Goal: Task Accomplishment & Management: Complete application form

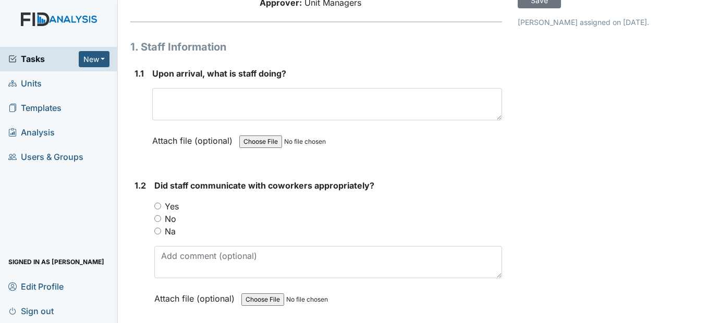
scroll to position [104, 0]
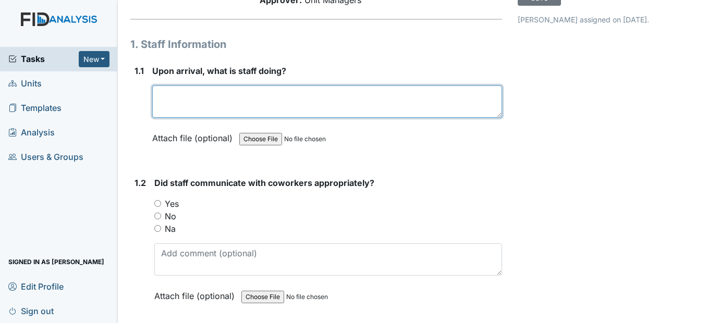
click at [188, 118] on textarea at bounding box center [326, 101] width 349 height 32
type textarea "Dealing with a behavior"
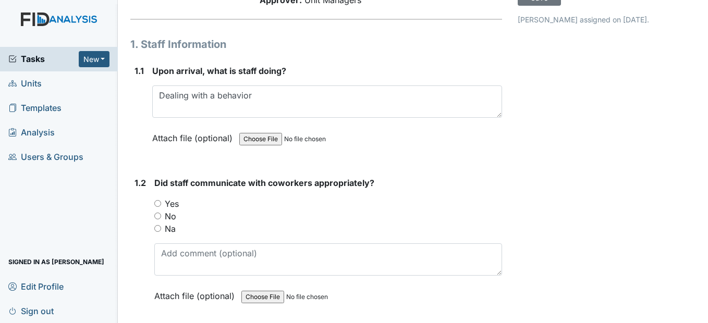
click at [160, 207] on input "Yes" at bounding box center [157, 203] width 7 height 7
radio input "true"
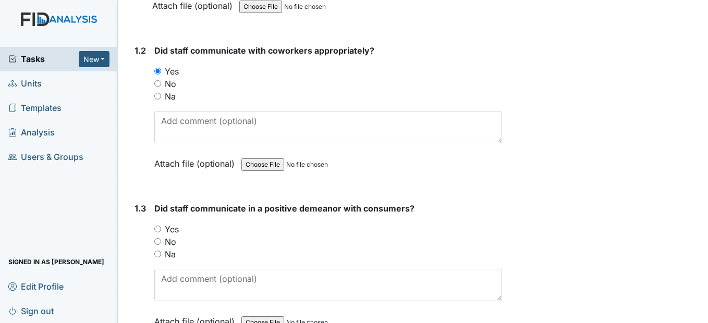
scroll to position [261, 0]
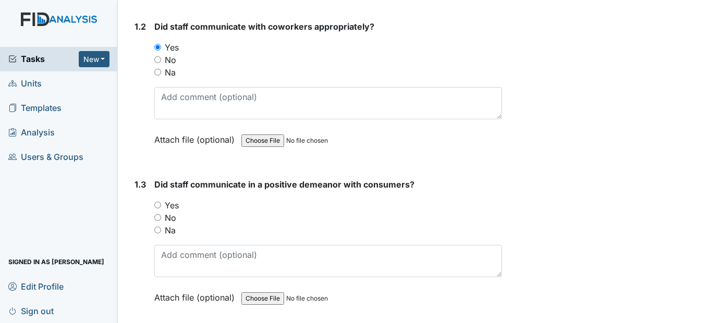
click at [159, 209] on input "Yes" at bounding box center [157, 205] width 7 height 7
radio input "true"
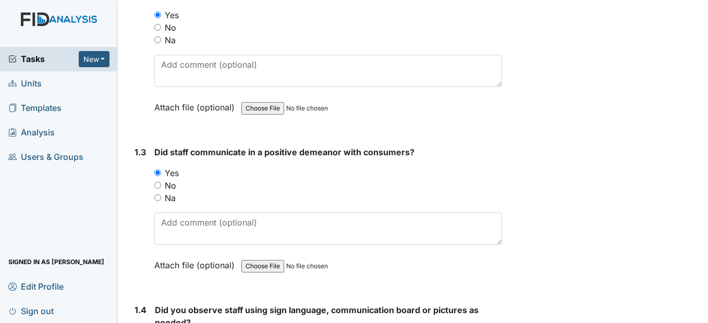
scroll to position [417, 0]
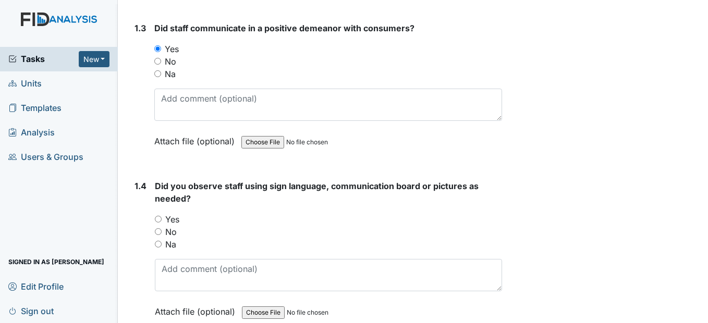
click at [158, 223] on input "Yes" at bounding box center [158, 219] width 7 height 7
radio input "true"
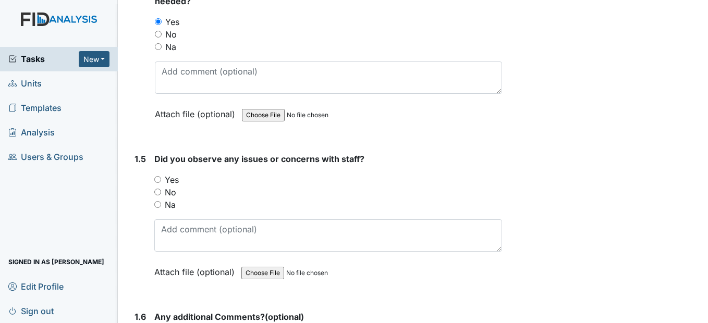
scroll to position [626, 0]
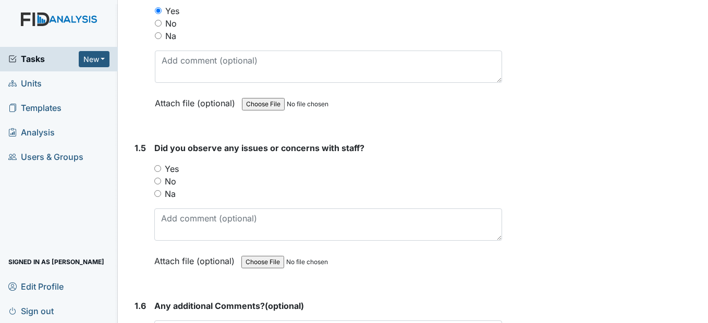
click at [159, 185] on input "No" at bounding box center [157, 181] width 7 height 7
radio input "true"
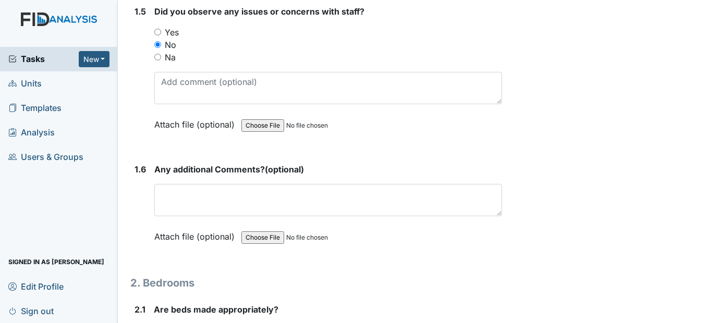
scroll to position [782, 0]
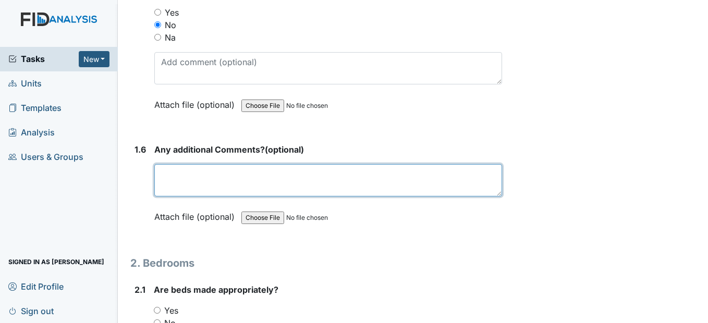
click at [173, 197] on textarea at bounding box center [327, 180] width 347 height 32
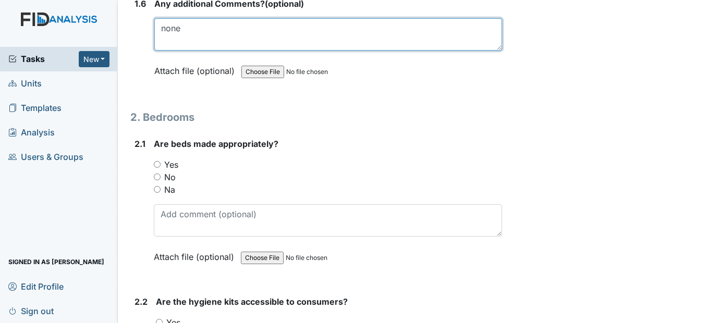
scroll to position [938, 0]
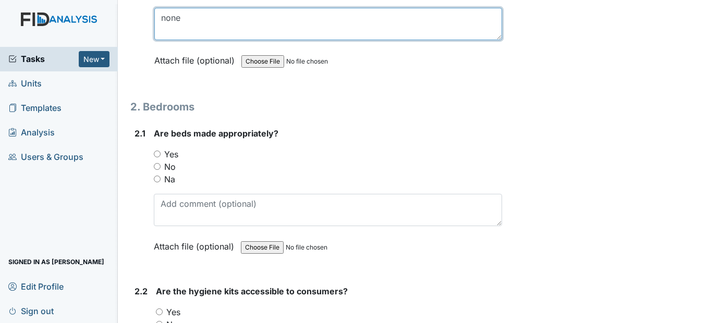
type textarea "none"
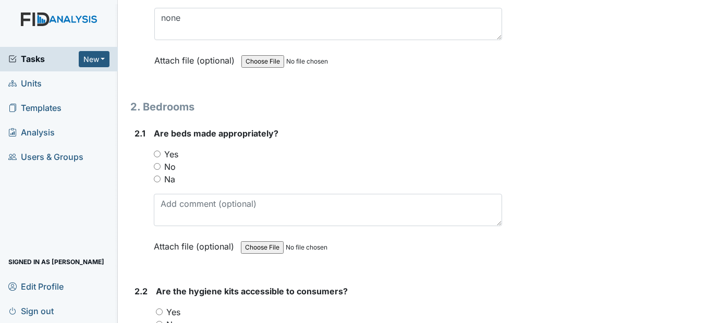
click at [158, 157] on input "Yes" at bounding box center [157, 154] width 7 height 7
radio input "true"
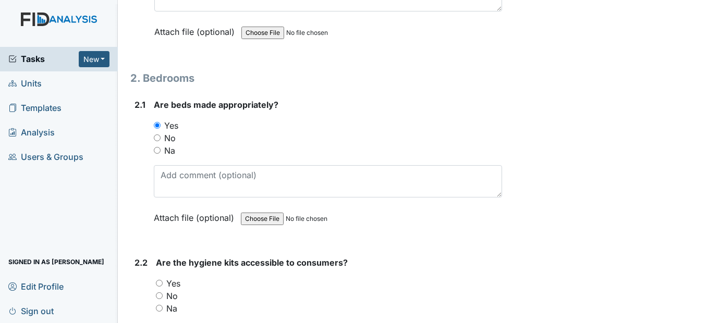
scroll to position [1095, 0]
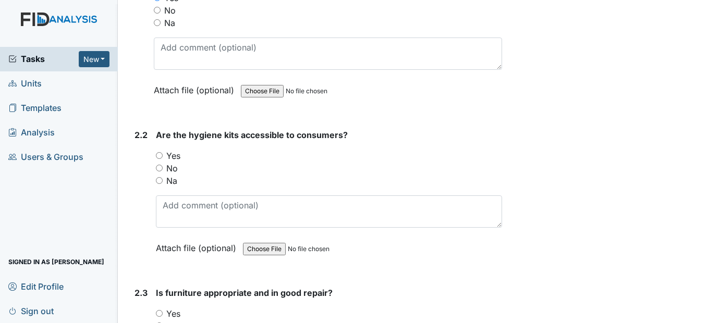
click at [162, 159] on input "Yes" at bounding box center [159, 155] width 7 height 7
radio input "true"
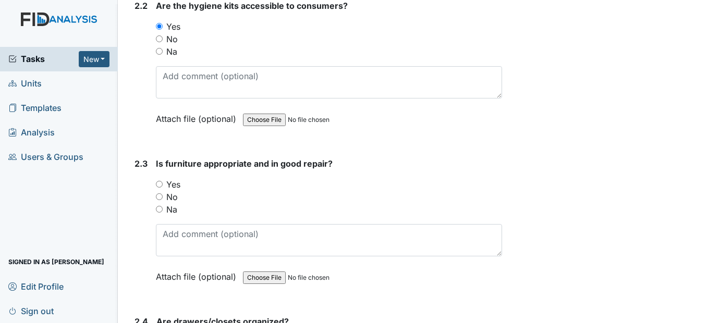
scroll to position [1251, 0]
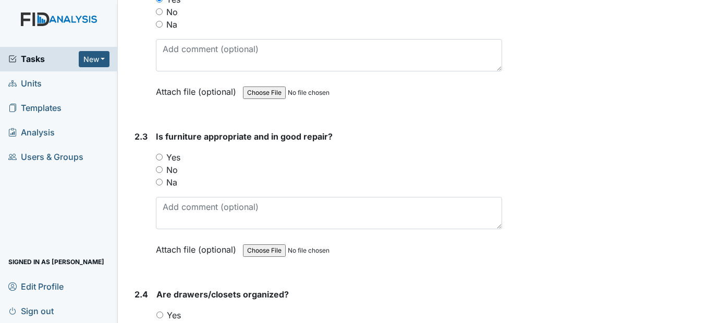
click at [169, 176] on label "No" at bounding box center [171, 170] width 11 height 13
click at [163, 173] on input "No" at bounding box center [159, 169] width 7 height 7
radio input "true"
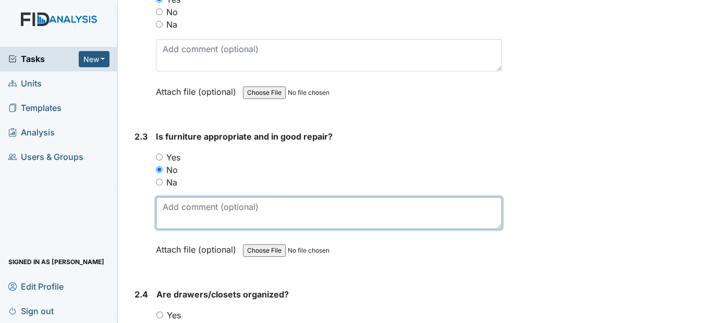
click at [180, 229] on textarea at bounding box center [329, 213] width 346 height 32
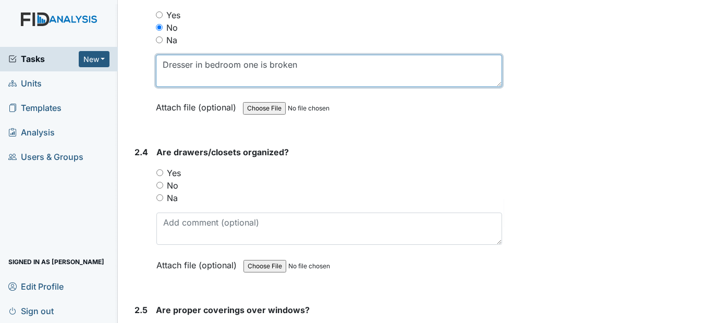
scroll to position [1408, 0]
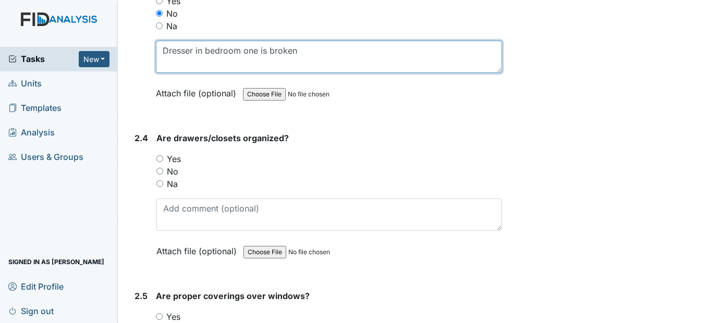
type textarea "Dresser in bedroom one is broken"
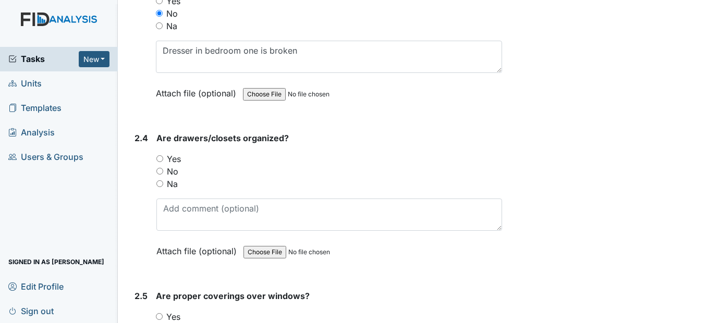
click at [161, 162] on input "Yes" at bounding box center [159, 158] width 7 height 7
radio input "true"
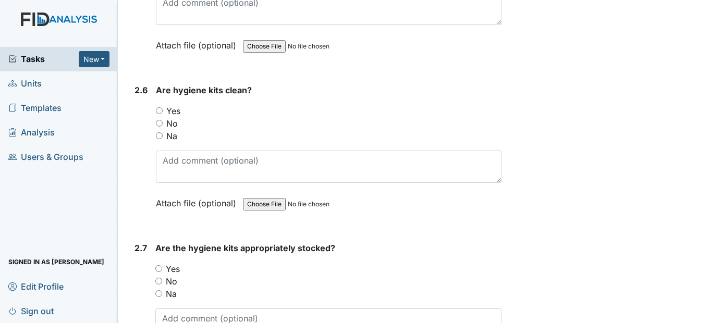
scroll to position [1772, 0]
click at [162, 113] on input "Yes" at bounding box center [159, 109] width 7 height 7
radio input "true"
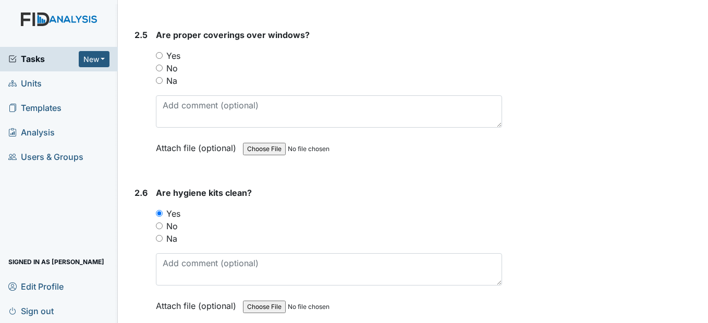
scroll to position [1616, 0]
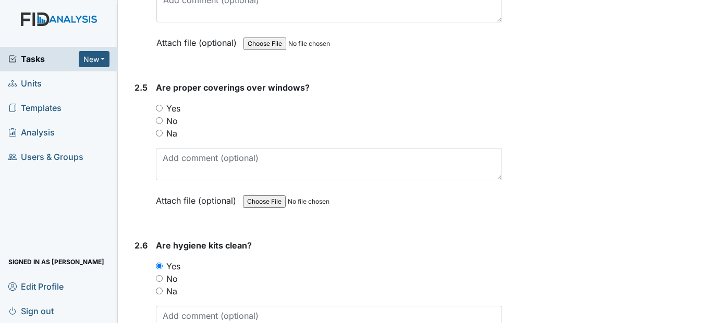
click at [160, 112] on input "Yes" at bounding box center [159, 108] width 7 height 7
radio input "true"
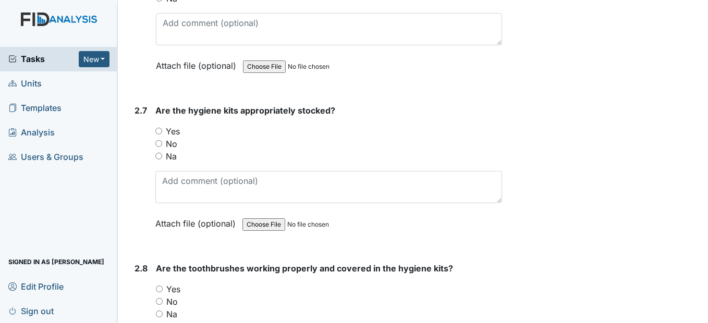
scroll to position [1929, 0]
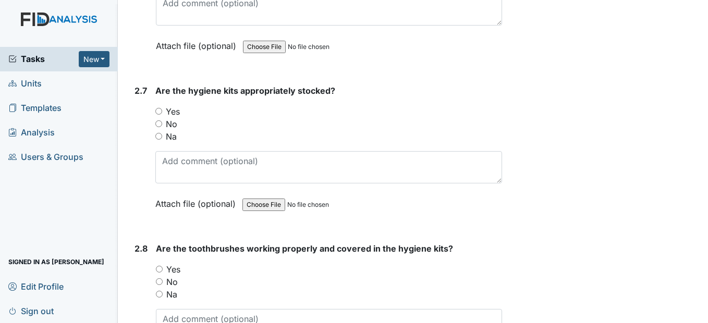
click at [162, 115] on input "Yes" at bounding box center [158, 111] width 7 height 7
radio input "true"
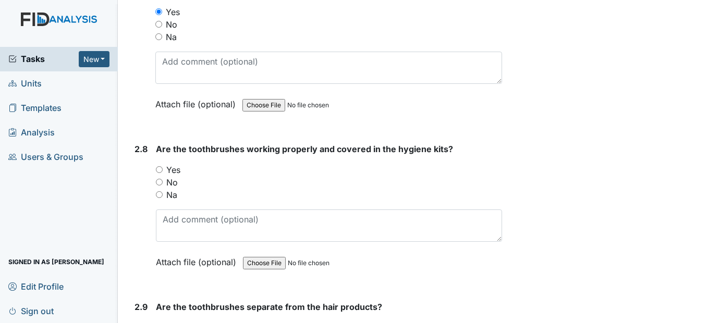
scroll to position [2033, 0]
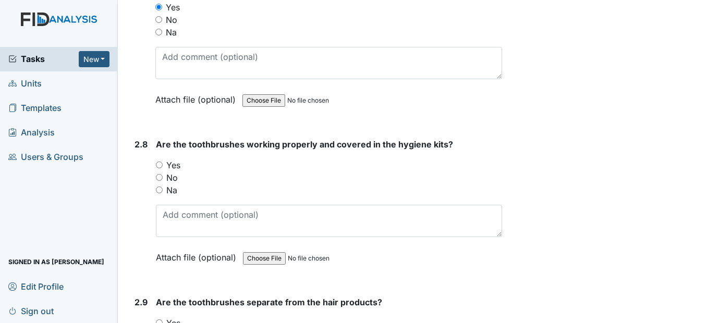
click at [158, 168] on input "Yes" at bounding box center [159, 165] width 7 height 7
radio input "true"
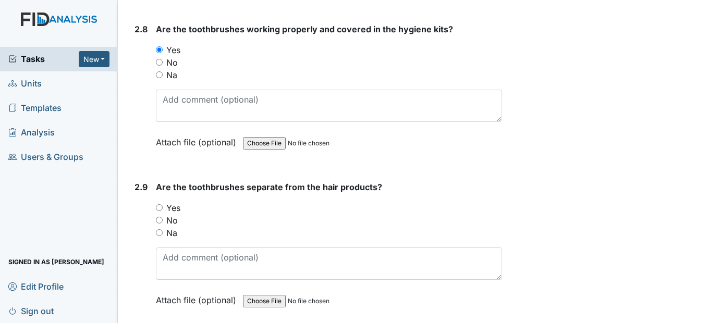
scroll to position [2190, 0]
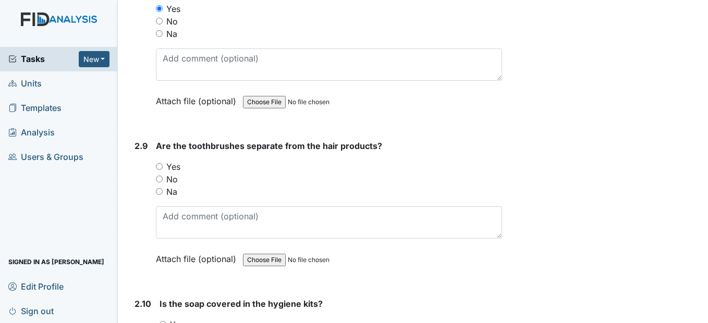
click at [159, 170] on input "Yes" at bounding box center [159, 166] width 7 height 7
radio input "true"
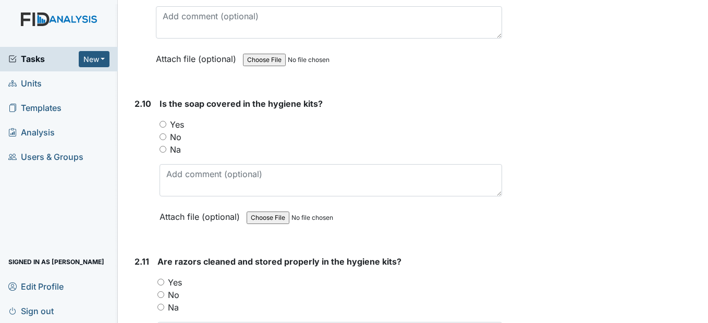
scroll to position [2398, 0]
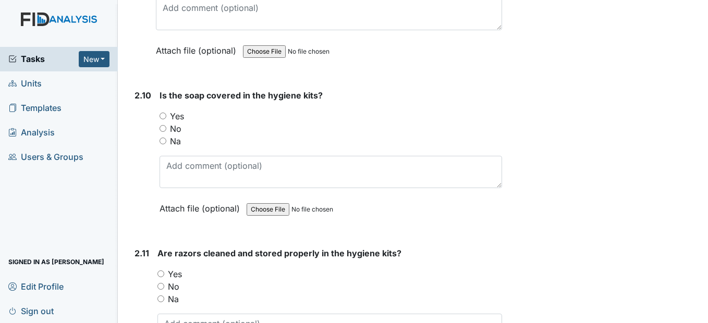
click at [164, 119] on input "Yes" at bounding box center [163, 116] width 7 height 7
radio input "true"
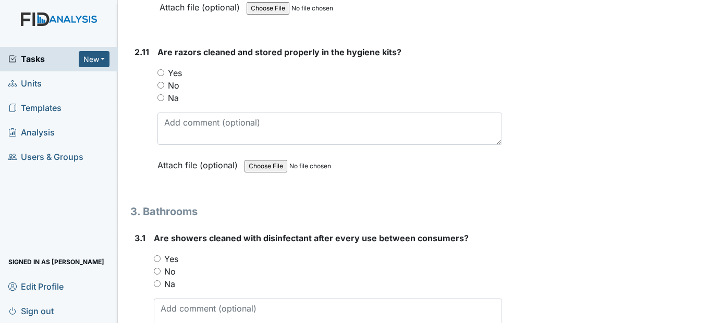
scroll to position [2607, 0]
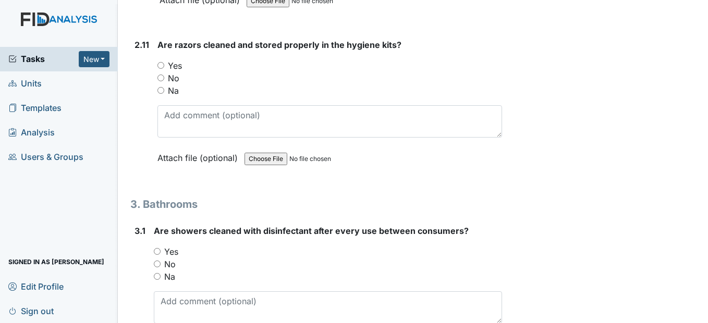
click at [164, 94] on input "Na" at bounding box center [160, 90] width 7 height 7
radio input "true"
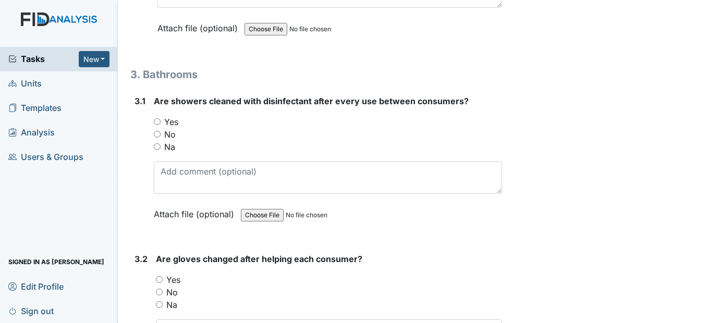
scroll to position [2763, 0]
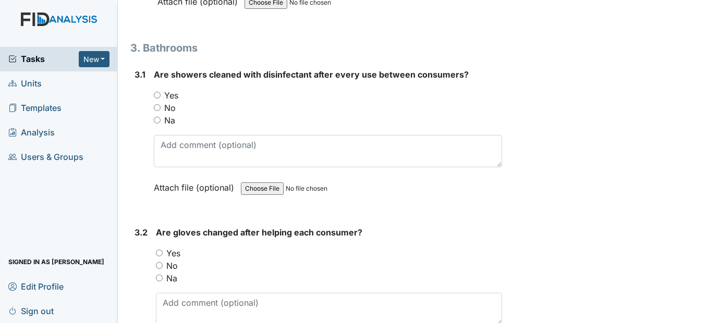
click at [155, 99] on input "Yes" at bounding box center [157, 95] width 7 height 7
radio input "true"
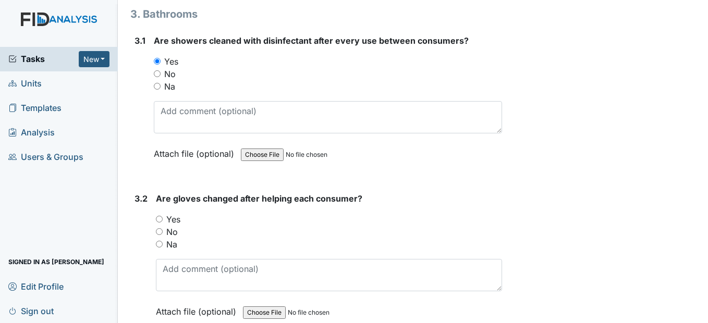
scroll to position [2815, 0]
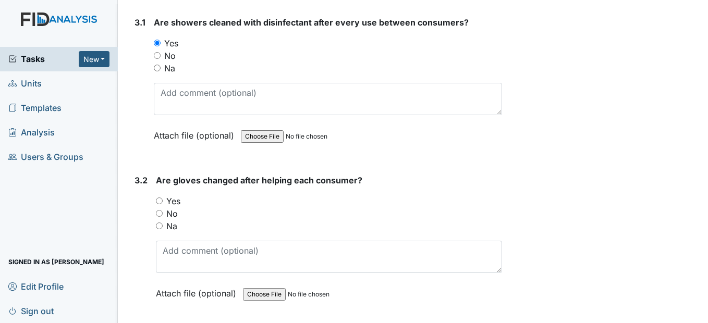
click at [160, 204] on input "Yes" at bounding box center [159, 201] width 7 height 7
radio input "true"
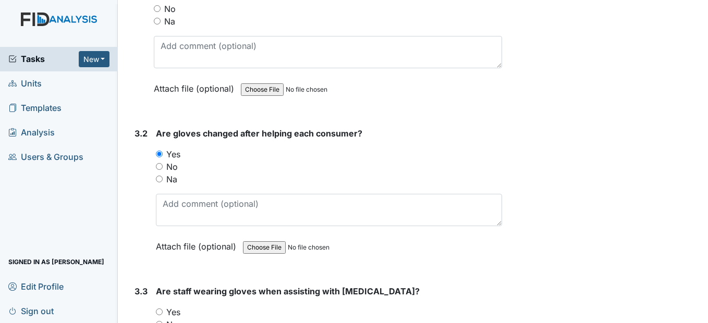
scroll to position [3024, 0]
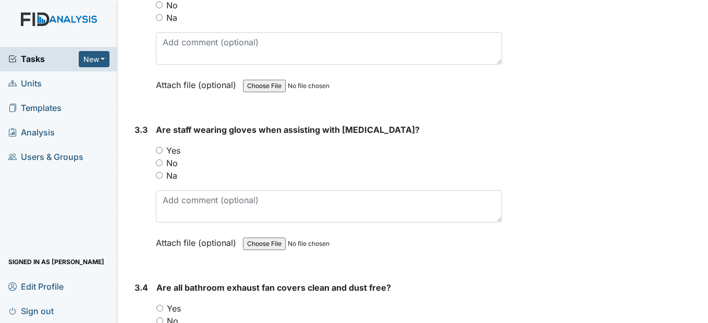
click at [158, 154] on input "Yes" at bounding box center [159, 150] width 7 height 7
radio input "true"
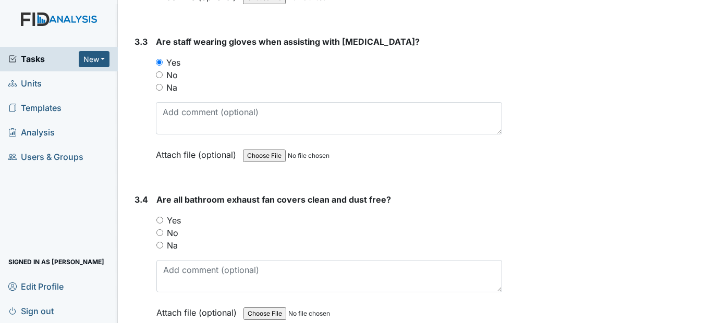
scroll to position [3128, 0]
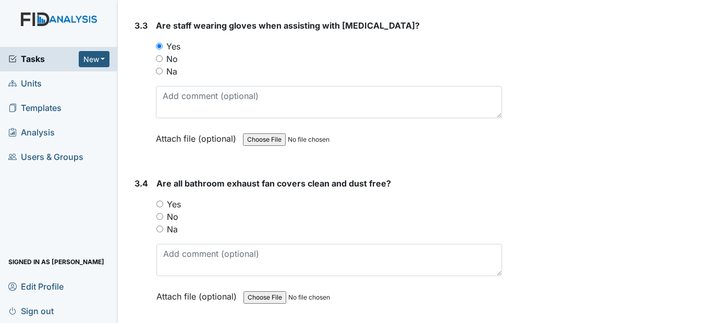
click at [160, 207] on input "Yes" at bounding box center [159, 204] width 7 height 7
radio input "true"
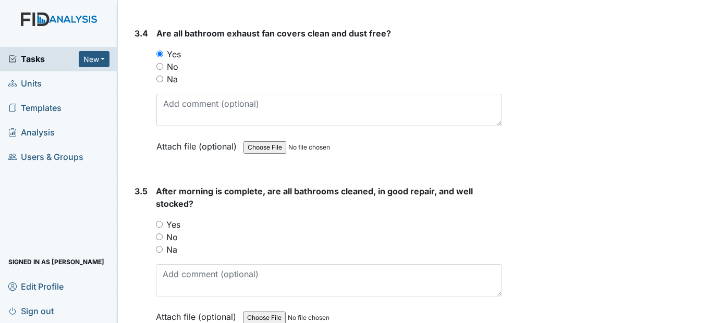
scroll to position [3336, 0]
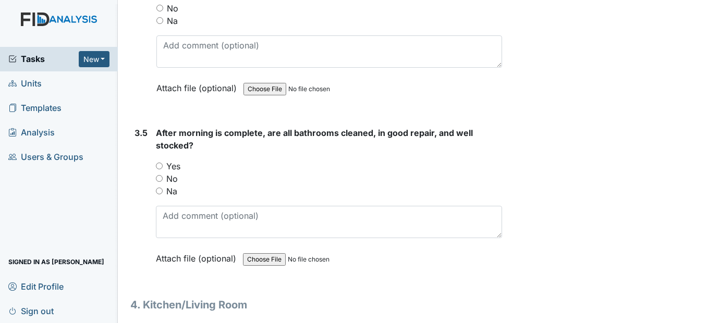
click at [156, 169] on input "Yes" at bounding box center [159, 166] width 7 height 7
radio input "true"
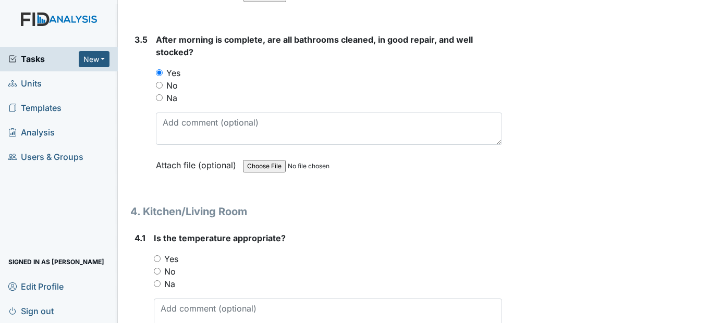
scroll to position [3493, 0]
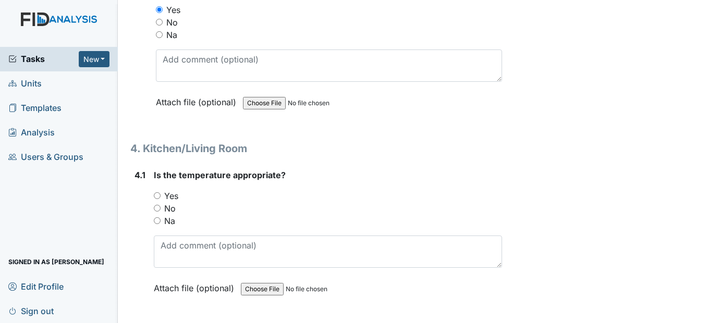
click at [159, 199] on input "Yes" at bounding box center [157, 195] width 7 height 7
radio input "true"
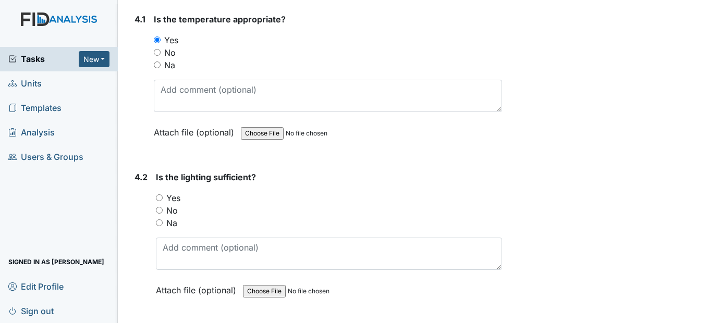
scroll to position [3649, 0]
click at [162, 201] on input "Yes" at bounding box center [159, 197] width 7 height 7
radio input "true"
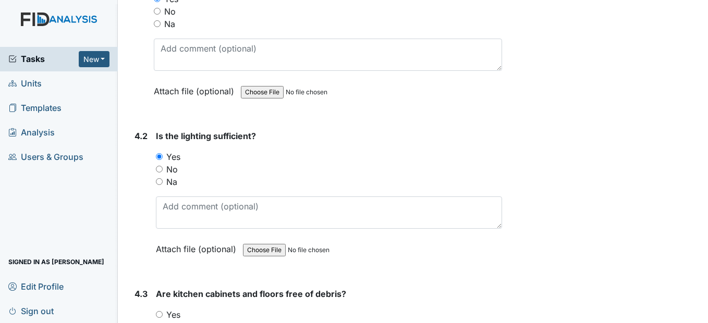
scroll to position [3806, 0]
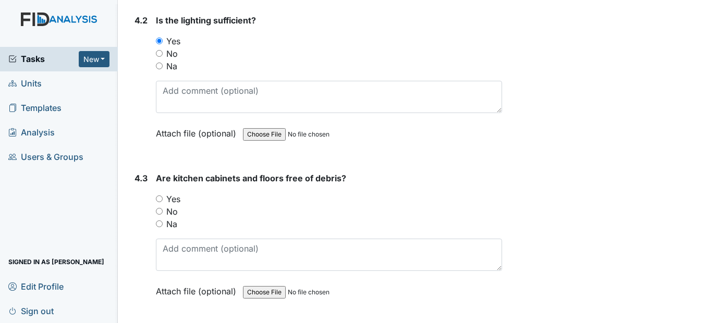
click at [157, 202] on input "Yes" at bounding box center [159, 198] width 7 height 7
radio input "true"
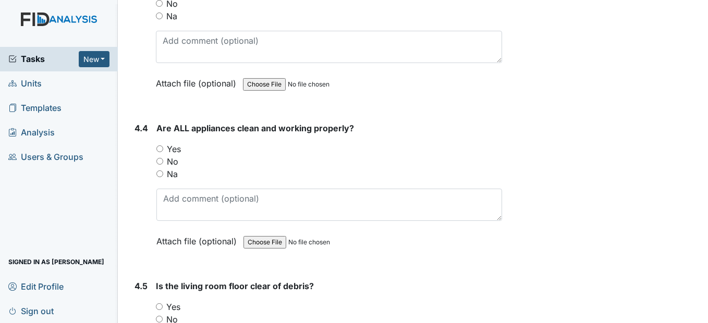
scroll to position [4014, 0]
click at [161, 152] on input "Yes" at bounding box center [159, 148] width 7 height 7
radio input "true"
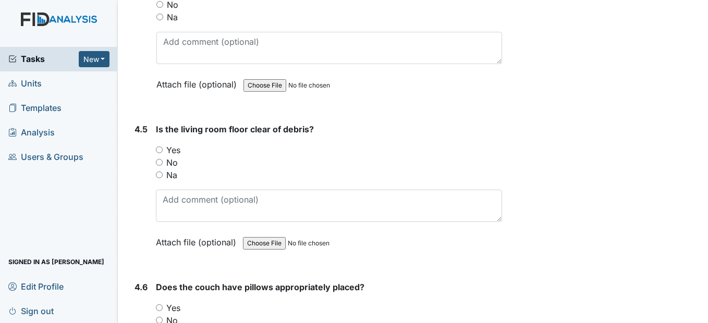
scroll to position [4223, 0]
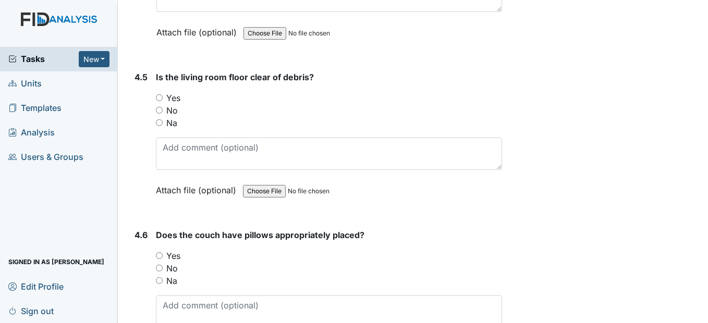
click at [160, 101] on input "Yes" at bounding box center [159, 97] width 7 height 7
radio input "true"
click at [158, 259] on input "Yes" at bounding box center [159, 255] width 7 height 7
radio input "true"
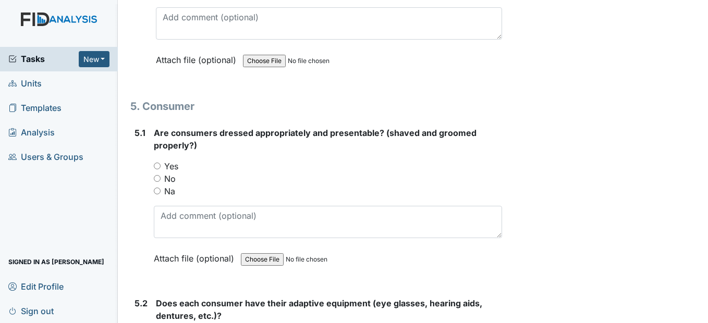
scroll to position [4535, 0]
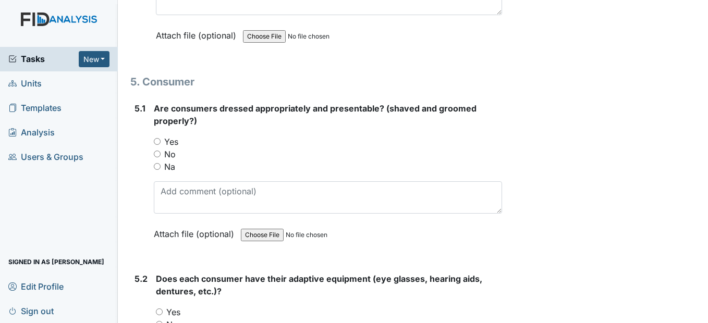
click at [158, 145] on input "Yes" at bounding box center [157, 141] width 7 height 7
radio input "true"
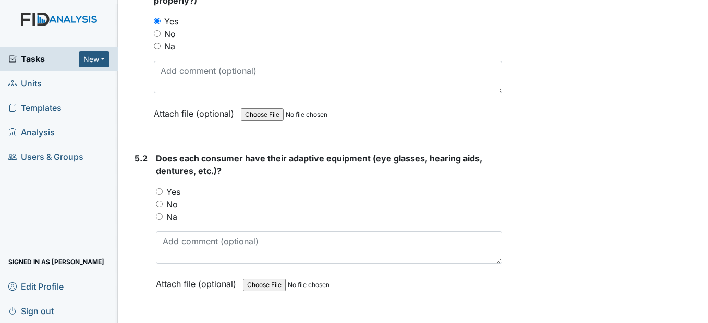
scroll to position [4692, 0]
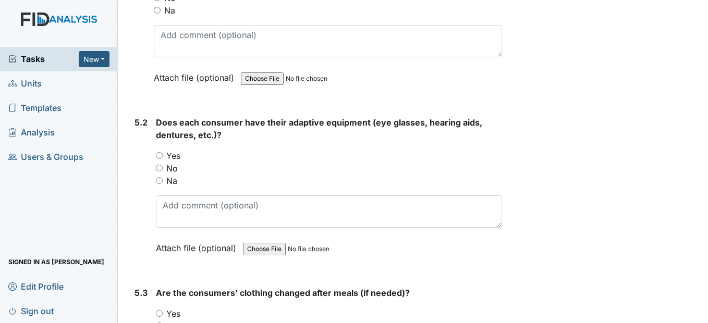
click at [162, 159] on input "Yes" at bounding box center [159, 155] width 7 height 7
radio input "true"
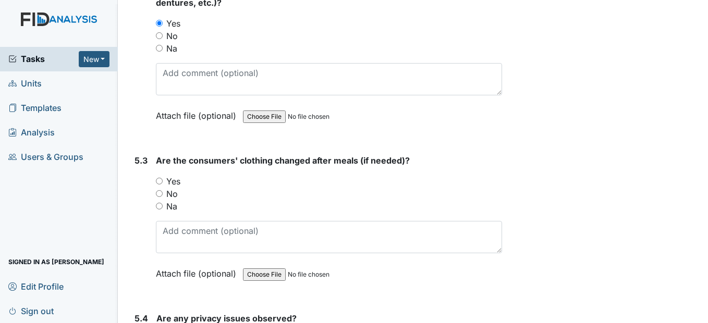
scroll to position [4848, 0]
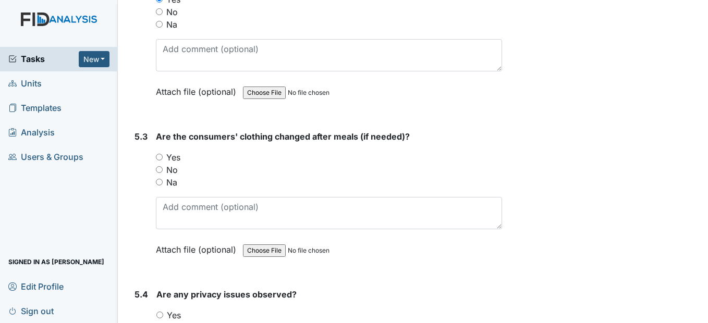
click at [162, 161] on input "Yes" at bounding box center [159, 157] width 7 height 7
radio input "true"
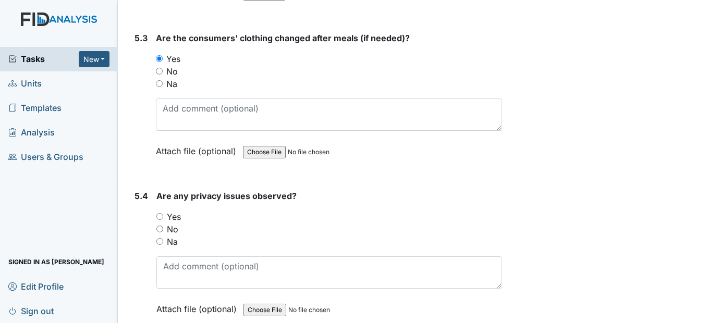
scroll to position [5005, 0]
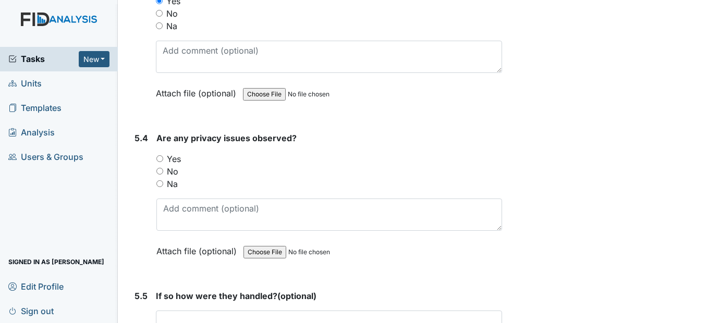
click at [163, 175] on input "No" at bounding box center [159, 171] width 7 height 7
radio input "true"
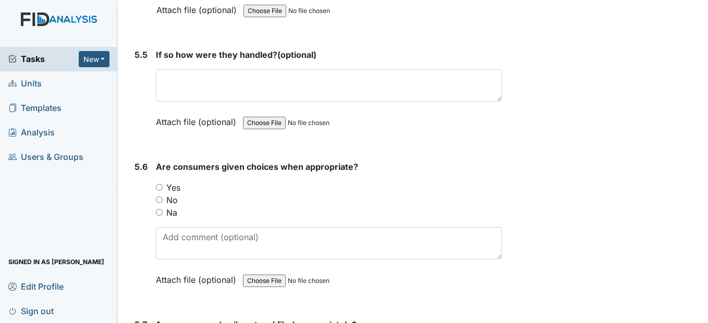
scroll to position [5265, 0]
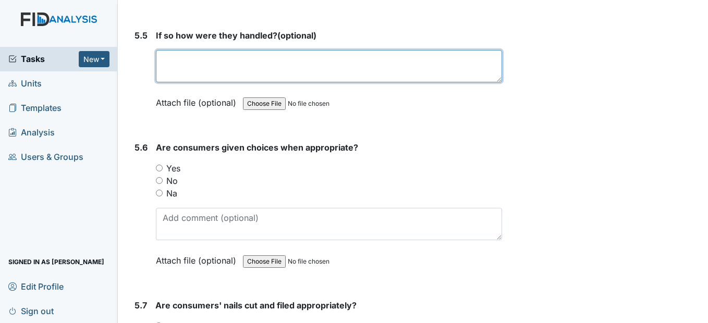
click at [187, 82] on textarea at bounding box center [329, 66] width 346 height 32
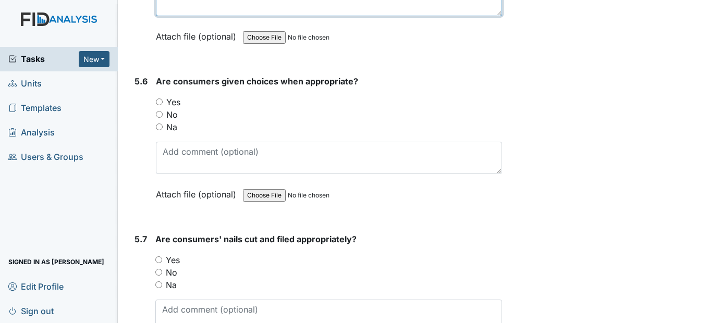
scroll to position [5370, 0]
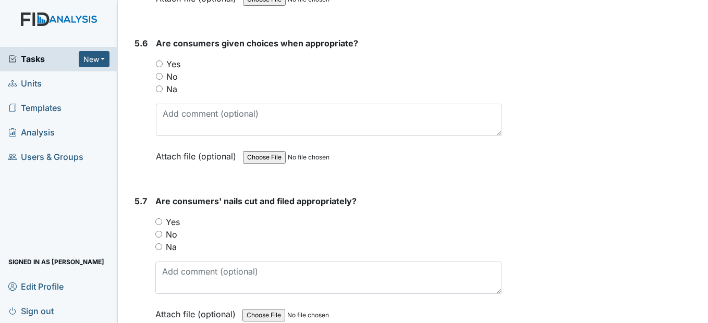
type textarea "none"
click at [160, 67] on input "Yes" at bounding box center [159, 63] width 7 height 7
radio input "true"
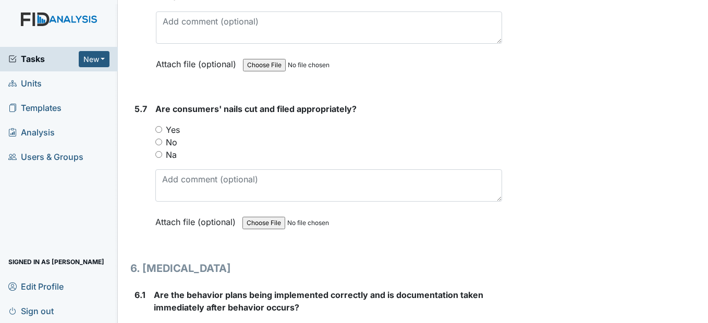
scroll to position [5526, 0]
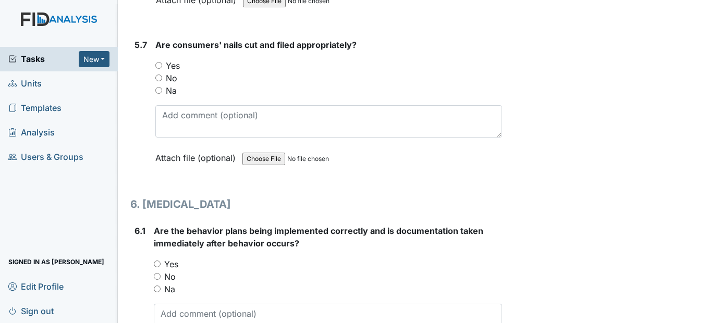
click at [160, 69] on input "Yes" at bounding box center [158, 65] width 7 height 7
radio input "true"
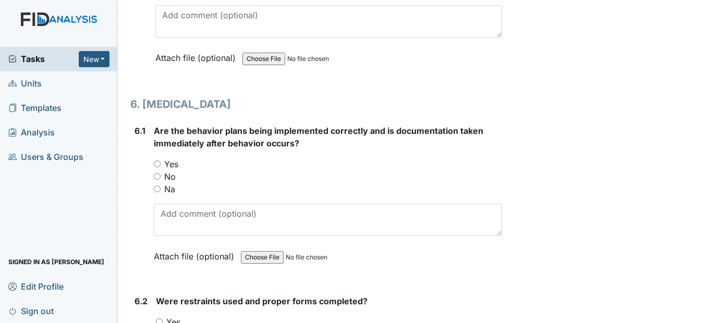
scroll to position [5630, 0]
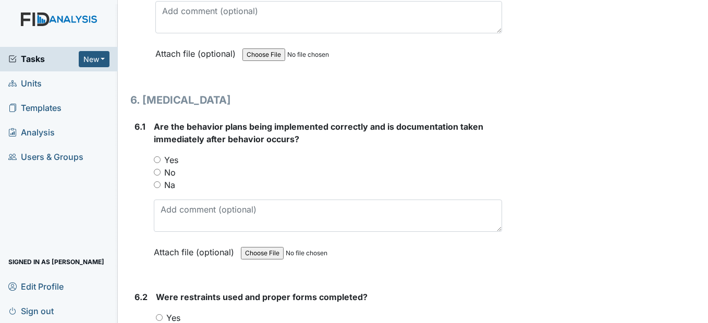
click at [157, 163] on input "Yes" at bounding box center [157, 159] width 7 height 7
radio input "true"
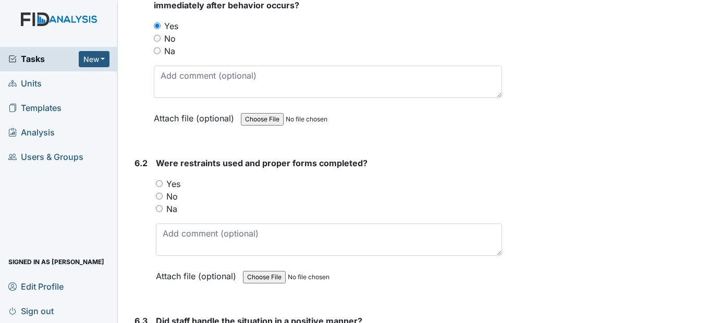
scroll to position [5787, 0]
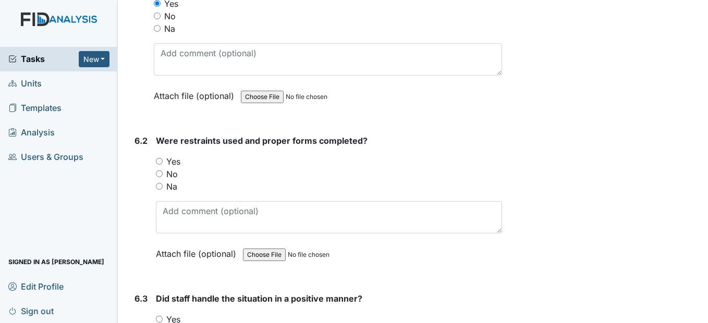
click at [159, 190] on input "Na" at bounding box center [159, 186] width 7 height 7
radio input "true"
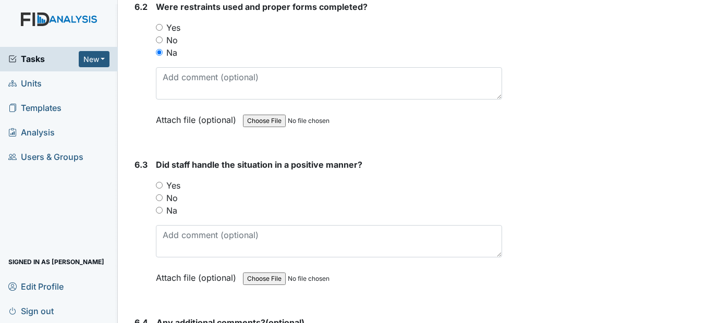
scroll to position [5995, 0]
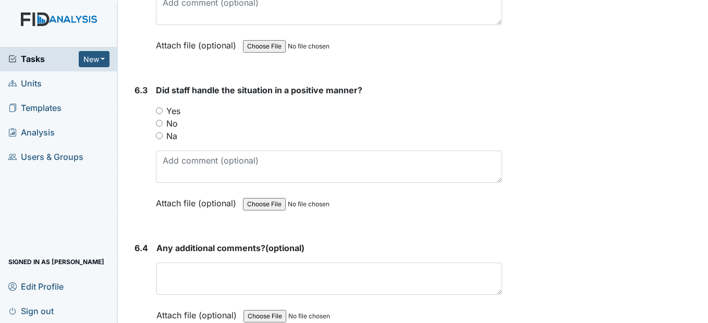
click at [161, 114] on input "Yes" at bounding box center [159, 110] width 7 height 7
radio input "true"
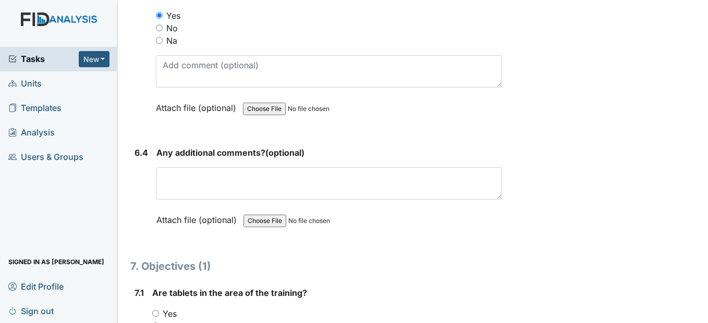
scroll to position [6099, 0]
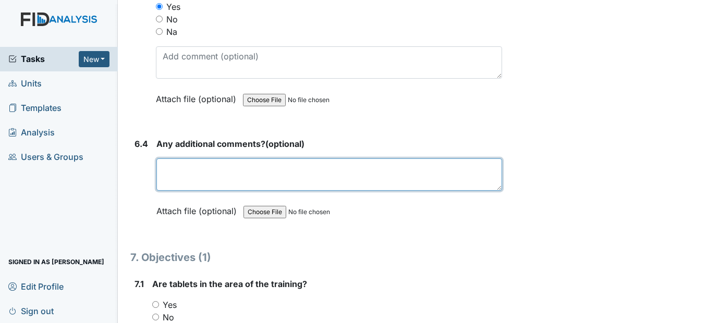
click at [181, 191] on textarea at bounding box center [328, 174] width 345 height 32
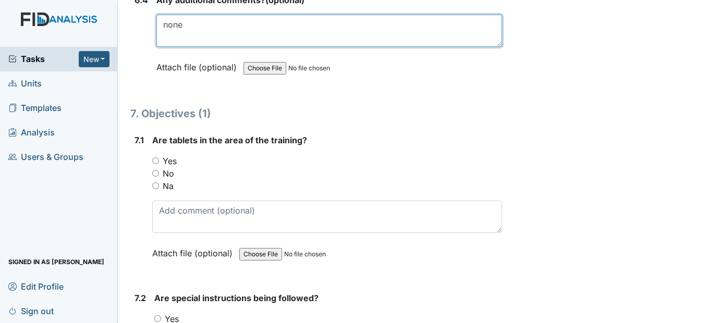
scroll to position [6256, 0]
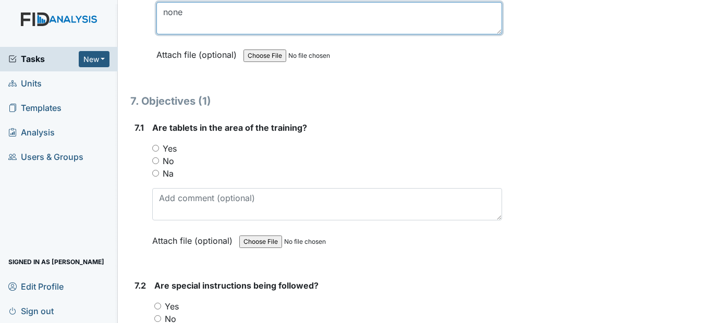
type textarea "none"
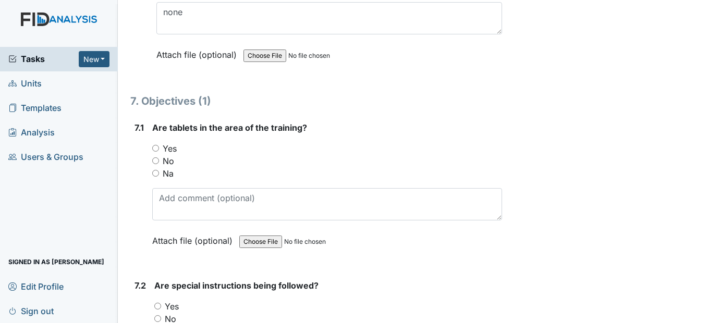
click at [155, 152] on input "Yes" at bounding box center [155, 148] width 7 height 7
radio input "true"
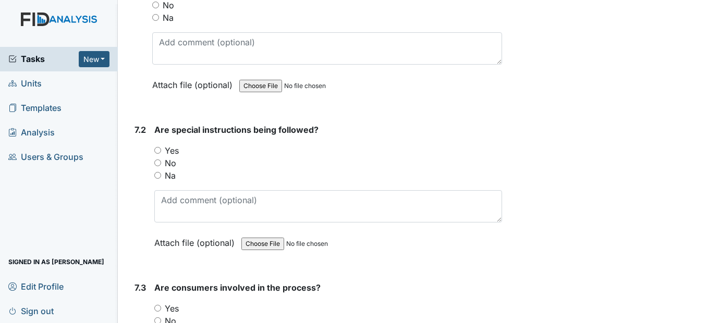
scroll to position [6412, 0]
click at [158, 153] on input "Yes" at bounding box center [157, 149] width 7 height 7
radio input "true"
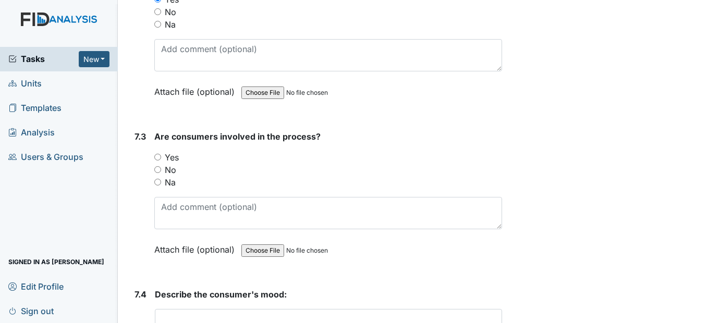
scroll to position [6569, 0]
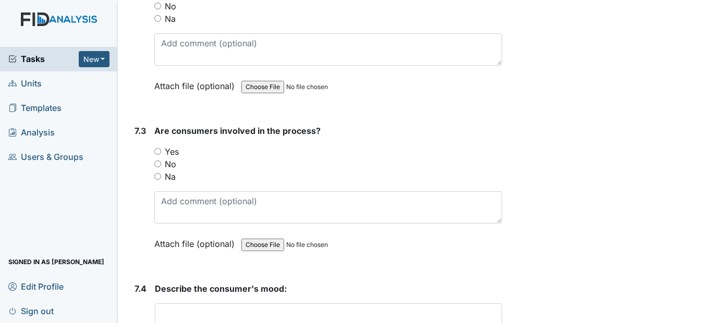
click at [160, 155] on input "Yes" at bounding box center [157, 151] width 7 height 7
radio input "true"
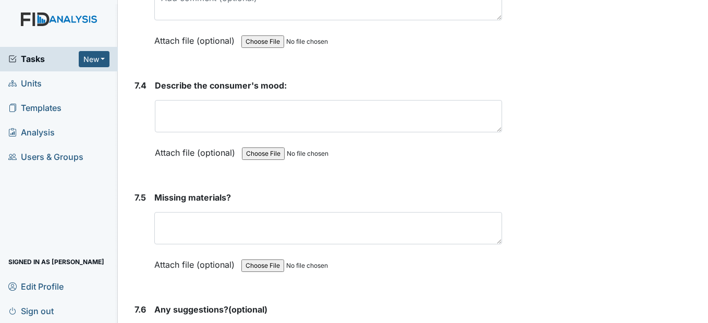
scroll to position [6777, 0]
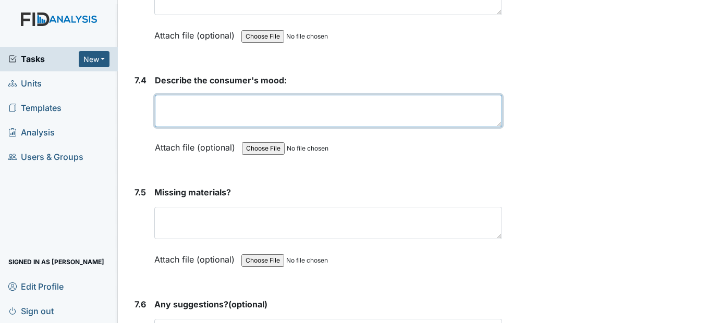
click at [175, 127] on textarea at bounding box center [328, 111] width 347 height 32
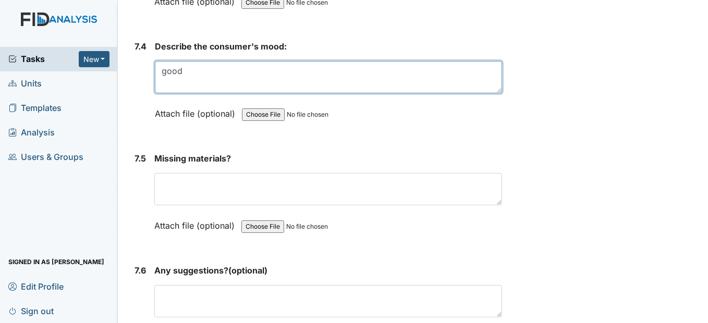
scroll to position [6829, 0]
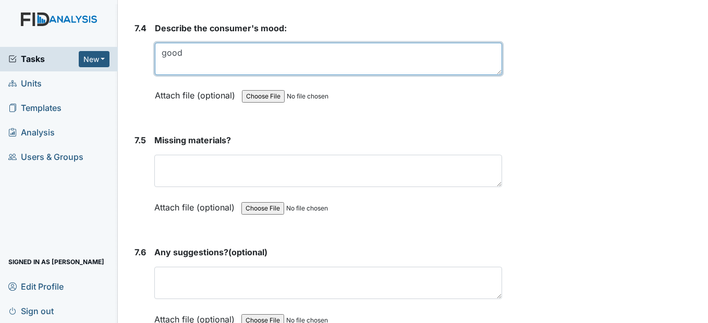
type textarea "good"
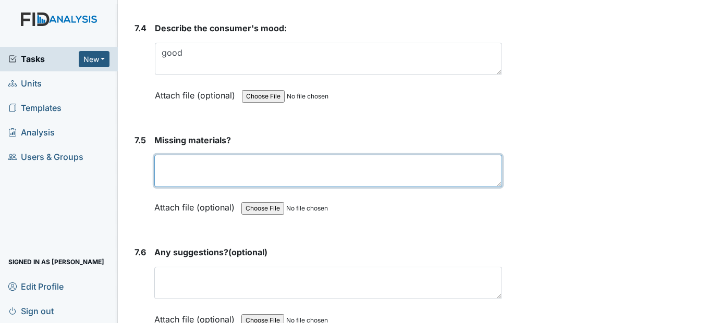
click at [179, 184] on textarea at bounding box center [327, 171] width 347 height 32
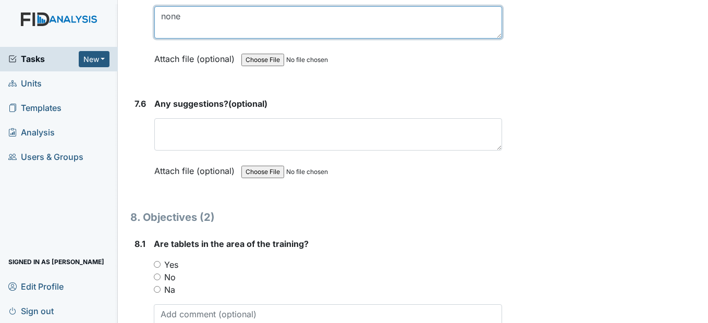
scroll to position [6986, 0]
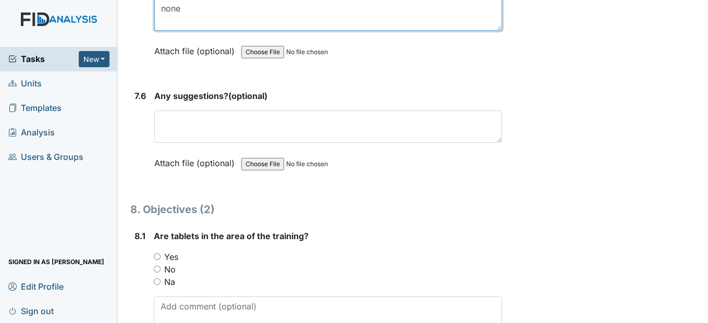
type textarea "none"
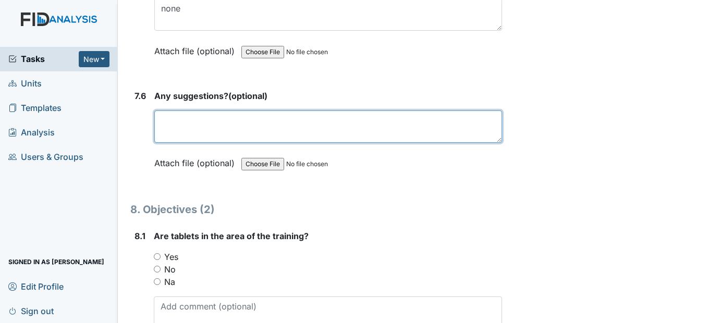
click at [190, 143] on textarea at bounding box center [327, 127] width 347 height 32
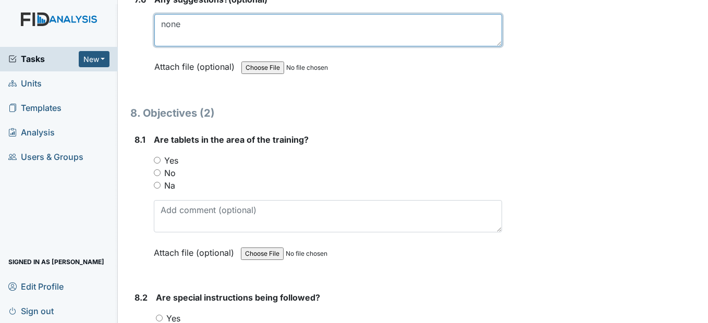
scroll to position [7090, 0]
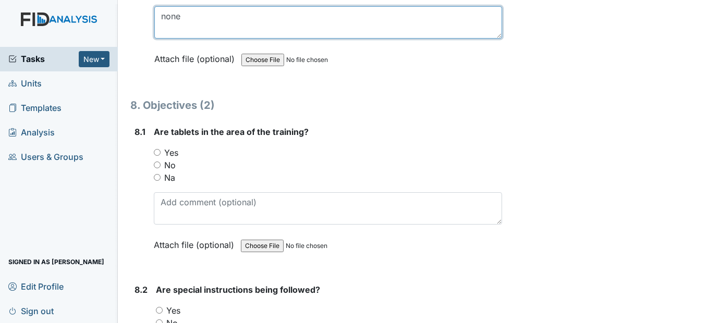
type textarea "none"
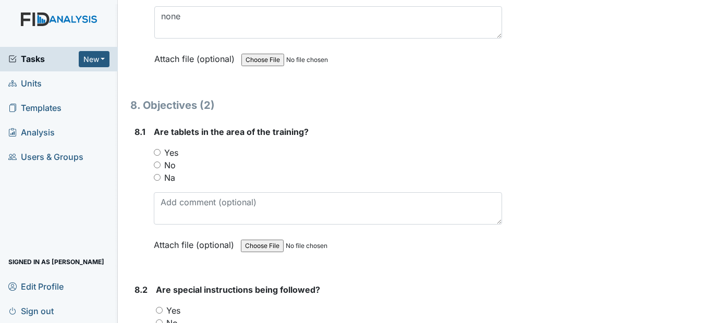
click at [157, 156] on input "Yes" at bounding box center [157, 152] width 7 height 7
radio input "true"
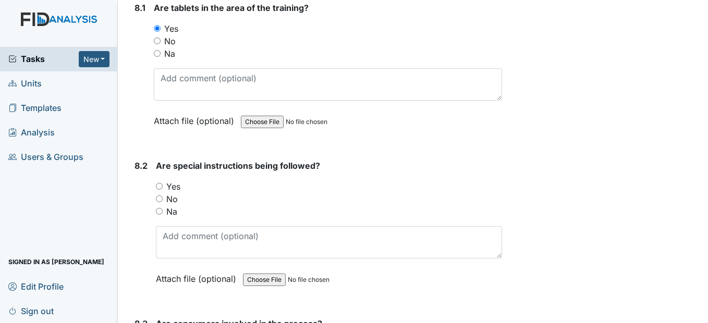
scroll to position [7246, 0]
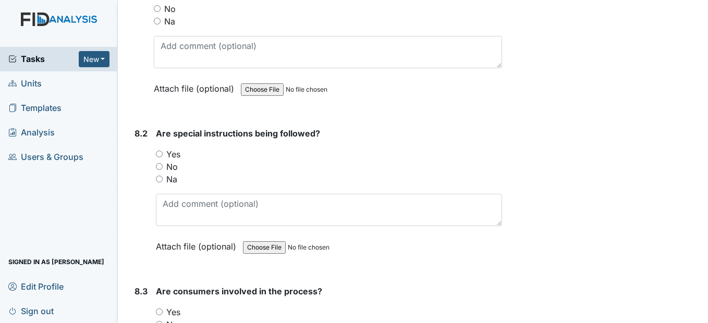
click at [161, 157] on input "Yes" at bounding box center [159, 154] width 7 height 7
radio input "true"
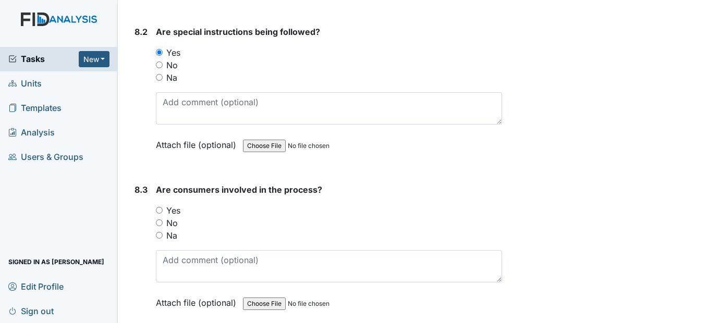
scroll to position [7403, 0]
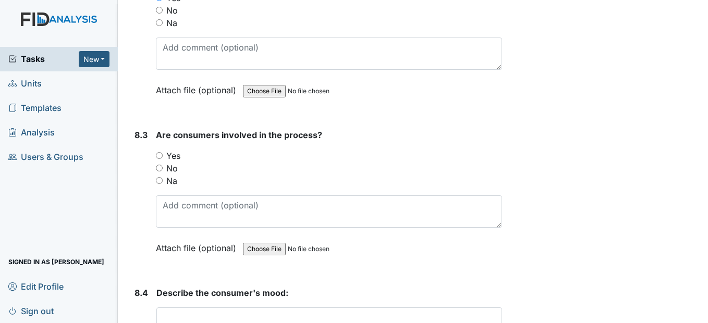
click at [164, 162] on div "Yes" at bounding box center [329, 156] width 346 height 13
click at [161, 159] on input "Yes" at bounding box center [159, 155] width 7 height 7
radio input "true"
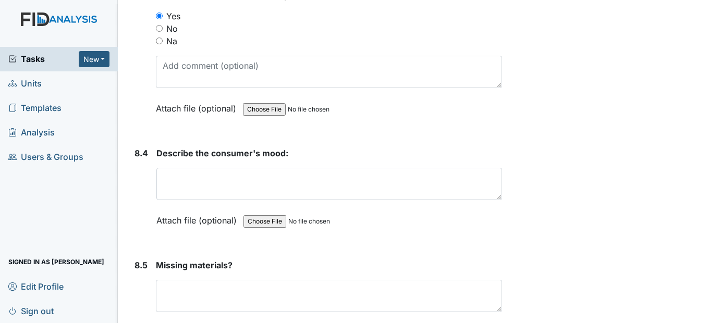
scroll to position [7559, 0]
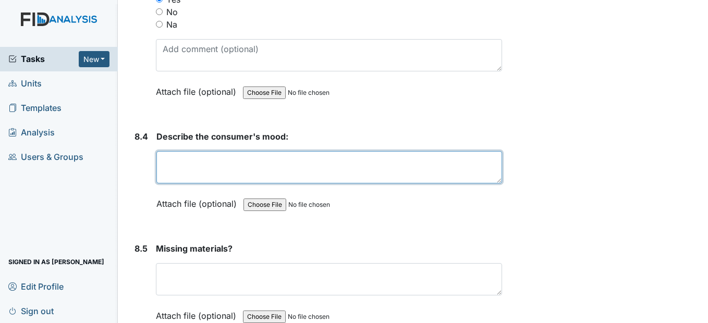
click at [174, 182] on textarea at bounding box center [328, 167] width 345 height 32
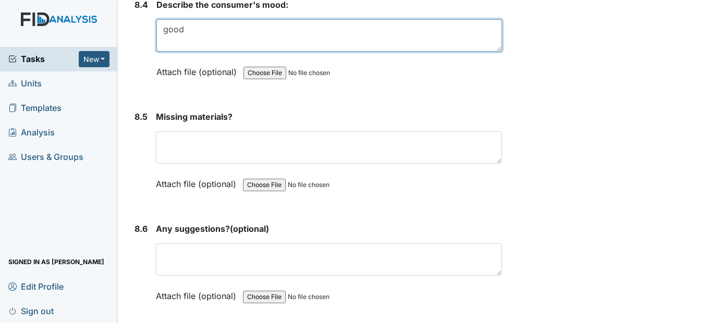
scroll to position [7716, 0]
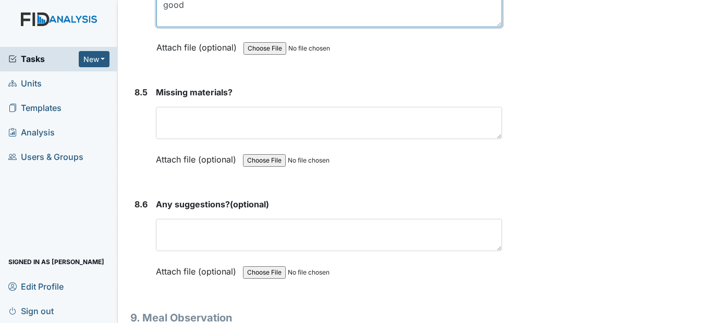
type textarea "good"
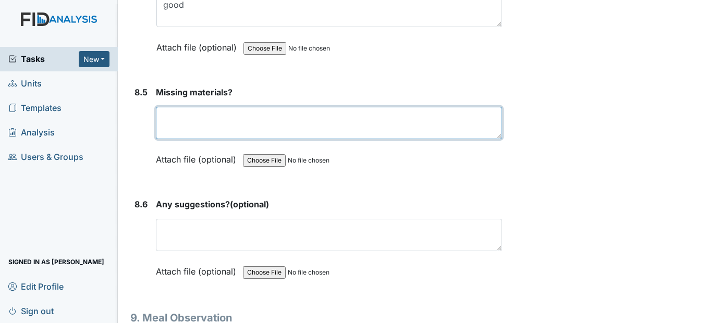
drag, startPoint x: 180, startPoint y: 161, endPoint x: 177, endPoint y: 152, distance: 9.4
click at [177, 139] on textarea at bounding box center [329, 123] width 346 height 32
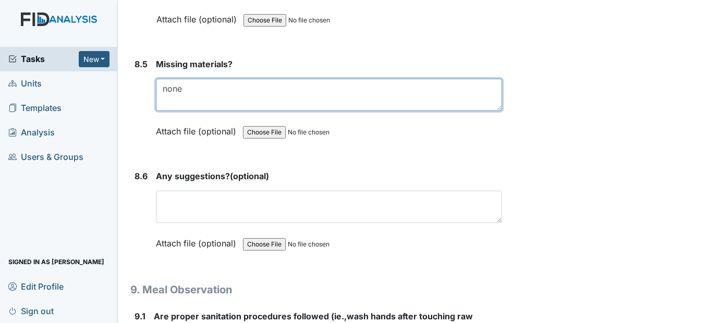
scroll to position [7820, 0]
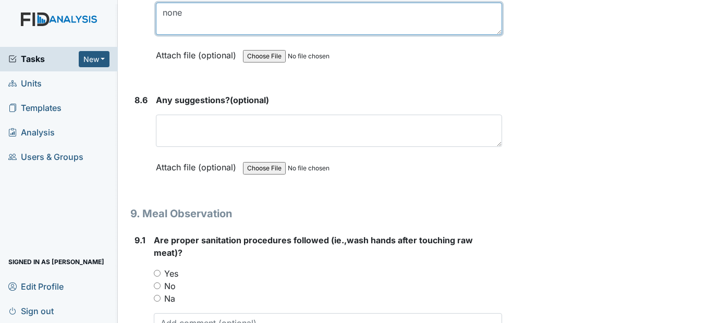
type textarea "none"
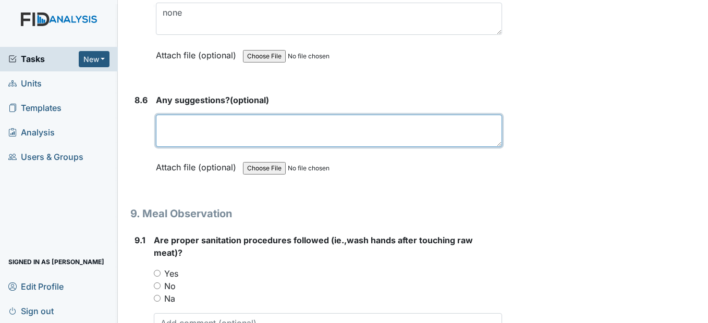
click at [177, 147] on textarea at bounding box center [329, 131] width 346 height 32
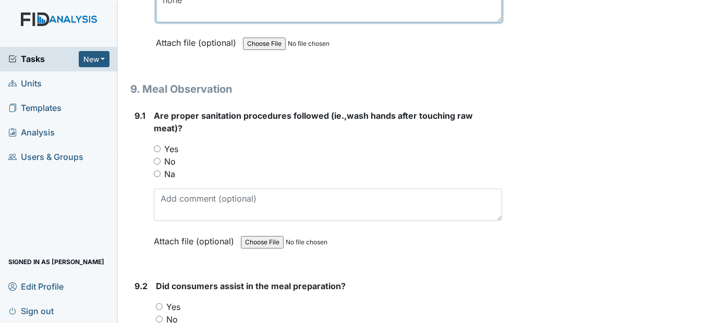
scroll to position [7976, 0]
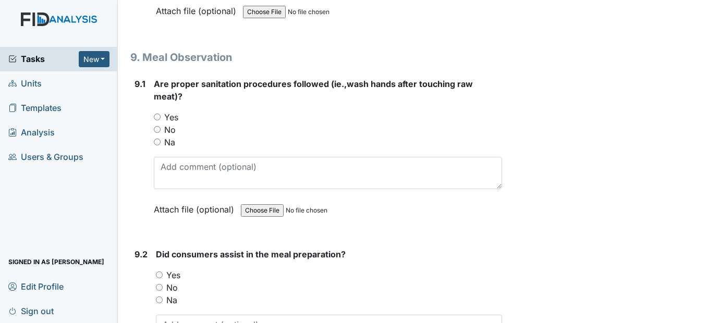
type textarea "none"
click at [156, 120] on input "Yes" at bounding box center [157, 117] width 7 height 7
radio input "true"
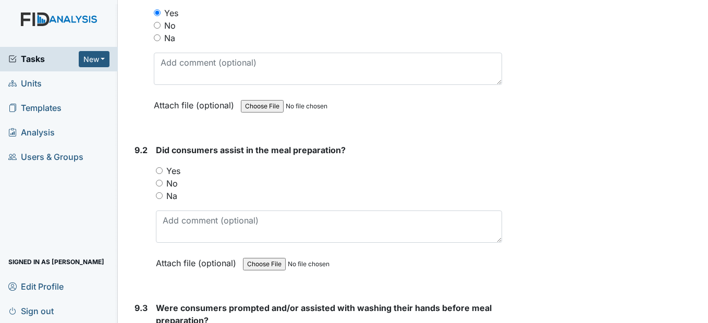
scroll to position [8133, 0]
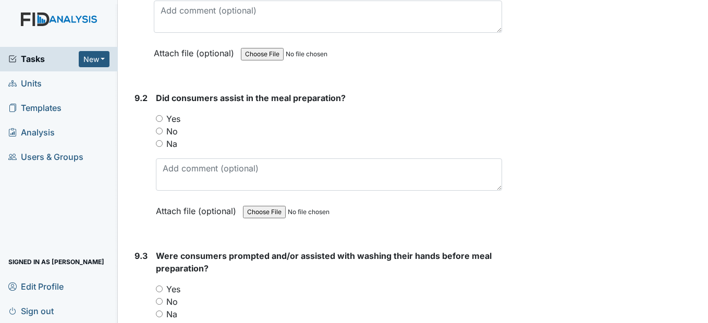
click at [159, 122] on input "Yes" at bounding box center [159, 118] width 7 height 7
radio input "true"
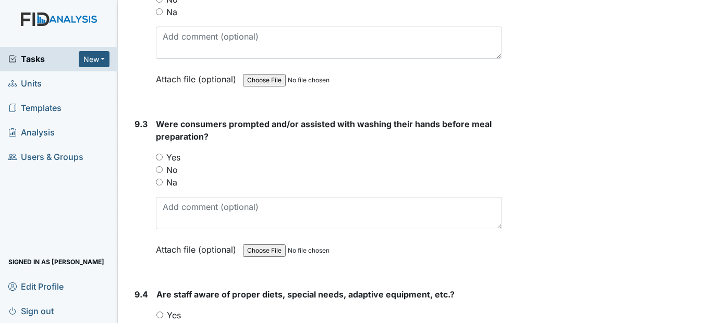
scroll to position [8289, 0]
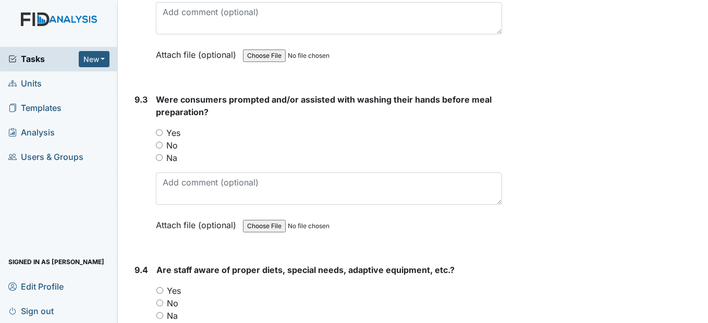
click at [164, 139] on div "Yes" at bounding box center [329, 133] width 346 height 13
click at [162, 136] on input "Yes" at bounding box center [159, 132] width 7 height 7
radio input "true"
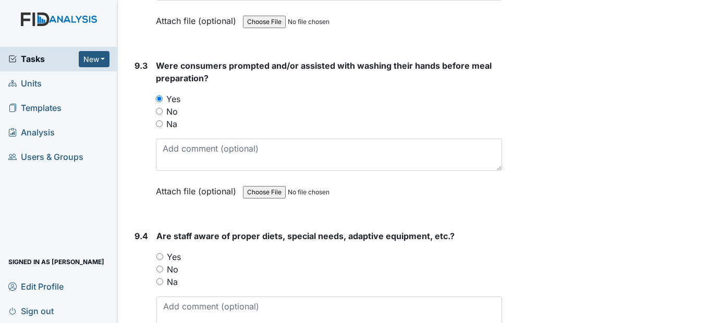
scroll to position [8393, 0]
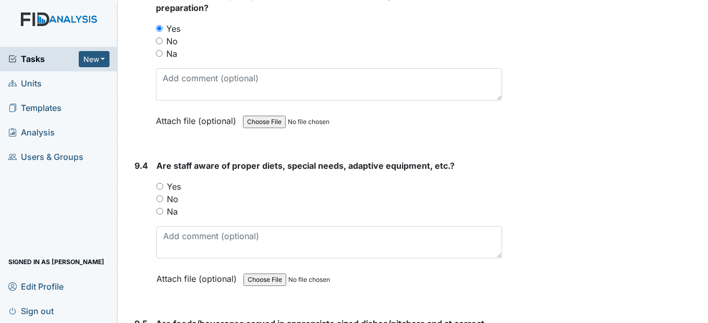
click at [160, 190] on input "Yes" at bounding box center [159, 186] width 7 height 7
radio input "true"
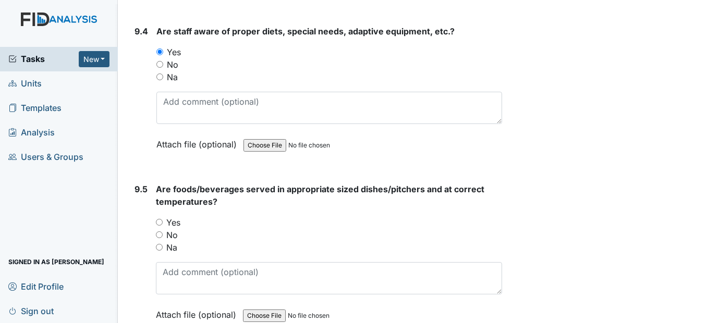
scroll to position [8602, 0]
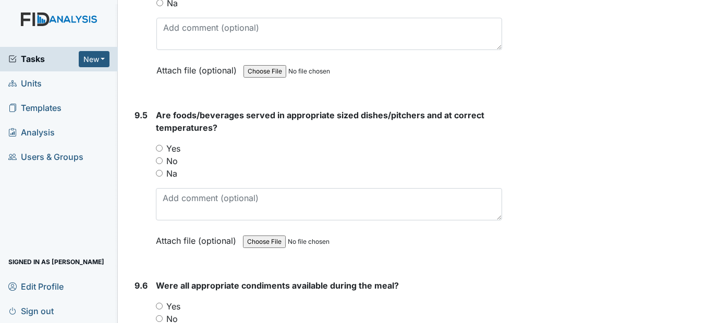
click at [163, 155] on div "Yes" at bounding box center [329, 148] width 346 height 13
click at [161, 152] on input "Yes" at bounding box center [159, 148] width 7 height 7
radio input "true"
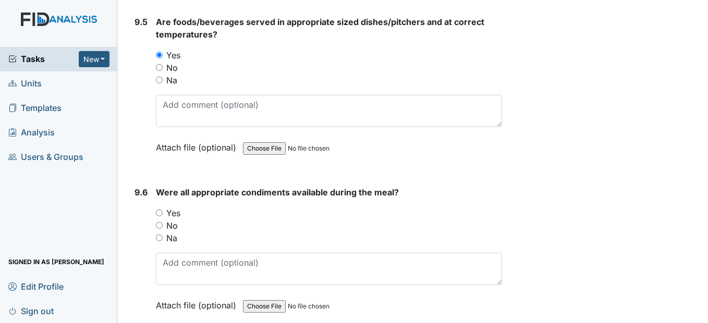
scroll to position [8758, 0]
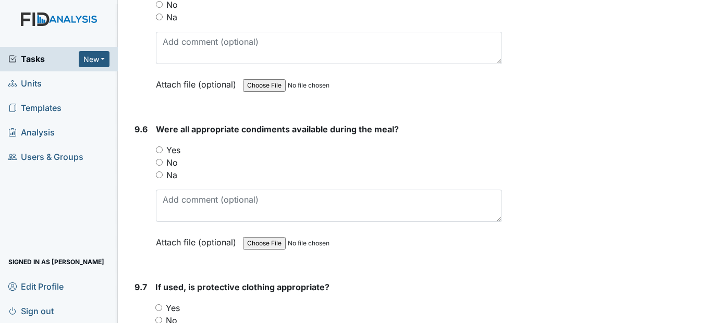
click at [160, 153] on input "Yes" at bounding box center [159, 149] width 7 height 7
radio input "true"
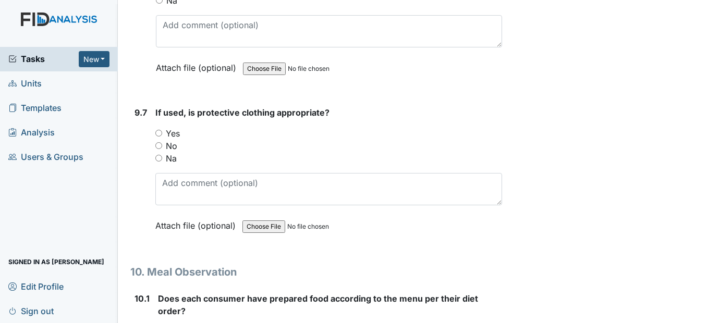
scroll to position [8967, 0]
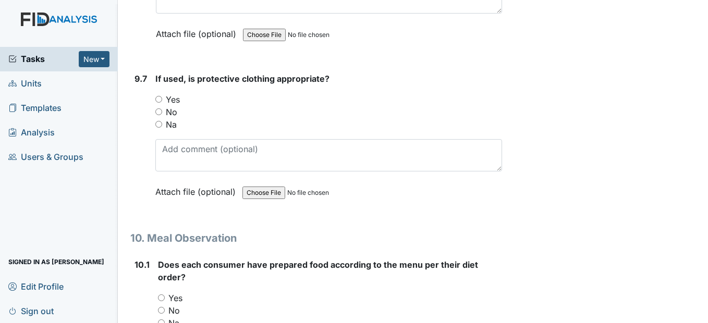
click at [162, 103] on input "Yes" at bounding box center [158, 99] width 7 height 7
radio input "true"
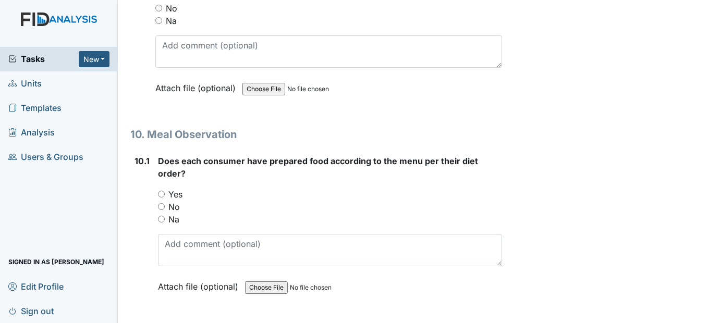
scroll to position [9071, 0]
click at [160, 197] on input "Yes" at bounding box center [161, 193] width 7 height 7
radio input "true"
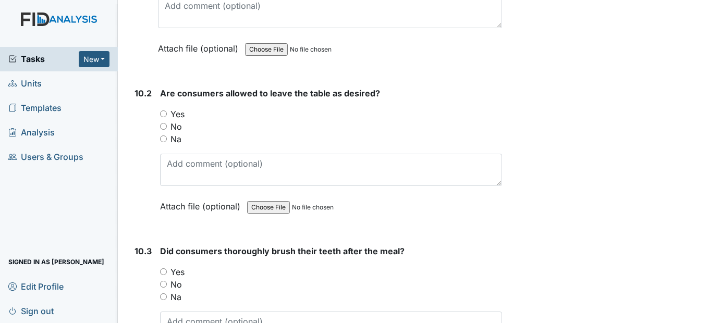
scroll to position [9332, 0]
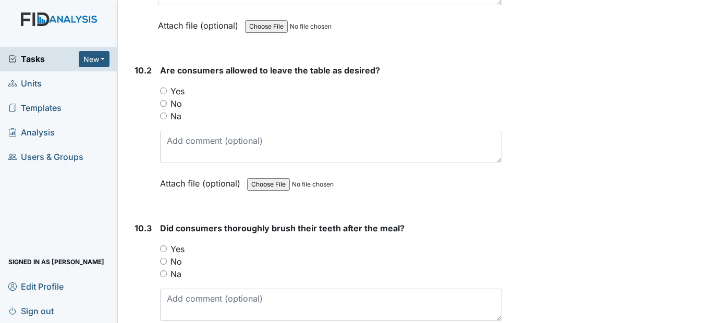
click at [163, 94] on input "Yes" at bounding box center [163, 91] width 7 height 7
radio input "true"
click at [163, 252] on input "Yes" at bounding box center [163, 249] width 7 height 7
radio input "true"
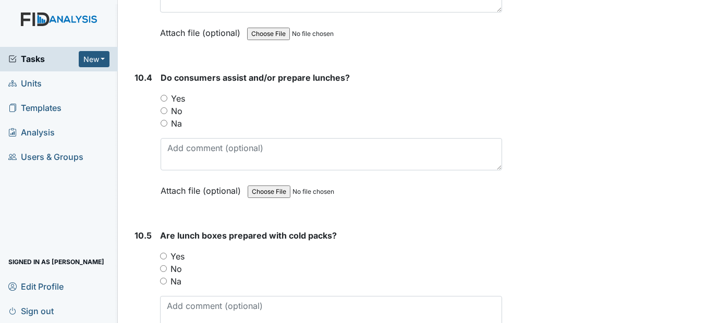
scroll to position [9644, 0]
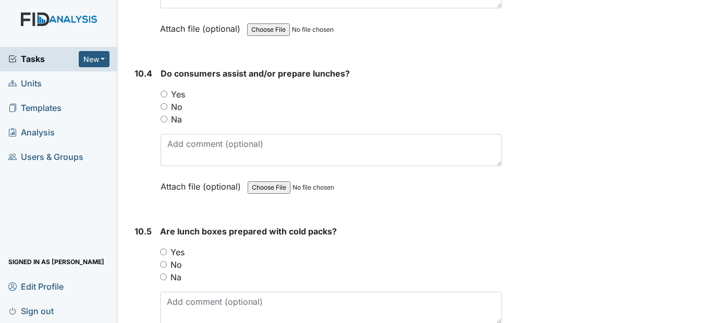
click at [164, 97] on input "Yes" at bounding box center [164, 94] width 7 height 7
radio input "true"
click at [161, 255] on input "Yes" at bounding box center [163, 252] width 7 height 7
radio input "true"
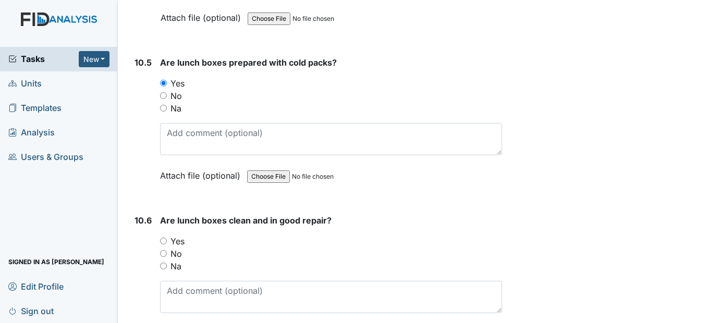
scroll to position [9853, 0]
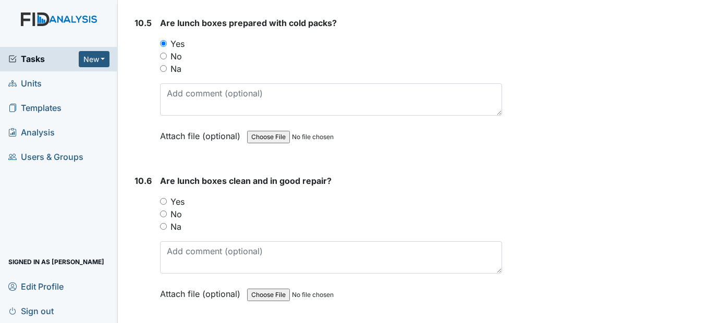
click at [163, 205] on input "Yes" at bounding box center [163, 201] width 7 height 7
radio input "true"
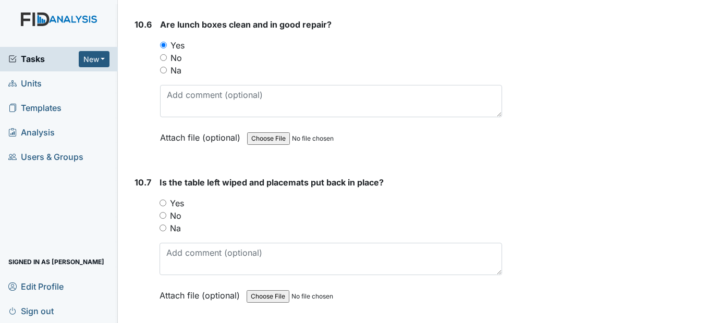
scroll to position [10061, 0]
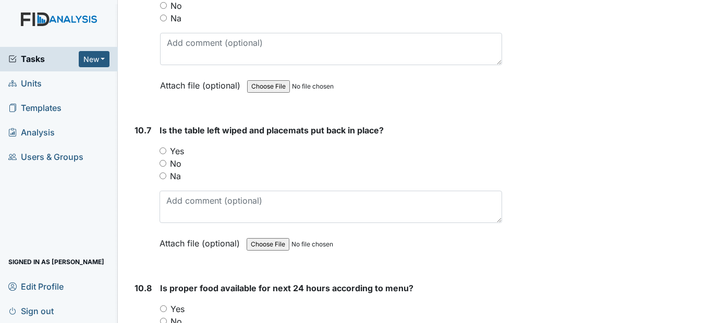
click at [164, 154] on input "Yes" at bounding box center [163, 151] width 7 height 7
radio input "true"
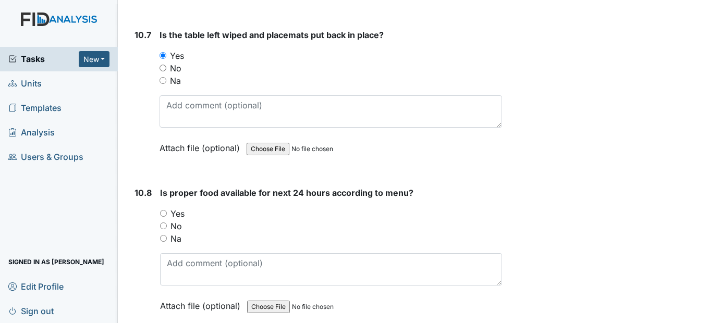
scroll to position [10166, 0]
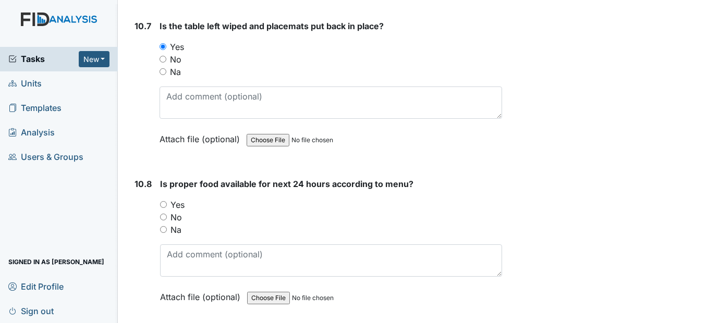
click at [165, 208] on input "Yes" at bounding box center [163, 204] width 7 height 7
radio input "true"
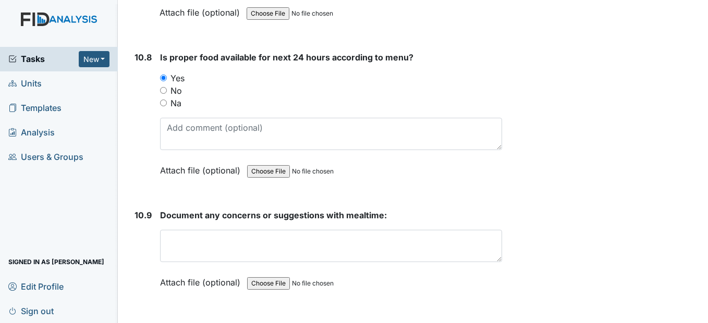
scroll to position [10374, 0]
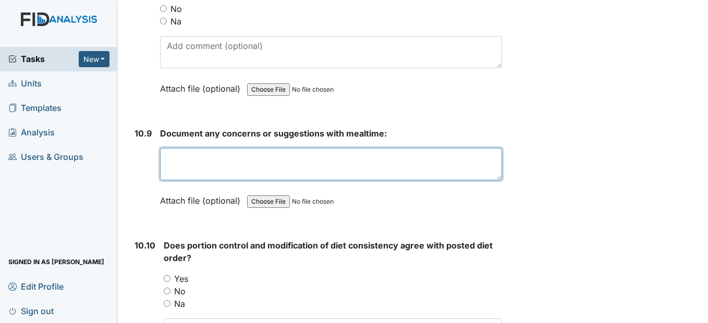
click at [173, 180] on textarea at bounding box center [330, 164] width 341 height 32
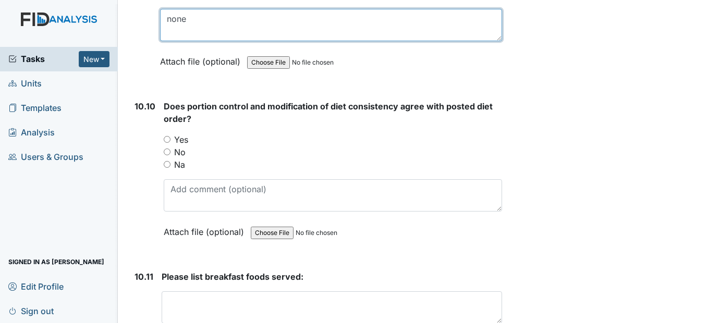
scroll to position [10531, 0]
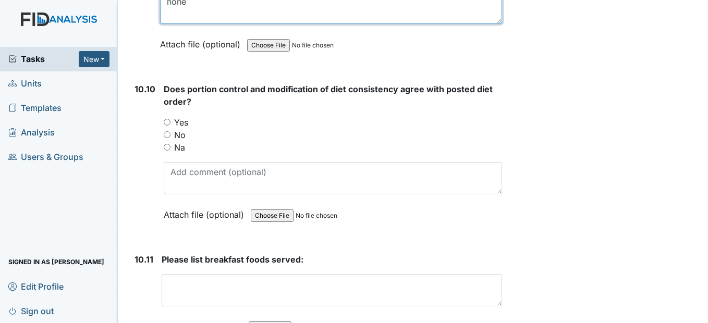
type textarea "none"
click at [168, 126] on input "Yes" at bounding box center [167, 122] width 7 height 7
radio input "true"
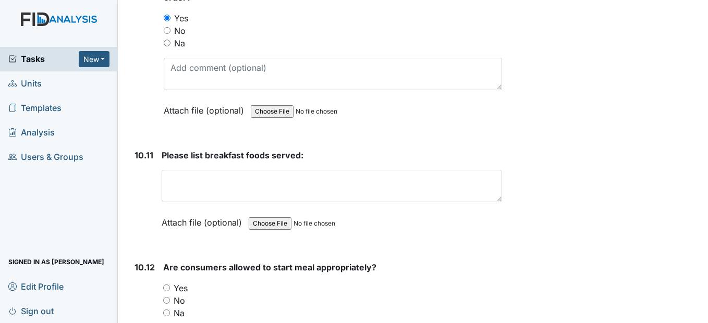
scroll to position [10687, 0]
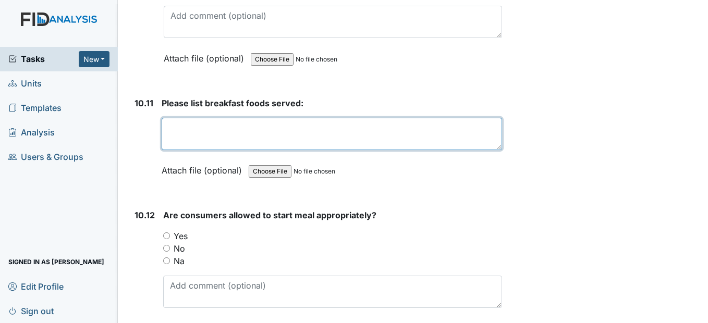
click at [172, 150] on textarea at bounding box center [332, 134] width 340 height 32
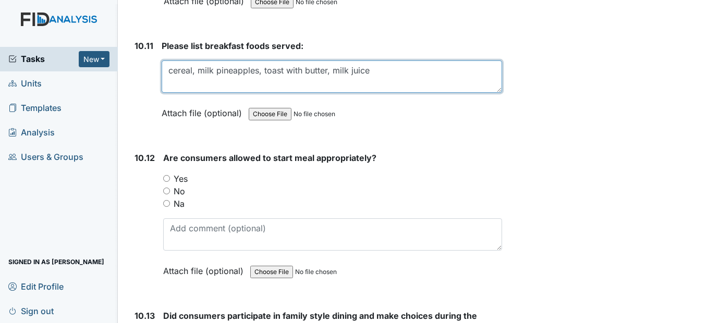
scroll to position [10791, 0]
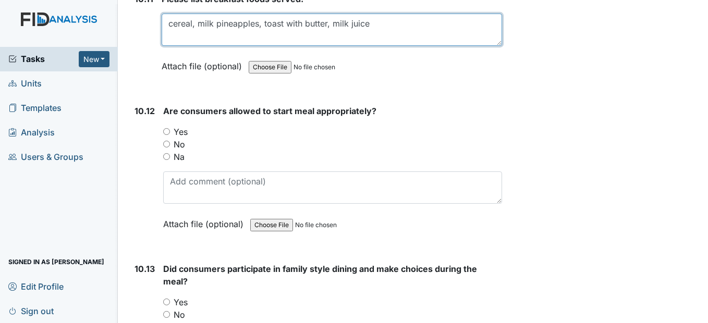
type textarea "cereal, milk pineapples, toast with butter, milk juice"
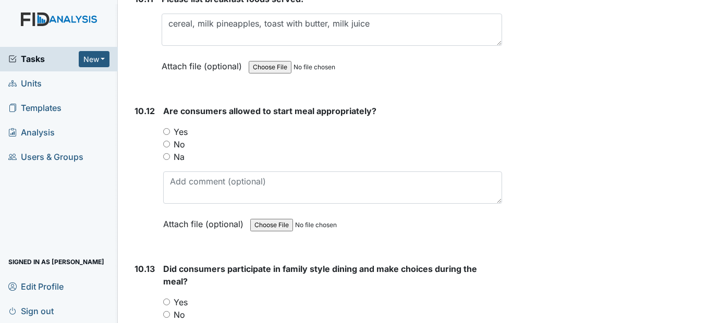
click at [169, 135] on input "Yes" at bounding box center [166, 131] width 7 height 7
radio input "true"
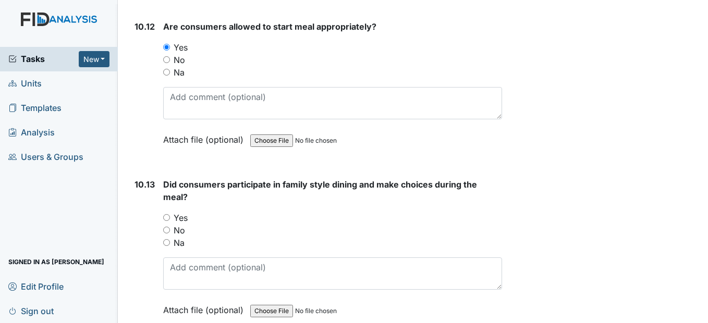
scroll to position [10896, 0]
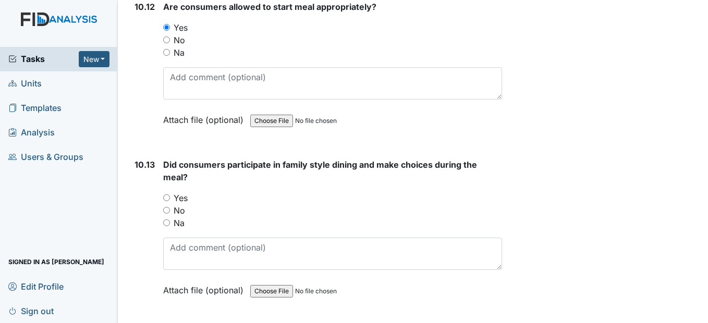
click at [167, 201] on input "Yes" at bounding box center [166, 197] width 7 height 7
radio input "true"
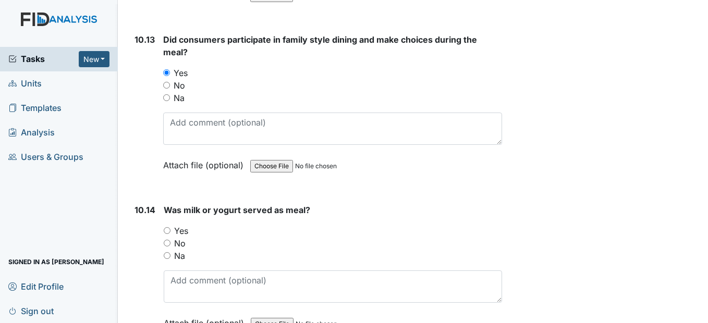
scroll to position [11104, 0]
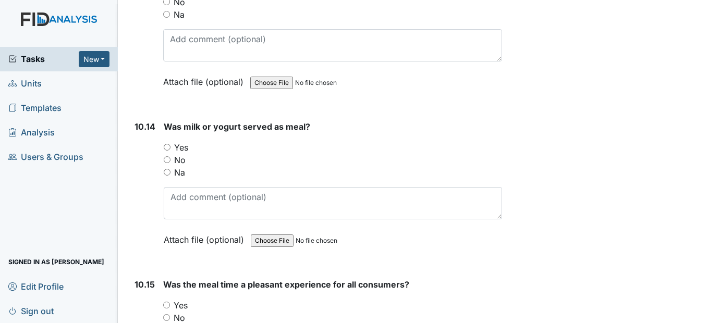
click at [171, 154] on div "Yes" at bounding box center [333, 147] width 338 height 13
click at [167, 151] on input "Yes" at bounding box center [167, 147] width 7 height 7
radio input "true"
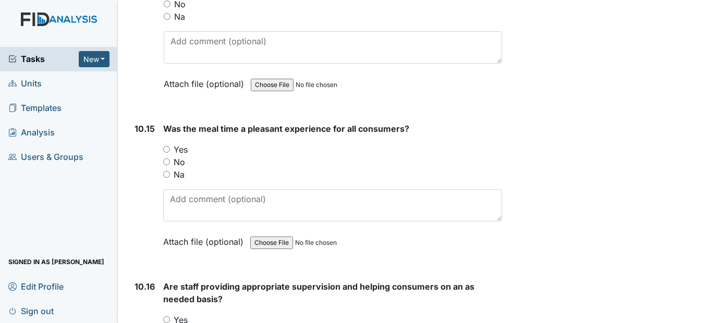
scroll to position [11261, 0]
click at [167, 152] on input "Yes" at bounding box center [166, 148] width 7 height 7
radio input "true"
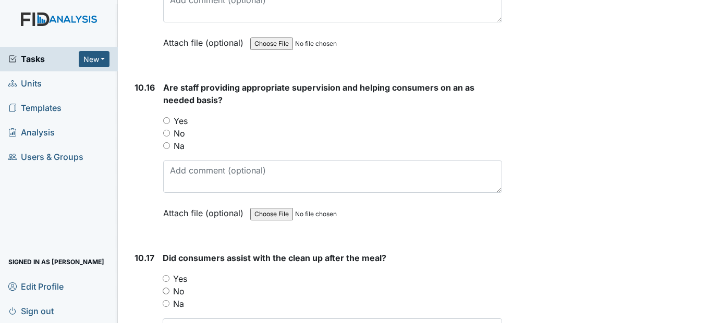
scroll to position [11469, 0]
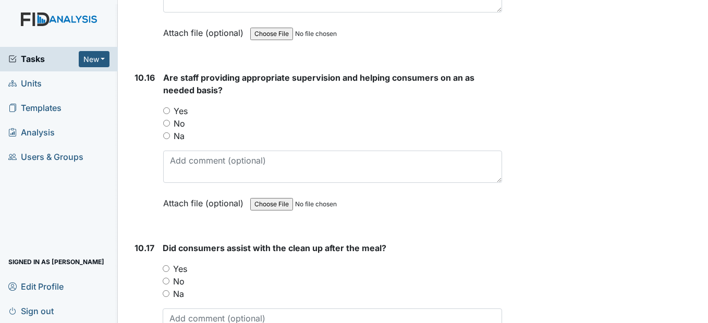
click at [169, 114] on input "Yes" at bounding box center [166, 110] width 7 height 7
radio input "true"
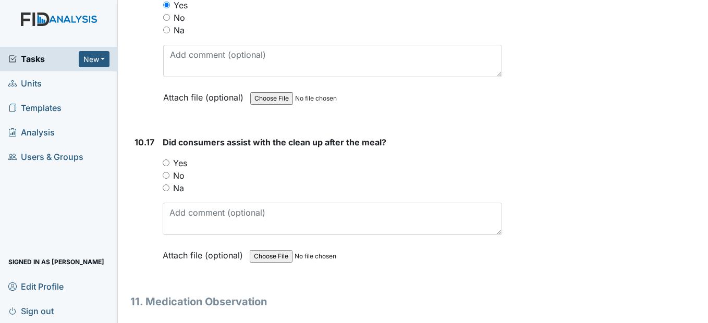
scroll to position [11625, 0]
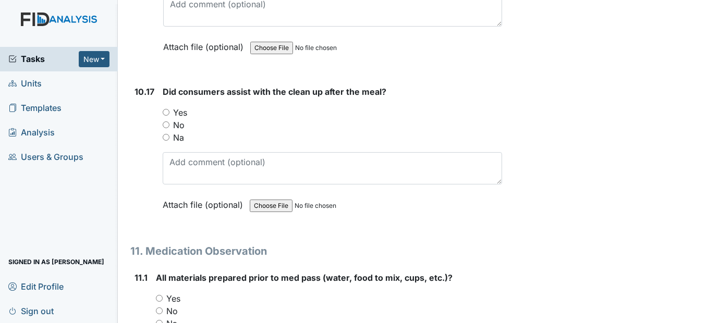
click at [169, 119] on div "Yes" at bounding box center [332, 112] width 339 height 13
click at [168, 116] on input "Yes" at bounding box center [166, 112] width 7 height 7
radio input "true"
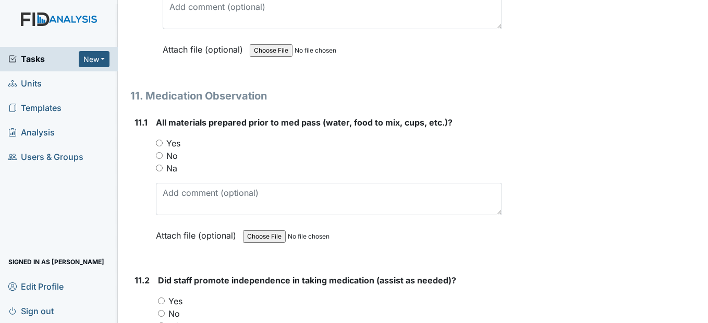
scroll to position [11782, 0]
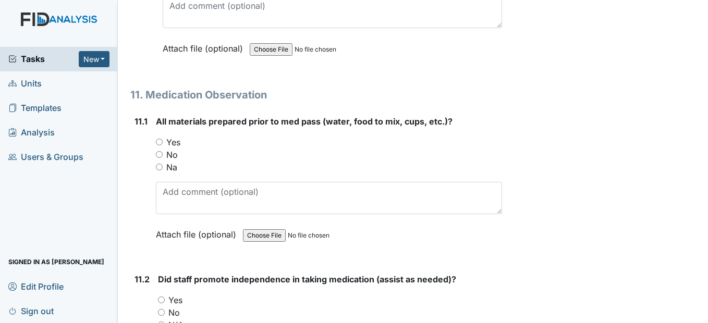
click at [161, 145] on input "Yes" at bounding box center [159, 142] width 7 height 7
radio input "true"
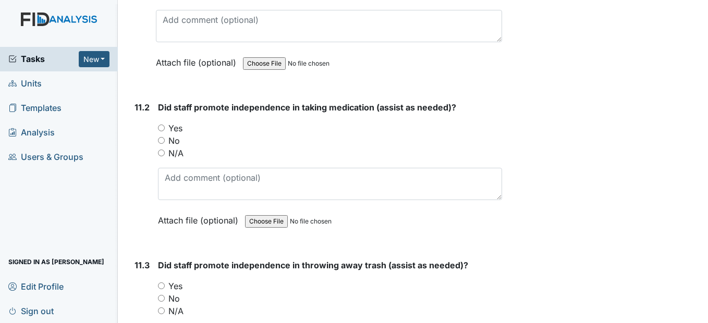
scroll to position [11990, 0]
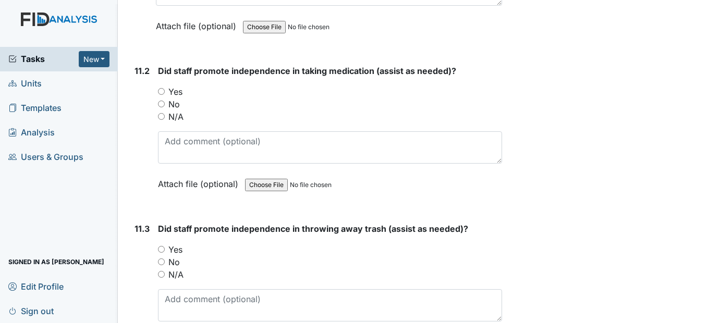
click at [163, 95] on input "Yes" at bounding box center [161, 91] width 7 height 7
radio input "true"
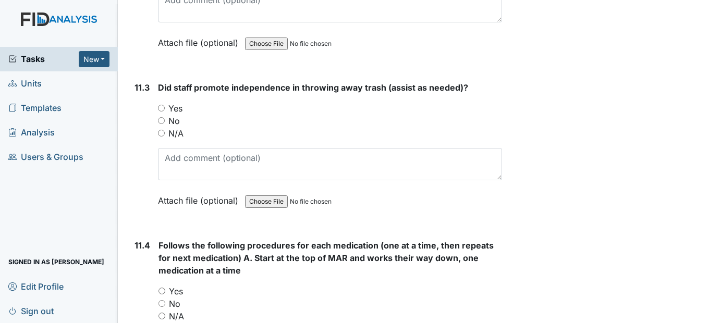
scroll to position [12147, 0]
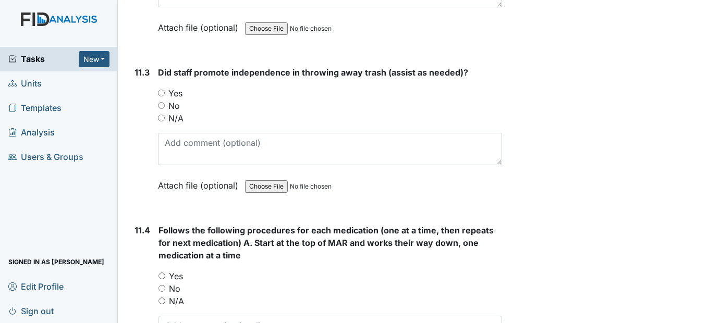
click at [165, 100] on div "Yes" at bounding box center [330, 93] width 344 height 13
click at [162, 96] on input "Yes" at bounding box center [161, 93] width 7 height 7
radio input "true"
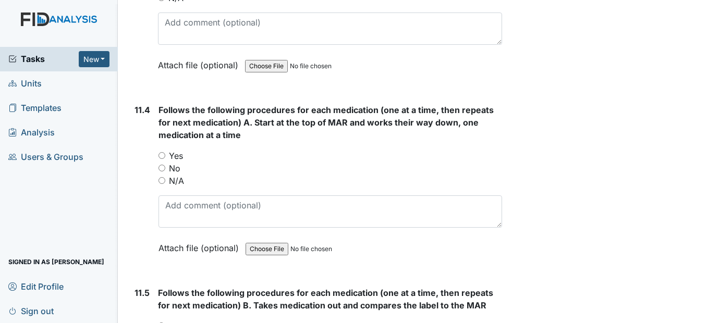
scroll to position [12355, 0]
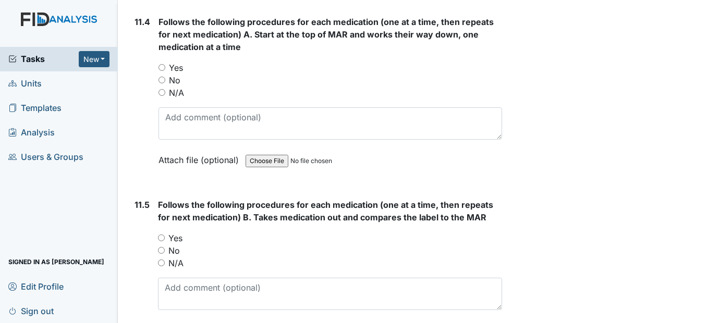
click at [163, 71] on input "Yes" at bounding box center [161, 67] width 7 height 7
radio input "true"
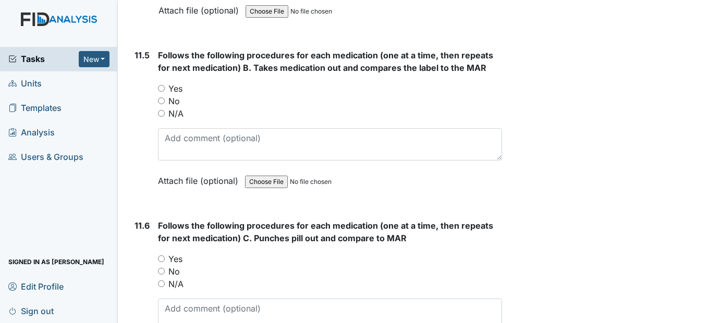
scroll to position [12564, 0]
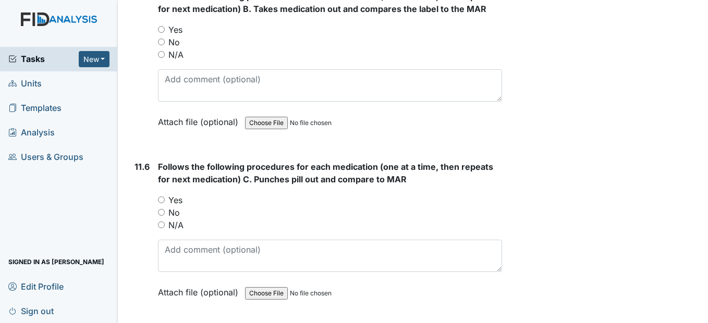
click at [163, 33] on input "Yes" at bounding box center [161, 29] width 7 height 7
radio input "true"
click at [160, 203] on input "Yes" at bounding box center [161, 200] width 7 height 7
radio input "true"
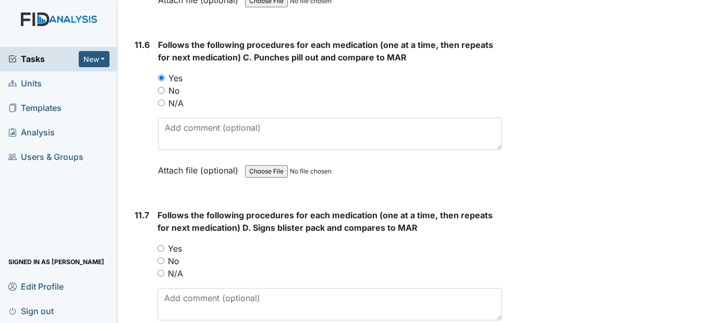
scroll to position [12772, 0]
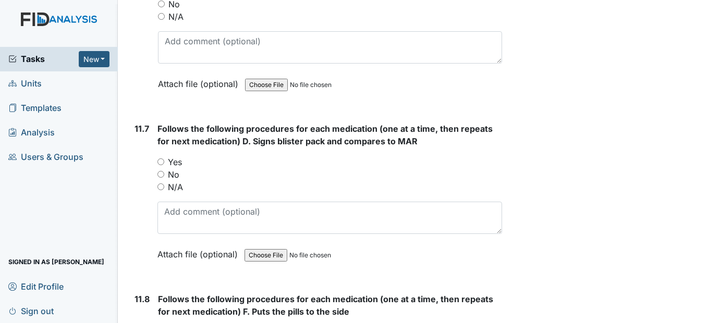
click at [162, 165] on input "Yes" at bounding box center [160, 161] width 7 height 7
radio input "true"
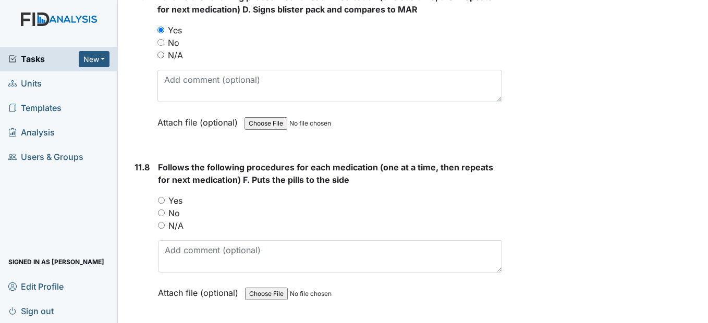
scroll to position [12929, 0]
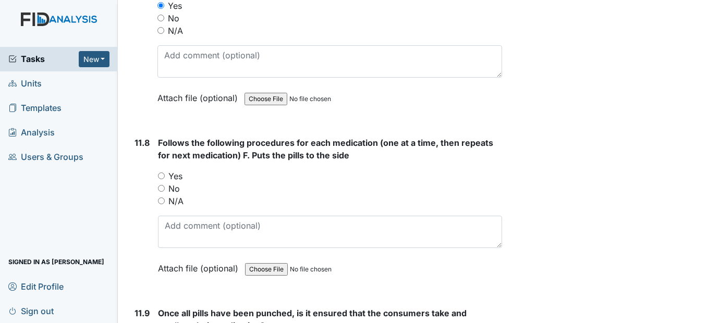
click at [161, 179] on input "Yes" at bounding box center [161, 176] width 7 height 7
radio input "true"
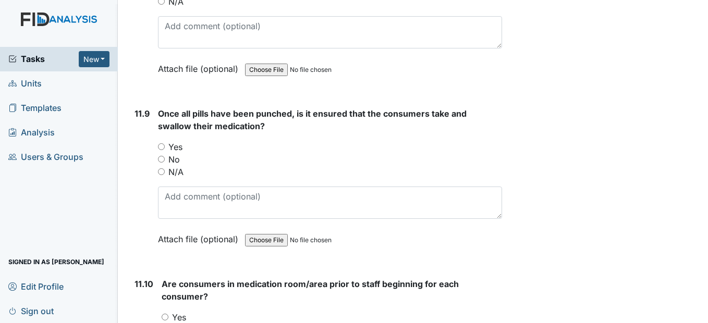
scroll to position [13137, 0]
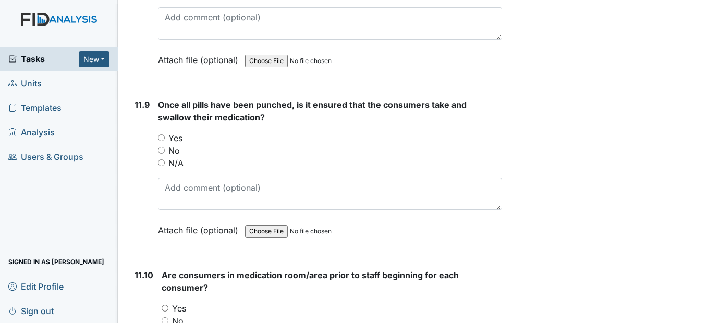
click at [166, 144] on div "Yes" at bounding box center [330, 138] width 344 height 13
click at [162, 141] on input "Yes" at bounding box center [161, 138] width 7 height 7
radio input "true"
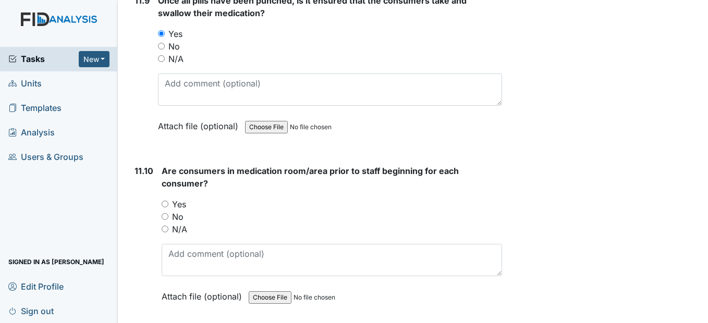
scroll to position [13294, 0]
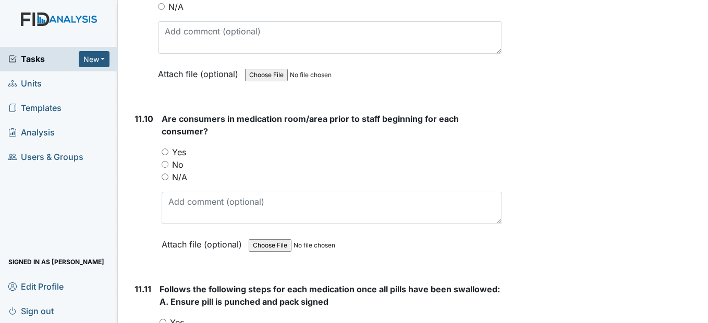
click at [164, 155] on input "Yes" at bounding box center [165, 152] width 7 height 7
radio input "true"
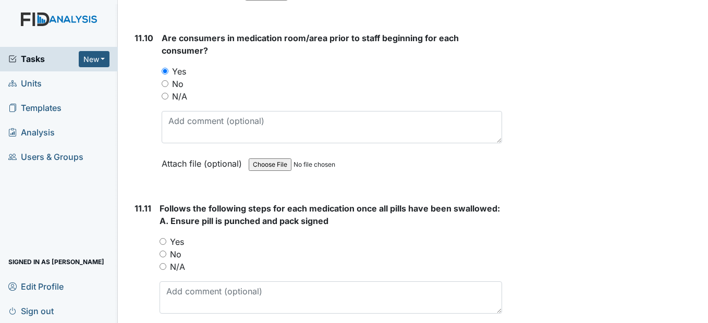
scroll to position [13398, 0]
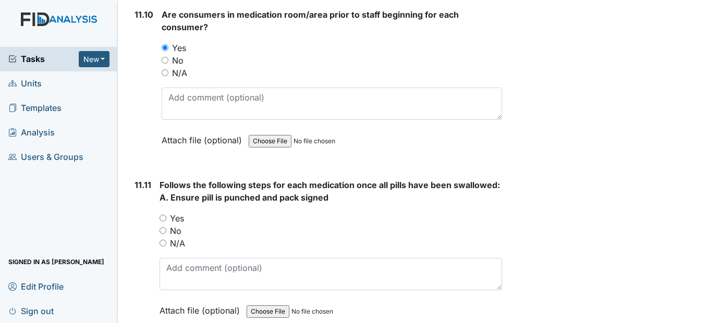
click at [163, 222] on input "Yes" at bounding box center [163, 218] width 7 height 7
radio input "true"
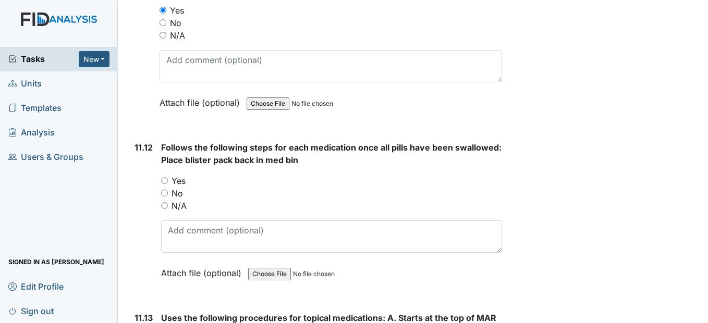
scroll to position [13606, 0]
click at [165, 184] on input "Yes" at bounding box center [164, 180] width 7 height 7
radio input "true"
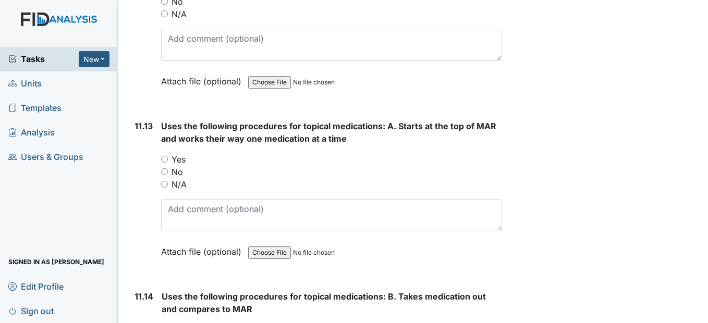
scroll to position [13815, 0]
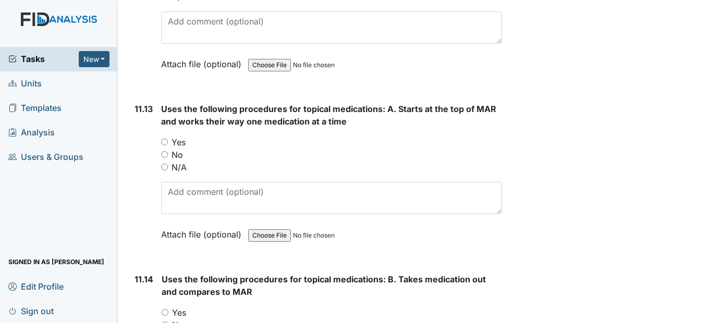
click at [165, 145] on input "Yes" at bounding box center [164, 142] width 7 height 7
radio input "true"
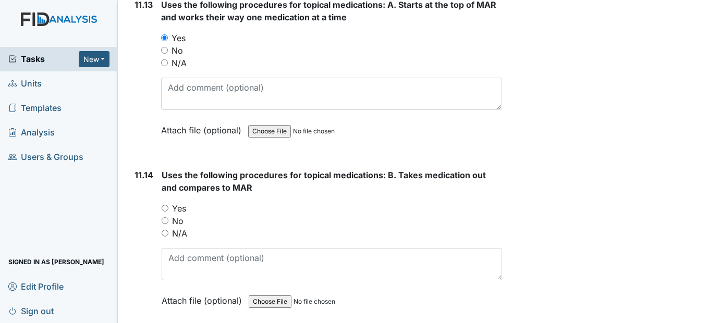
scroll to position [13971, 0]
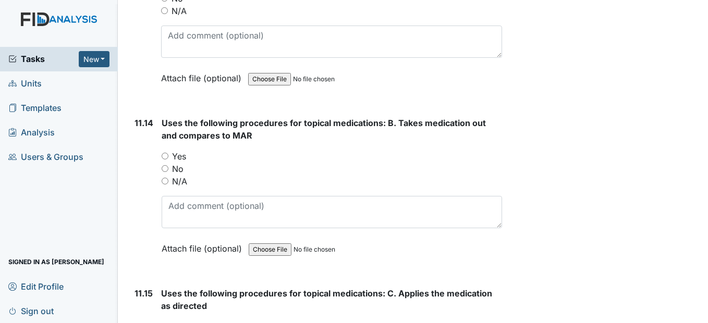
click at [165, 160] on input "Yes" at bounding box center [165, 156] width 7 height 7
radio input "true"
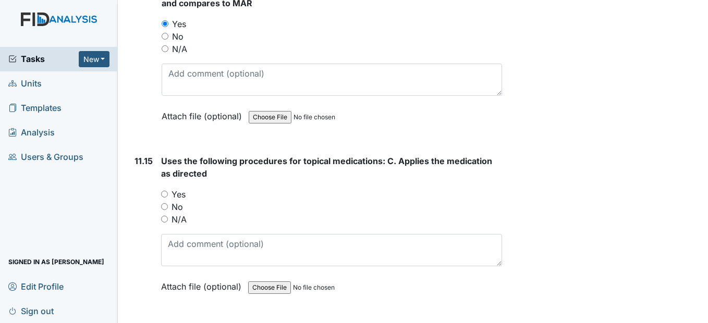
scroll to position [14128, 0]
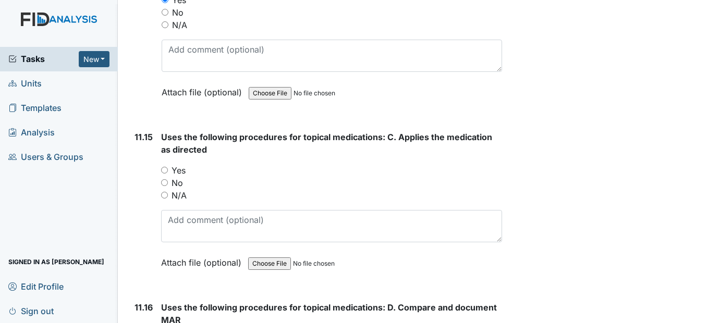
click at [166, 174] on input "Yes" at bounding box center [164, 170] width 7 height 7
radio input "true"
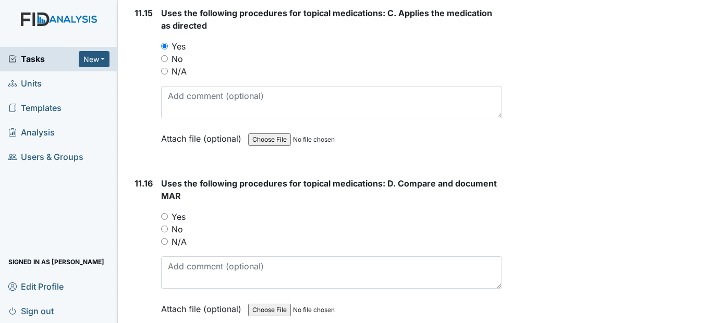
scroll to position [14284, 0]
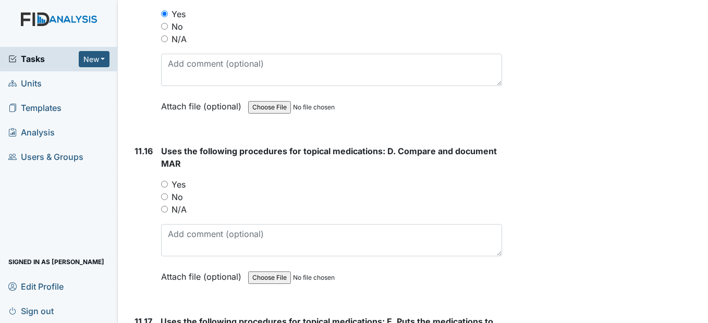
click at [164, 188] on input "Yes" at bounding box center [164, 184] width 7 height 7
radio input "true"
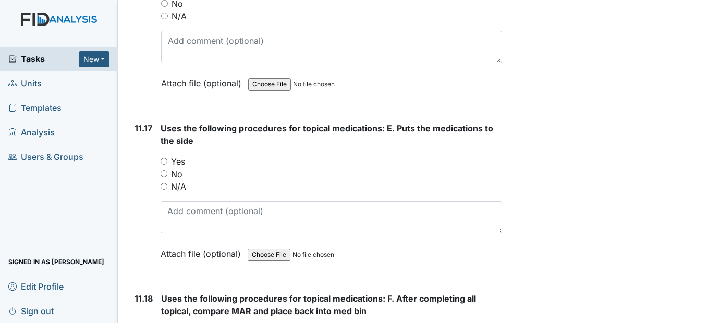
scroll to position [14493, 0]
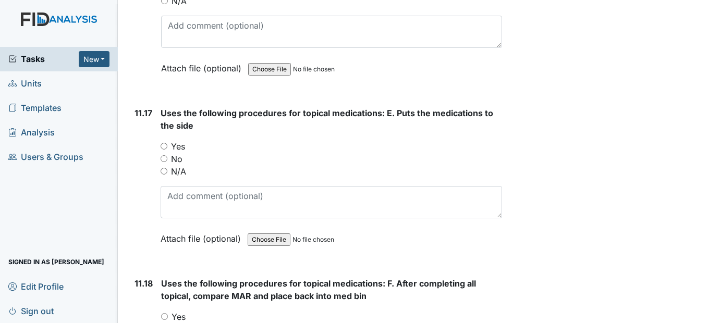
click at [167, 150] on input "Yes" at bounding box center [164, 146] width 7 height 7
radio input "true"
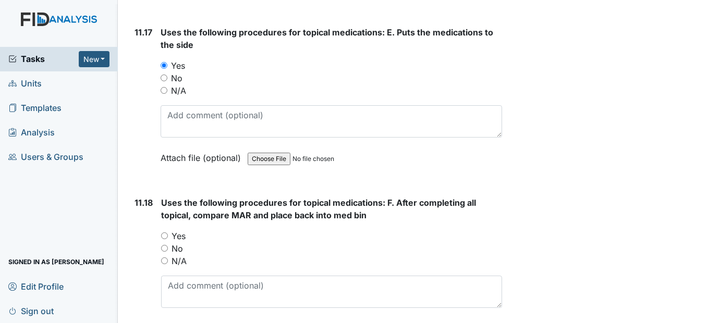
scroll to position [14597, 0]
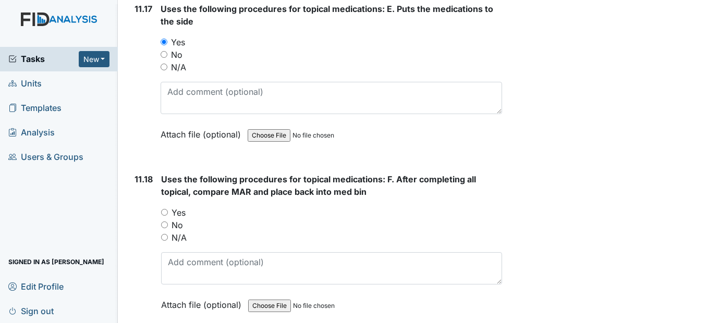
click at [164, 216] on input "Yes" at bounding box center [164, 212] width 7 height 7
radio input "true"
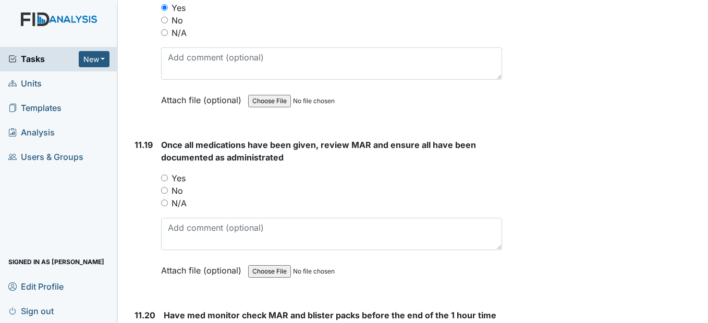
scroll to position [14806, 0]
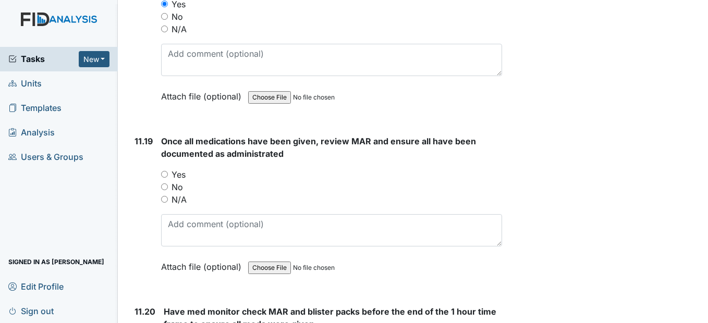
click at [163, 178] on input "Yes" at bounding box center [164, 174] width 7 height 7
radio input "true"
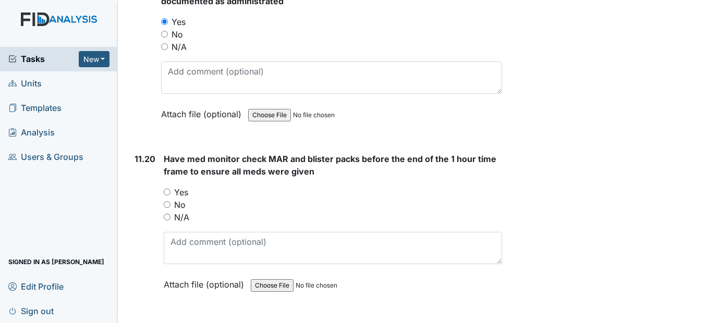
scroll to position [14962, 0]
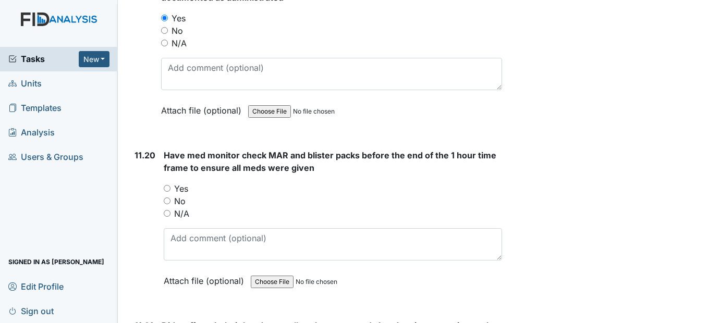
click at [169, 192] on input "Yes" at bounding box center [167, 188] width 7 height 7
radio input "true"
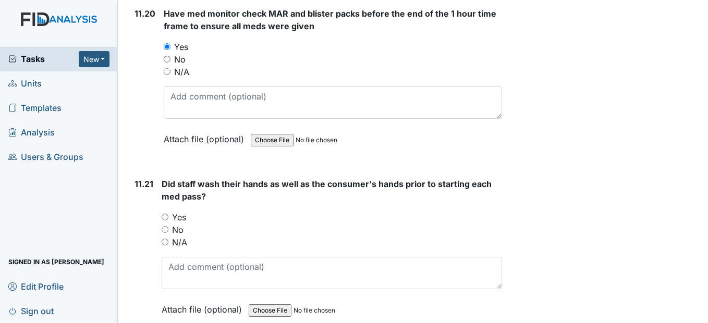
scroll to position [15118, 0]
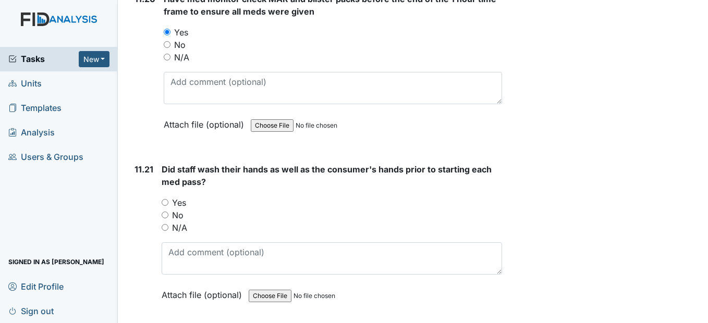
click at [163, 206] on input "Yes" at bounding box center [165, 202] width 7 height 7
radio input "true"
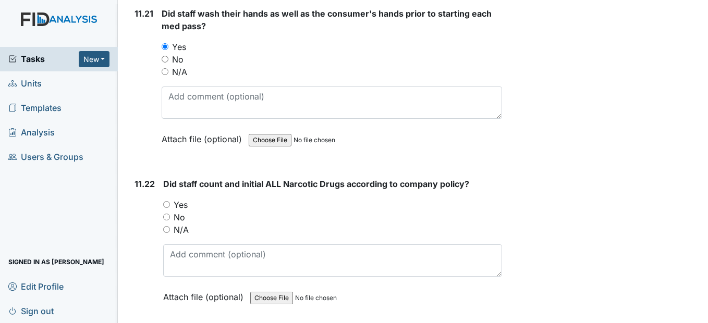
scroll to position [15275, 0]
click at [167, 207] on input "Yes" at bounding box center [166, 204] width 7 height 7
radio input "true"
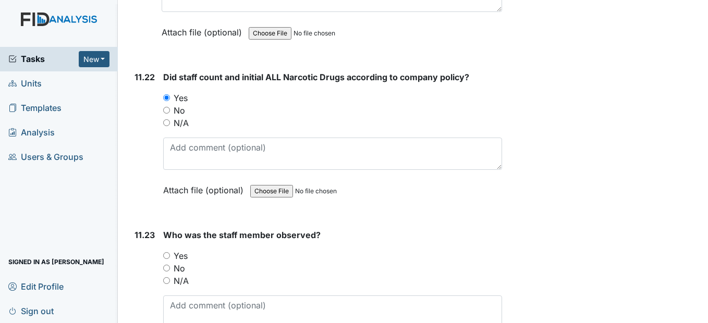
scroll to position [15431, 0]
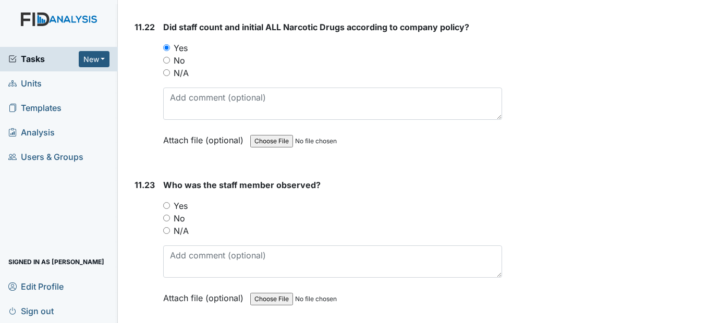
click at [166, 209] on input "Yes" at bounding box center [166, 205] width 7 height 7
radio input "true"
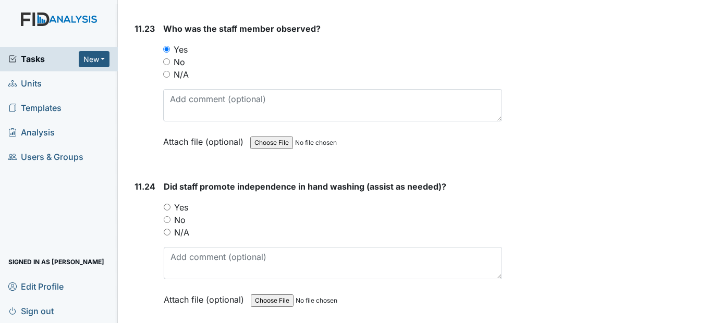
scroll to position [15640, 0]
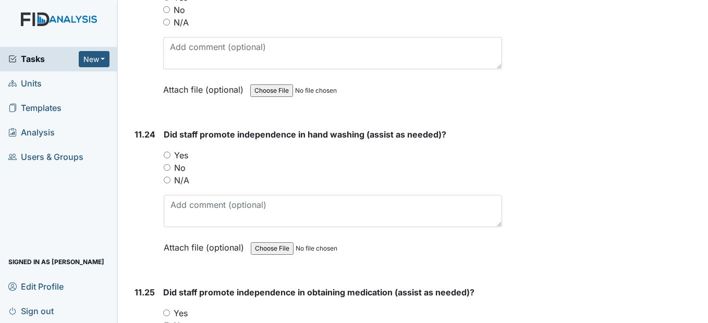
click at [167, 158] on input "Yes" at bounding box center [167, 155] width 7 height 7
radio input "true"
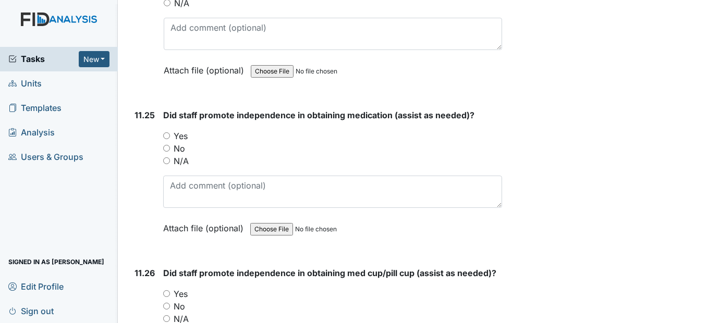
scroll to position [15848, 0]
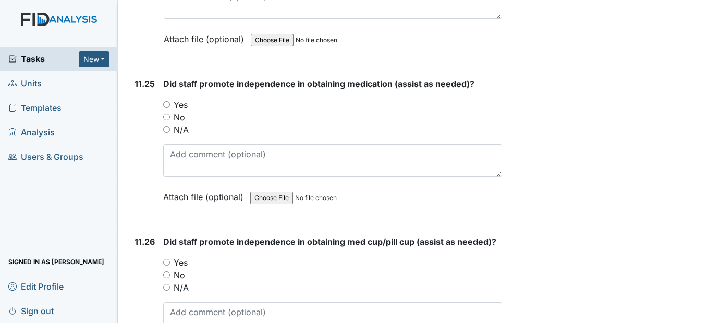
click at [169, 108] on input "Yes" at bounding box center [166, 104] width 7 height 7
radio input "true"
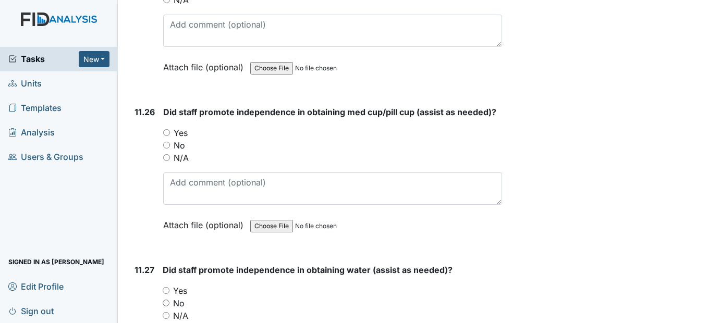
scroll to position [16005, 0]
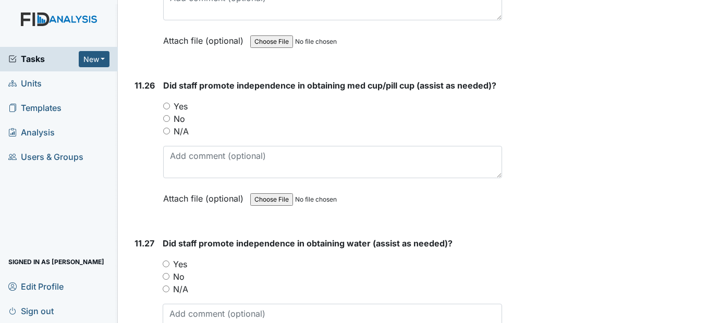
click at [167, 125] on div "No" at bounding box center [332, 119] width 338 height 13
click at [170, 113] on div "Yes" at bounding box center [332, 106] width 338 height 13
click at [169, 109] on input "Yes" at bounding box center [166, 106] width 7 height 7
radio input "true"
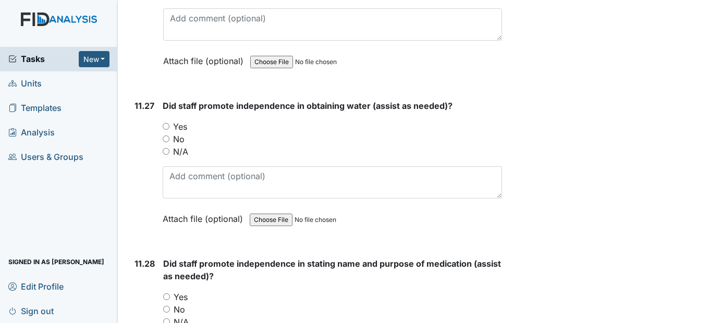
scroll to position [16161, 0]
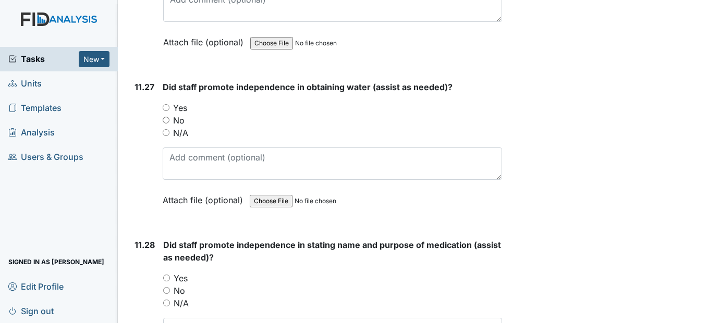
click at [166, 111] on input "Yes" at bounding box center [166, 107] width 7 height 7
radio input "true"
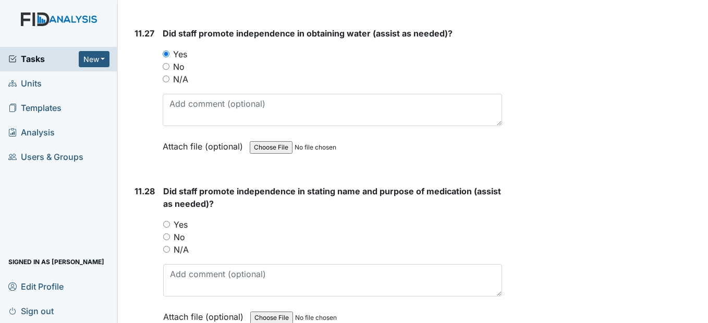
scroll to position [16317, 0]
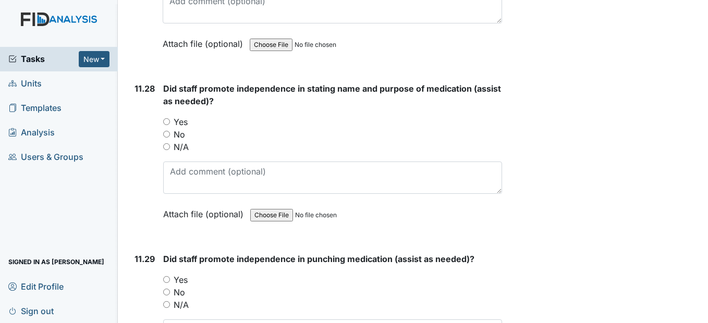
click at [168, 125] on input "Yes" at bounding box center [166, 121] width 7 height 7
radio input "true"
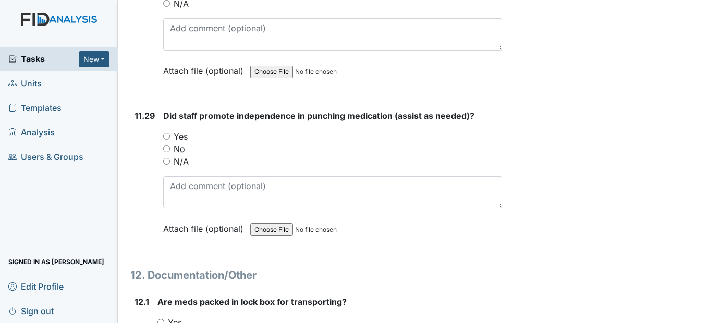
scroll to position [16474, 0]
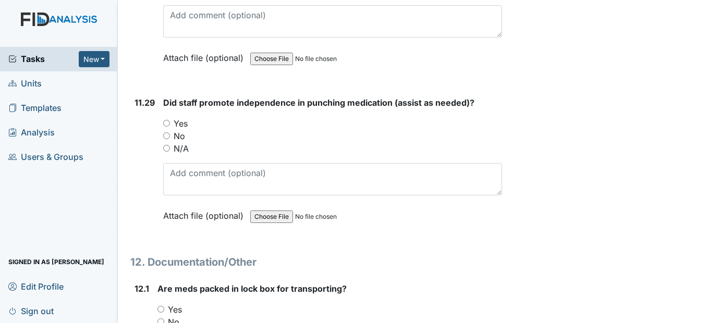
click at [168, 127] on input "Yes" at bounding box center [166, 123] width 7 height 7
radio input "true"
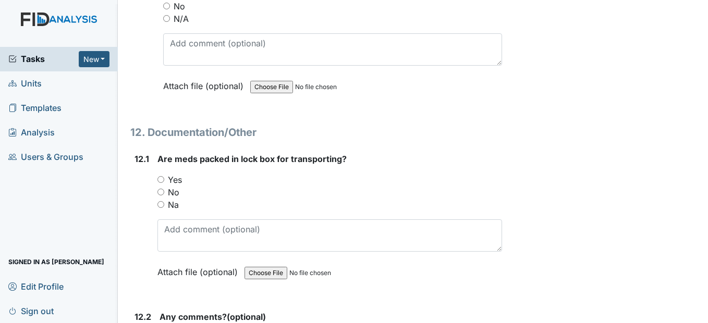
scroll to position [16630, 0]
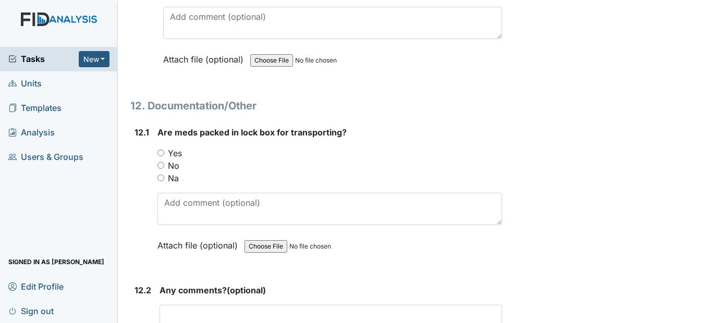
click at [161, 156] on input "Yes" at bounding box center [160, 153] width 7 height 7
radio input "true"
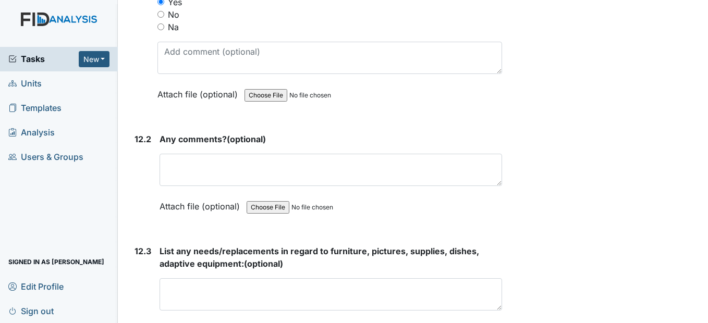
scroll to position [16787, 0]
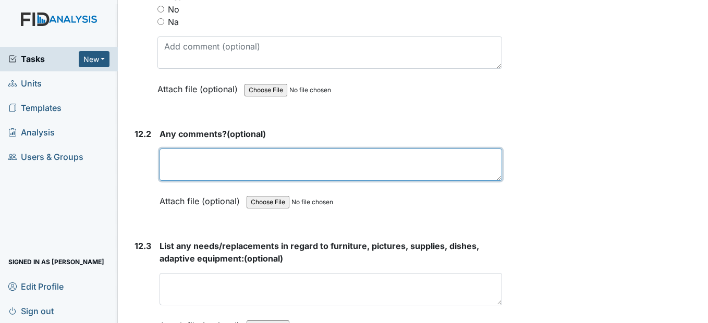
click at [170, 180] on textarea at bounding box center [331, 165] width 342 height 32
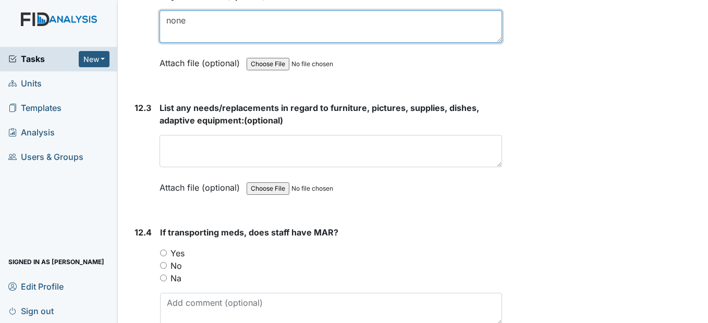
scroll to position [16943, 0]
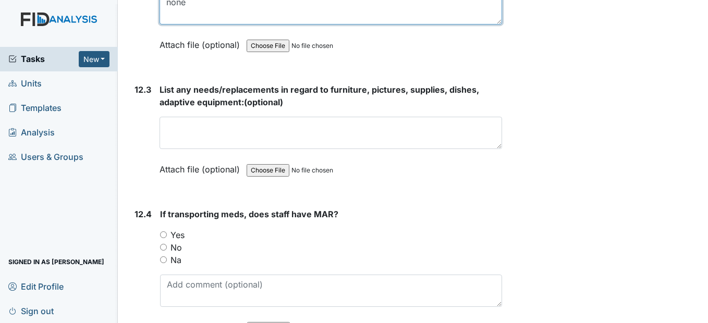
type textarea "none"
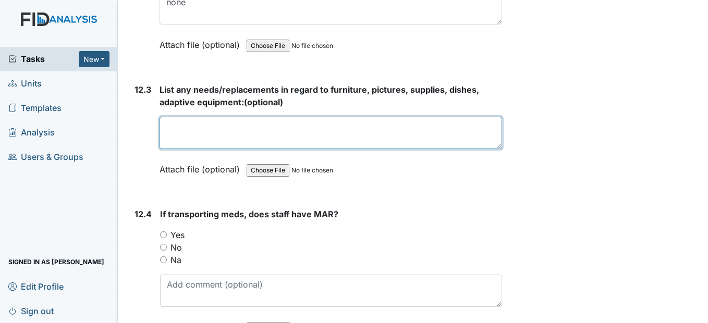
click at [201, 149] on textarea at bounding box center [331, 133] width 342 height 32
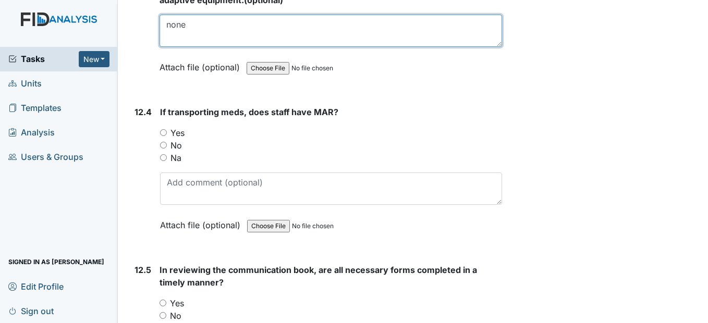
scroll to position [17047, 0]
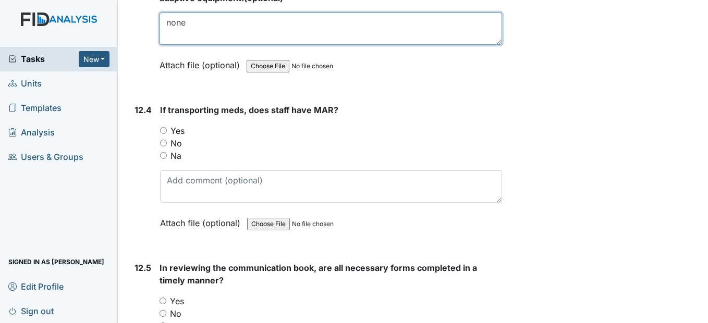
type textarea "none"
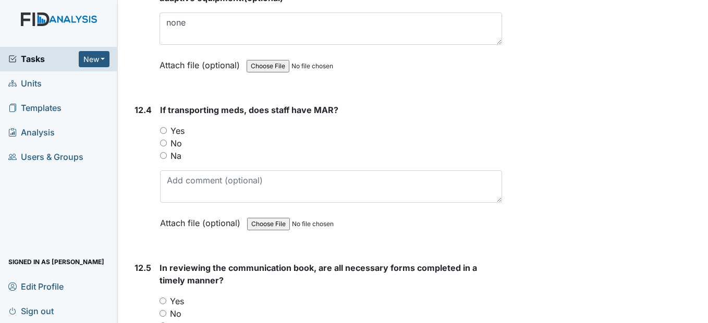
click at [167, 137] on div "Yes" at bounding box center [330, 131] width 341 height 13
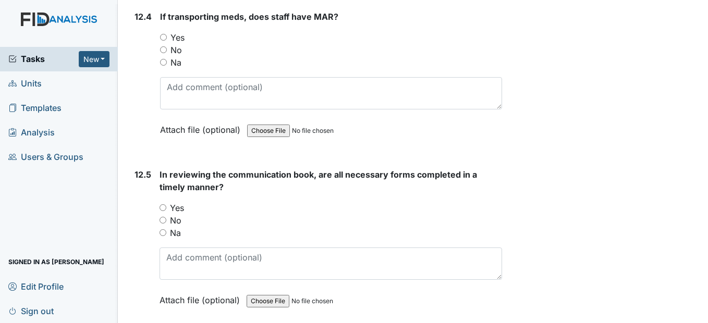
scroll to position [17151, 0]
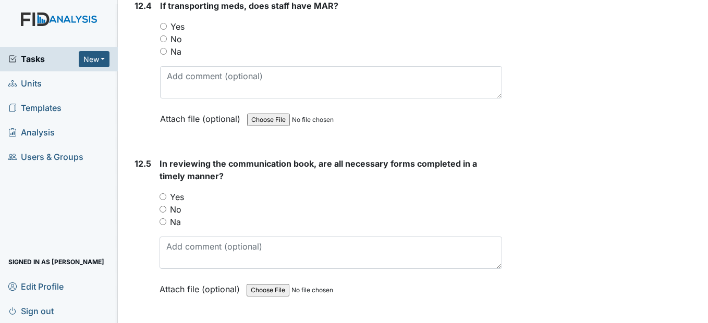
click at [164, 30] on input "Yes" at bounding box center [163, 26] width 7 height 7
radio input "true"
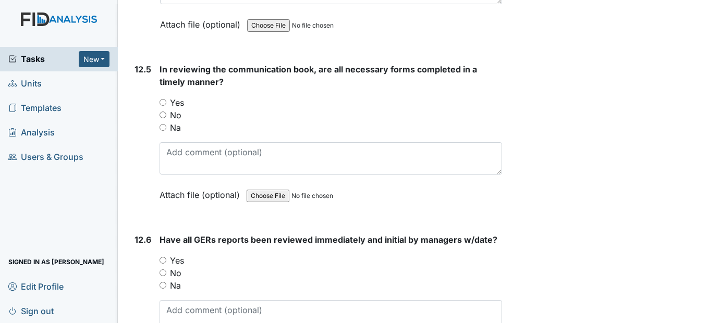
scroll to position [17256, 0]
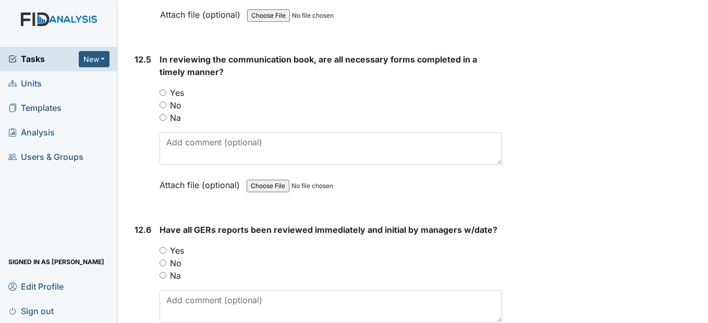
click at [160, 96] on input "Yes" at bounding box center [163, 92] width 7 height 7
radio input "true"
click at [163, 96] on input "Yes" at bounding box center [163, 92] width 7 height 7
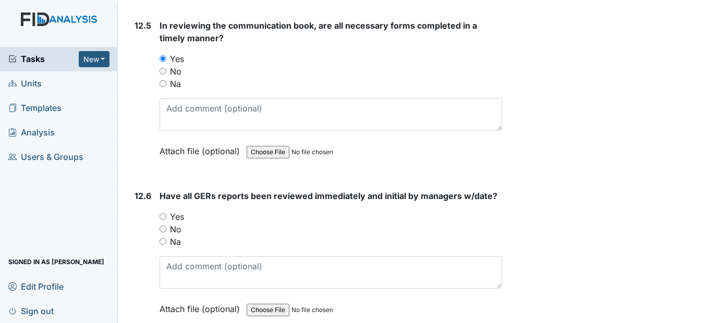
scroll to position [17360, 0]
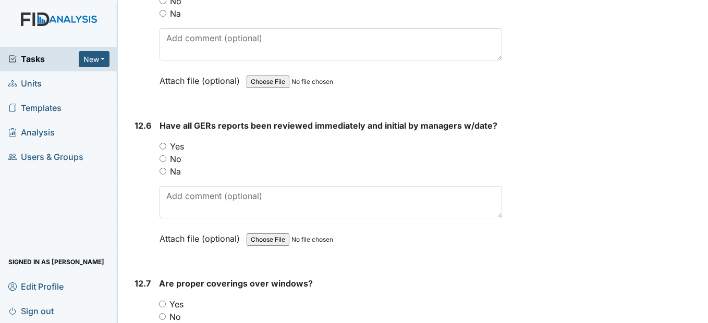
click at [163, 153] on div "Yes" at bounding box center [331, 146] width 342 height 13
click at [164, 150] on input "Yes" at bounding box center [163, 146] width 7 height 7
radio input "true"
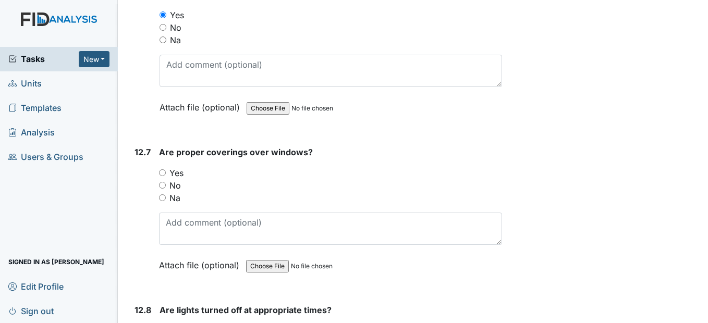
scroll to position [17516, 0]
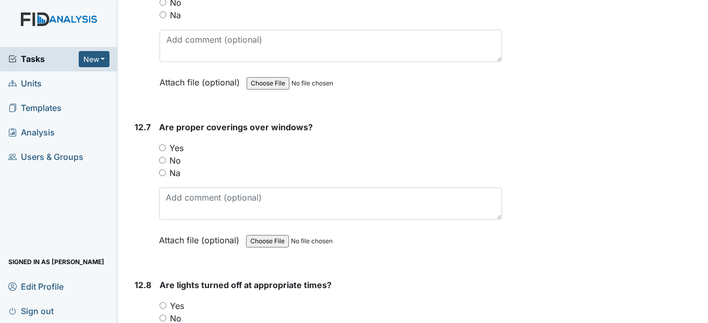
click at [162, 151] on input "Yes" at bounding box center [162, 147] width 7 height 7
radio input "true"
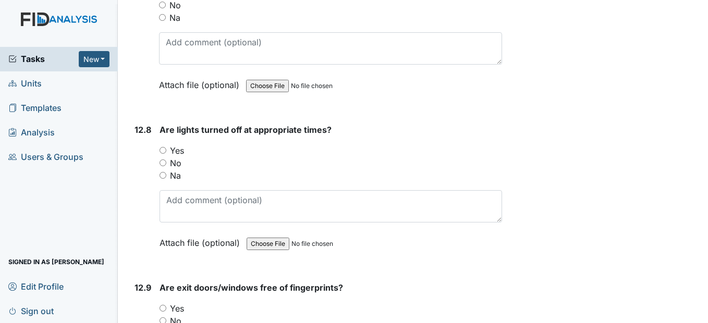
scroll to position [17673, 0]
click at [165, 153] on input "Yes" at bounding box center [163, 149] width 7 height 7
radio input "true"
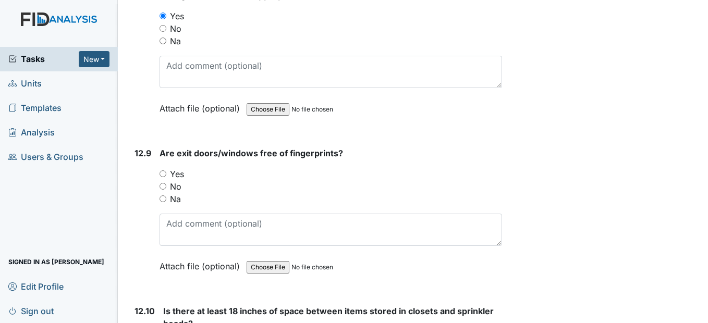
scroll to position [17881, 0]
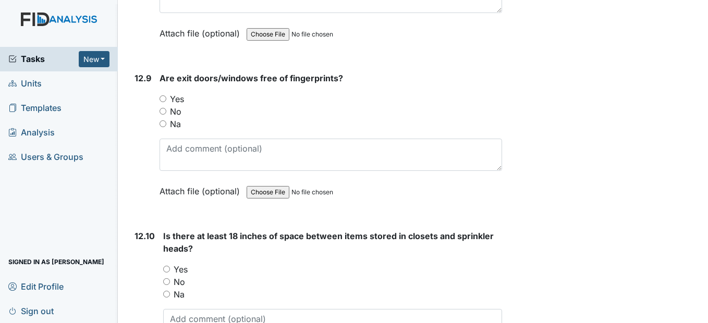
click at [166, 102] on input "Yes" at bounding box center [163, 98] width 7 height 7
radio input "true"
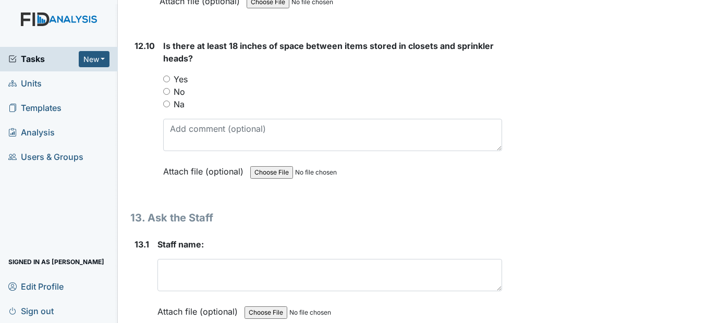
scroll to position [18090, 0]
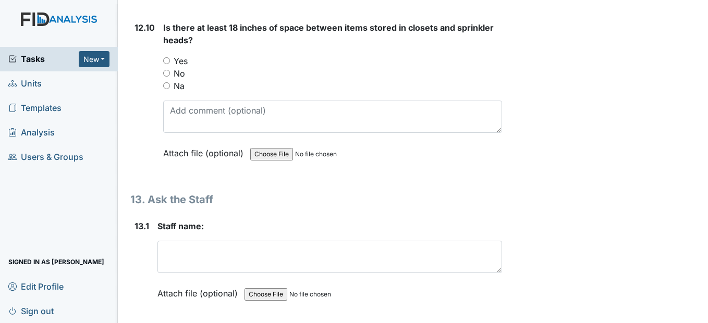
click at [164, 64] on input "Yes" at bounding box center [166, 60] width 7 height 7
radio input "true"
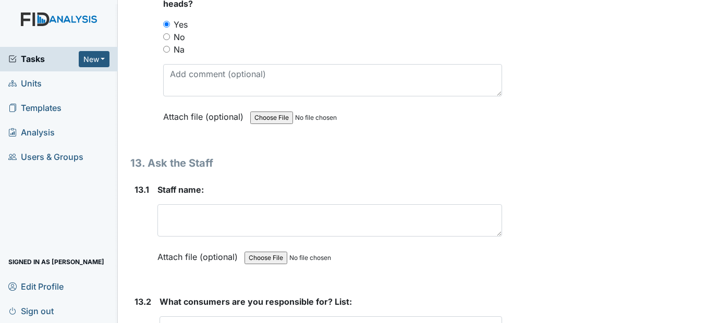
scroll to position [18194, 0]
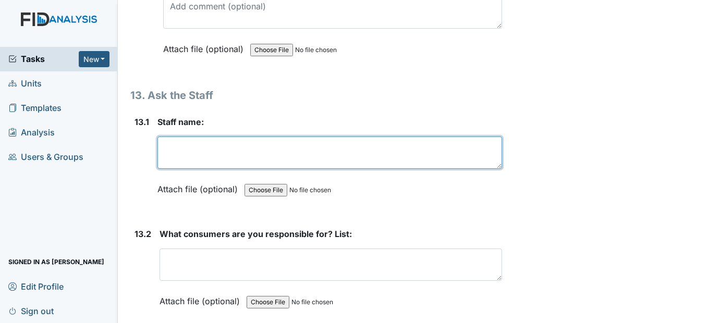
click at [179, 168] on textarea at bounding box center [329, 153] width 344 height 32
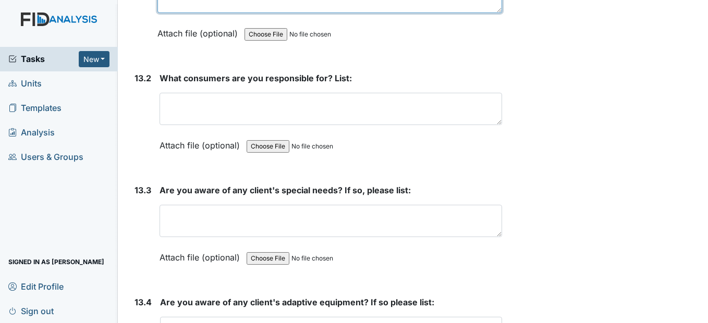
scroll to position [18350, 0]
type textarea "[PERSON_NAME]"
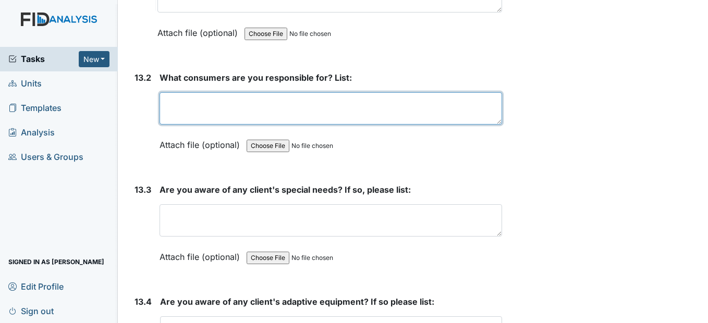
click at [165, 125] on textarea at bounding box center [331, 108] width 342 height 32
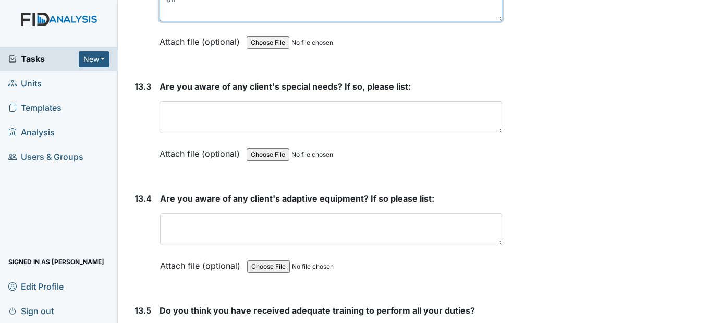
scroll to position [18455, 0]
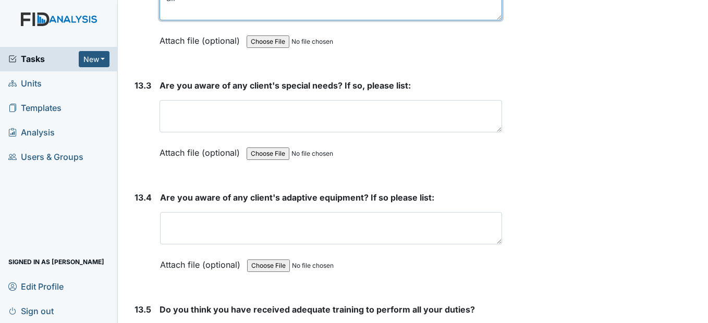
type textarea "all"
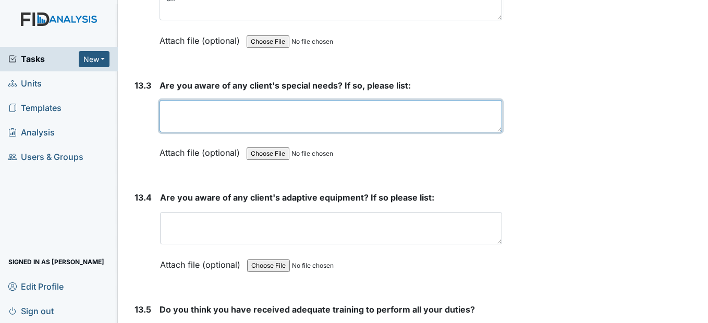
click at [178, 132] on textarea at bounding box center [331, 116] width 342 height 32
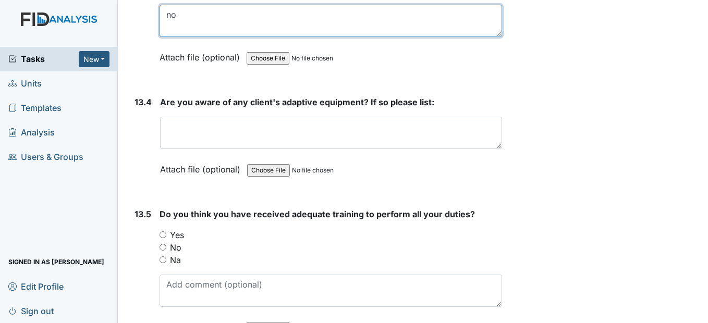
scroll to position [18559, 0]
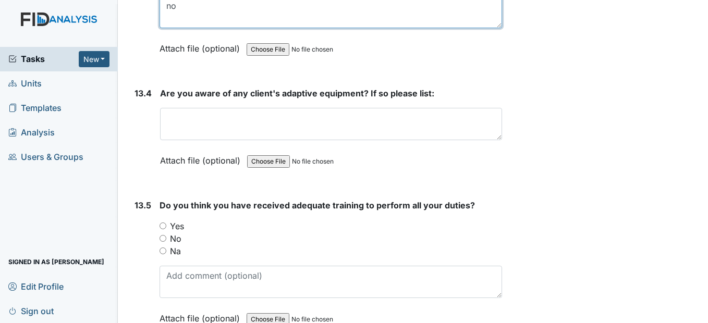
type textarea "no"
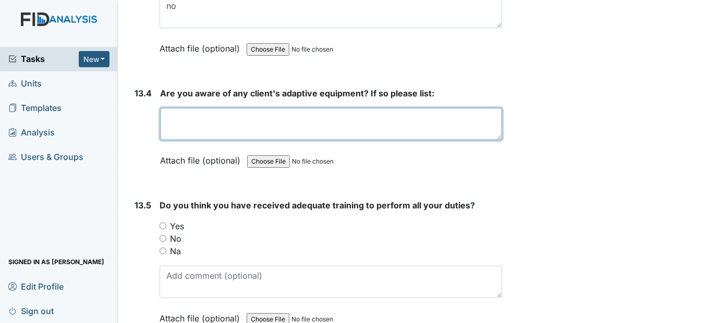
click at [178, 140] on textarea at bounding box center [330, 124] width 341 height 32
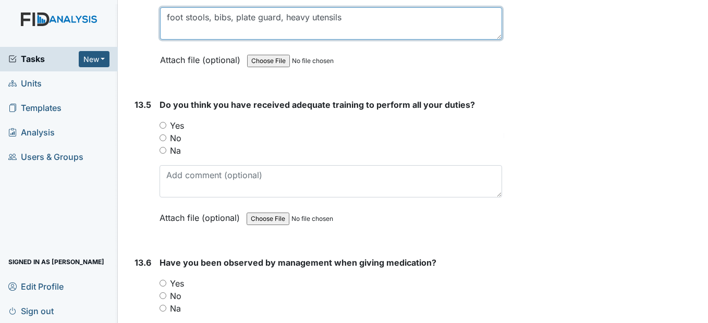
scroll to position [18663, 0]
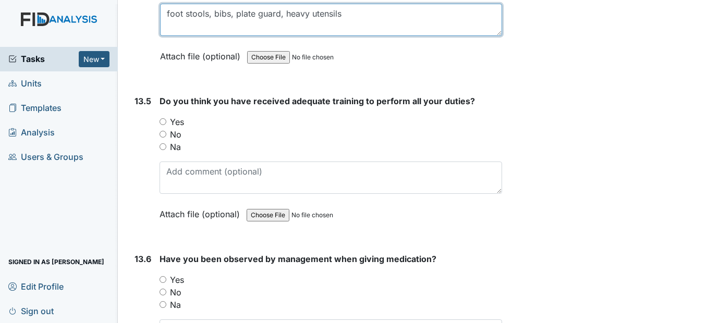
type textarea "foot stools, bibs, plate guard, heavy utensils"
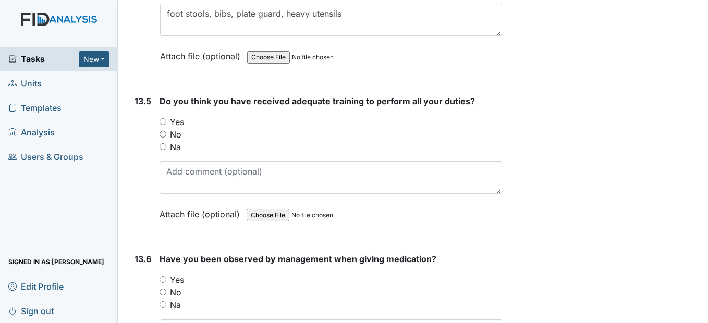
click at [163, 125] on input "Yes" at bounding box center [163, 121] width 7 height 7
radio input "true"
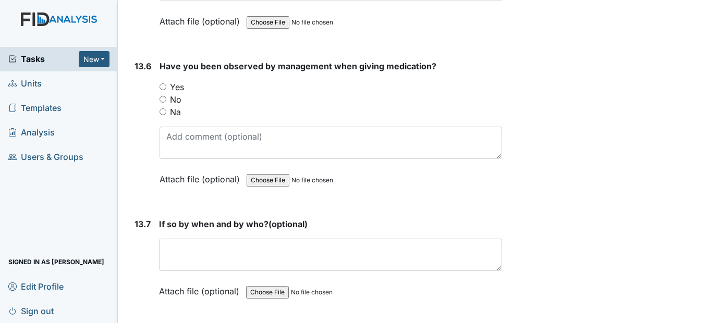
scroll to position [18872, 0]
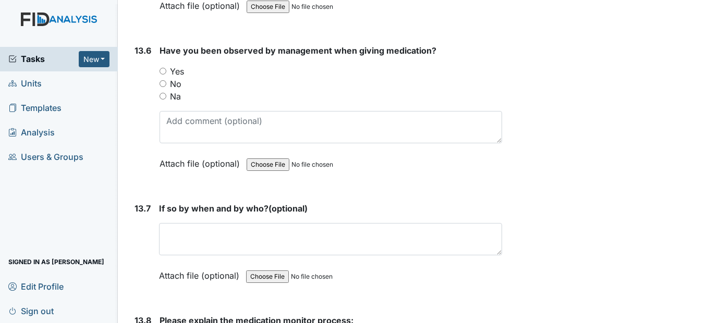
click at [162, 75] on input "Yes" at bounding box center [163, 71] width 7 height 7
radio input "true"
click at [162, 75] on input "Yes" at bounding box center [163, 71] width 7 height 7
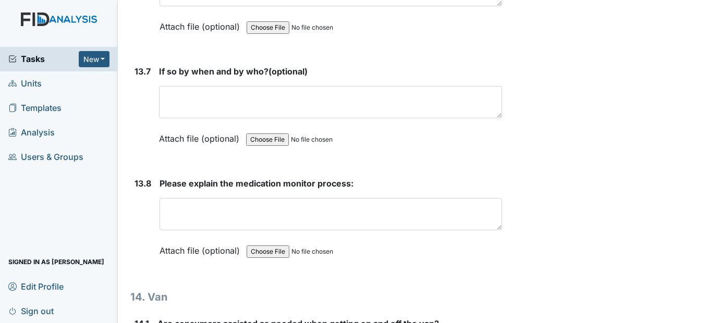
scroll to position [19028, 0]
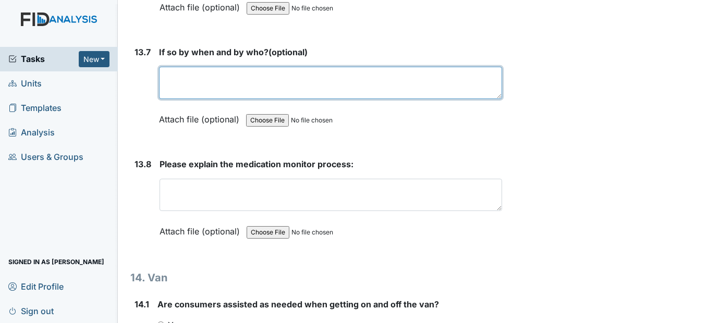
click at [173, 99] on textarea at bounding box center [330, 83] width 343 height 32
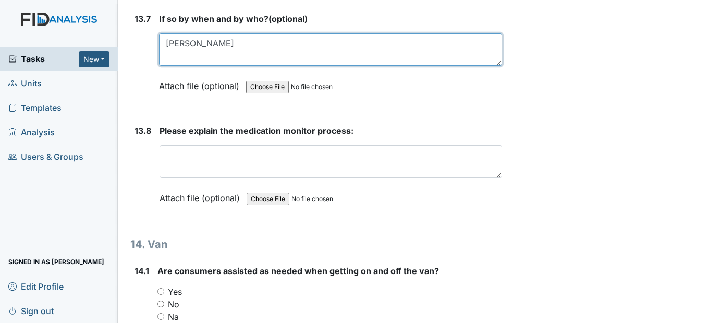
scroll to position [19132, 0]
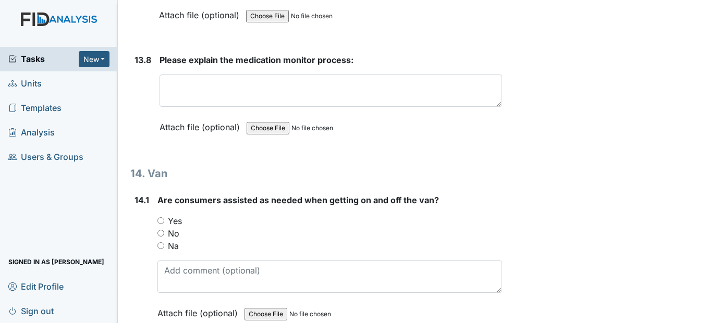
type textarea "[PERSON_NAME]"
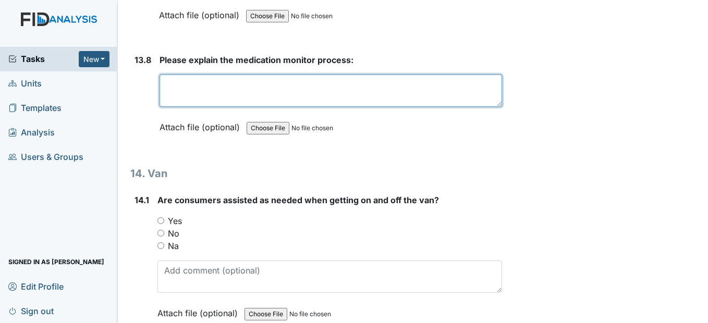
click at [172, 107] on textarea at bounding box center [331, 91] width 342 height 32
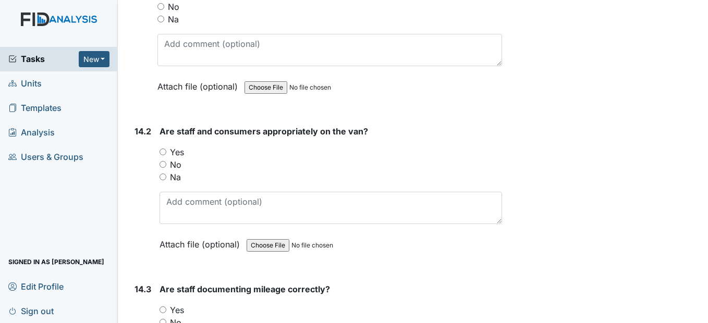
scroll to position [19341, 0]
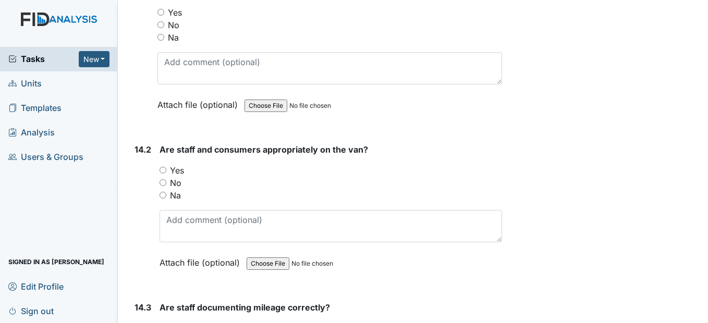
type textarea "Make sure all the meds has been passed. Make sure there are no pills left in bl…"
click at [162, 16] on input "Yes" at bounding box center [160, 12] width 7 height 7
radio input "true"
click at [162, 174] on input "Yes" at bounding box center [163, 170] width 7 height 7
radio input "true"
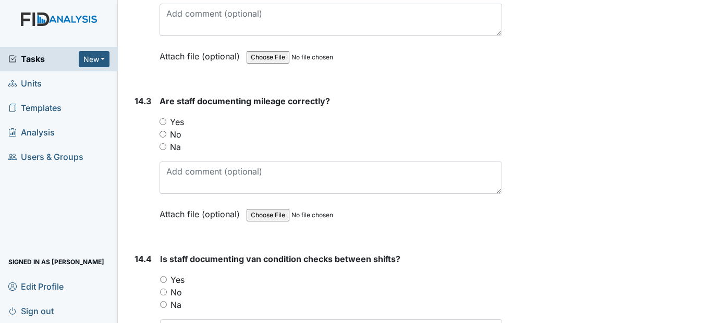
scroll to position [19550, 0]
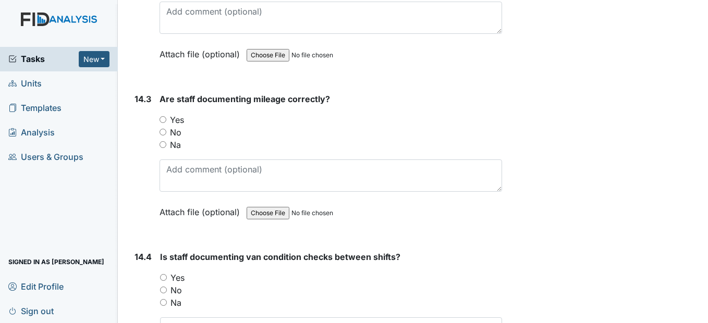
click at [164, 123] on input "Yes" at bounding box center [163, 119] width 7 height 7
radio input "true"
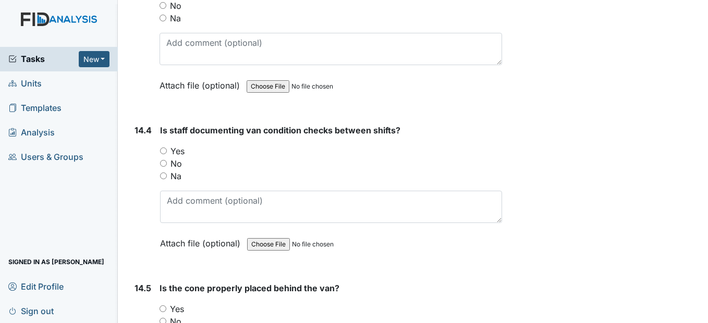
scroll to position [19706, 0]
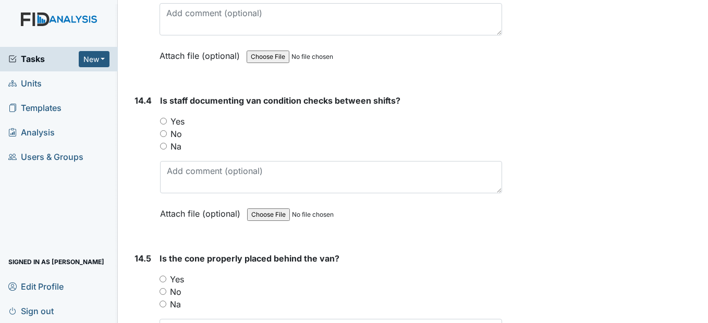
click at [163, 125] on input "Yes" at bounding box center [163, 121] width 7 height 7
radio input "true"
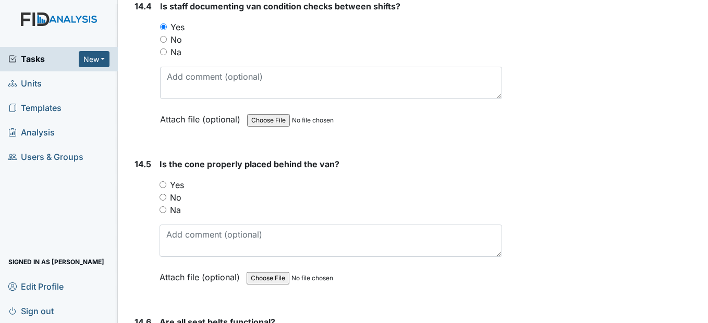
scroll to position [19862, 0]
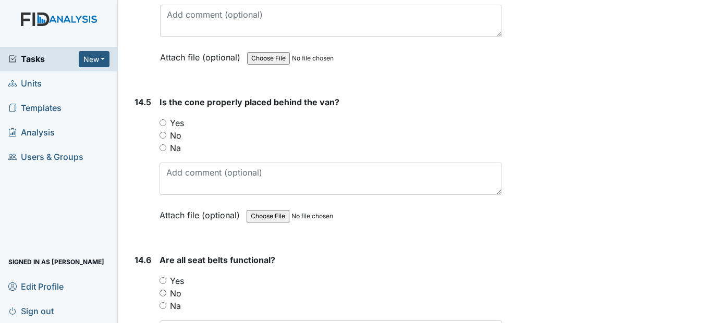
click at [163, 126] on input "Yes" at bounding box center [163, 122] width 7 height 7
radio input "true"
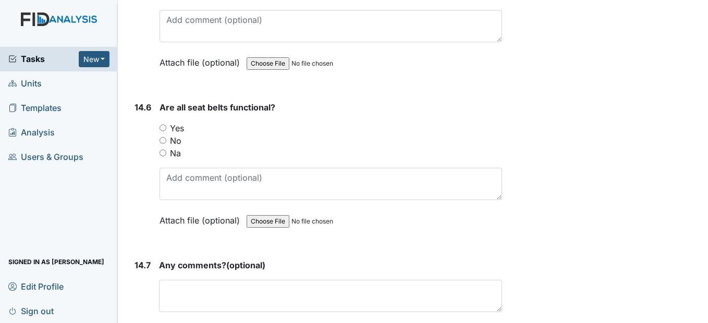
scroll to position [20019, 0]
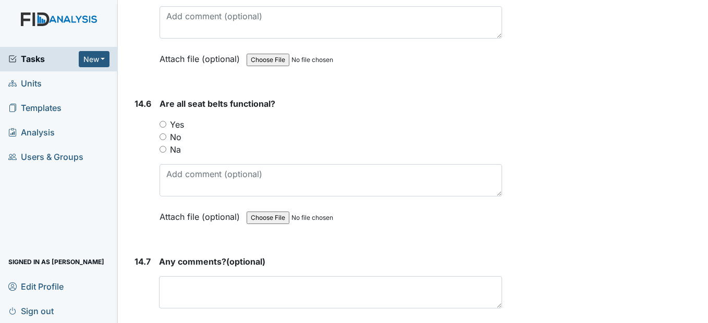
click at [163, 128] on input "Yes" at bounding box center [163, 124] width 7 height 7
radio input "true"
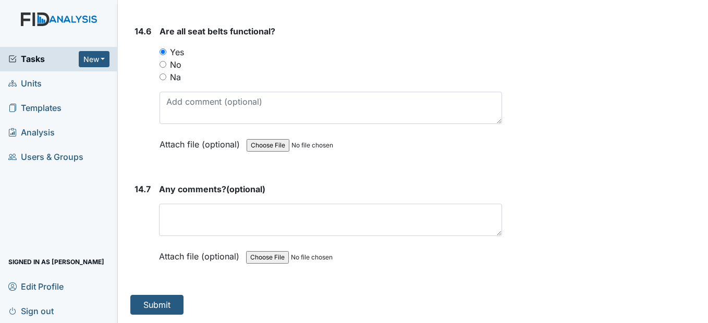
scroll to position [20116, 0]
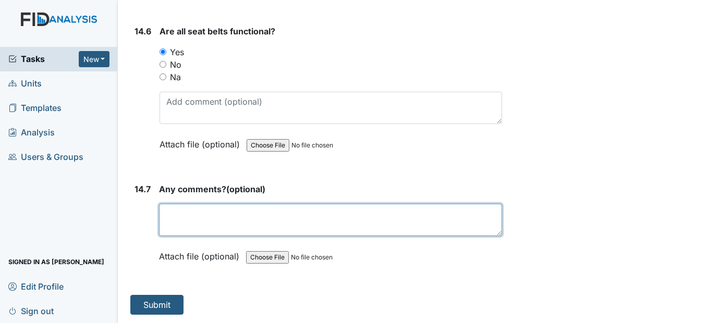
click at [183, 214] on textarea at bounding box center [330, 220] width 343 height 32
type textarea "none"
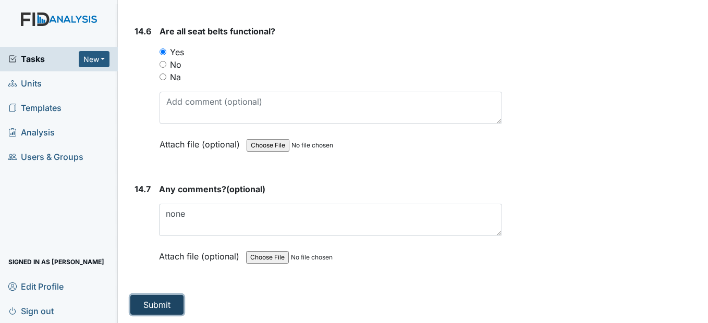
click at [164, 304] on button "Submit" at bounding box center [156, 305] width 53 height 20
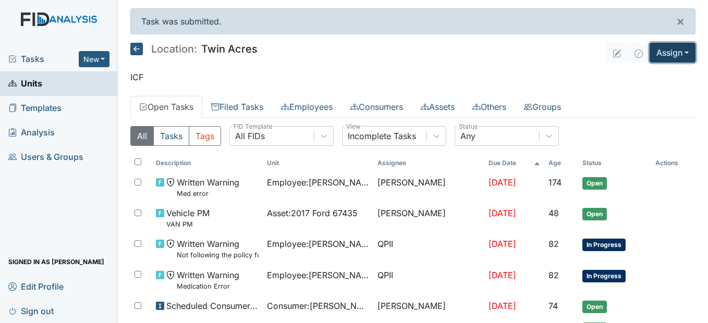
click at [683, 56] on button "Assign" at bounding box center [673, 53] width 46 height 20
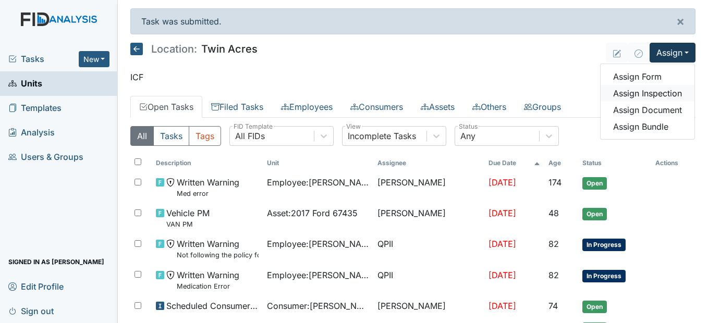
click at [659, 95] on link "Assign Inspection" at bounding box center [648, 93] width 94 height 17
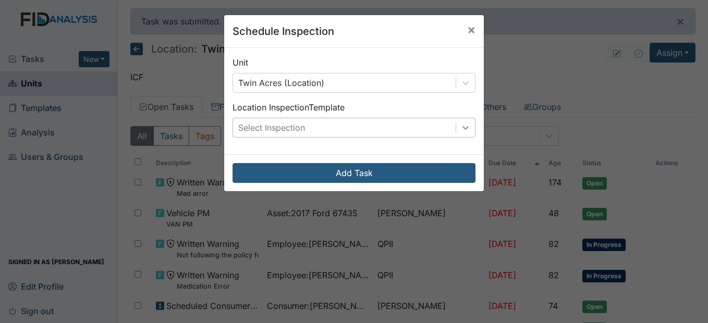
click at [463, 127] on icon at bounding box center [465, 128] width 6 height 4
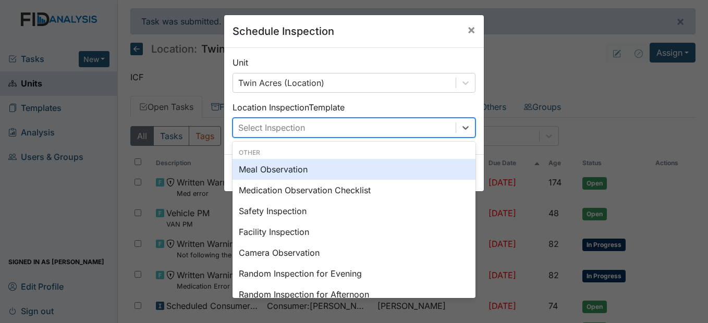
click at [308, 168] on div "Meal Observation" at bounding box center [354, 169] width 243 height 21
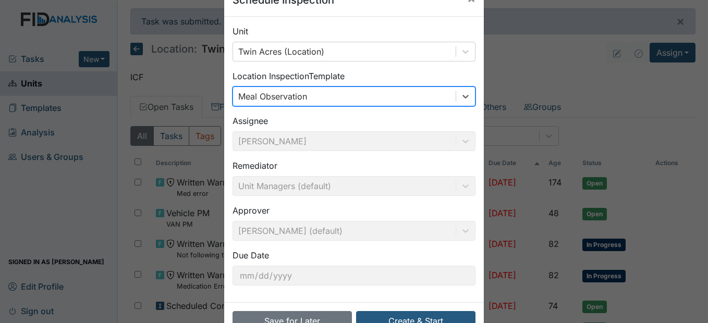
scroll to position [63, 0]
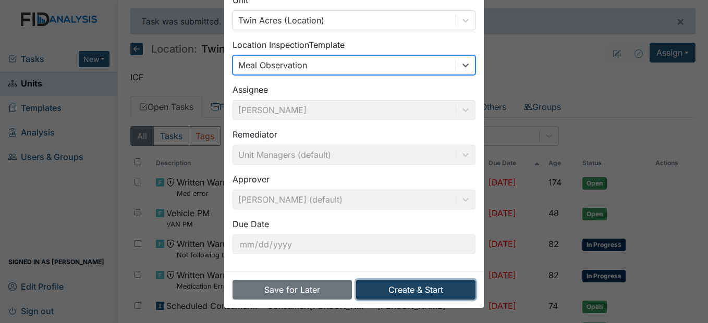
click at [426, 291] on button "Create & Start" at bounding box center [415, 290] width 119 height 20
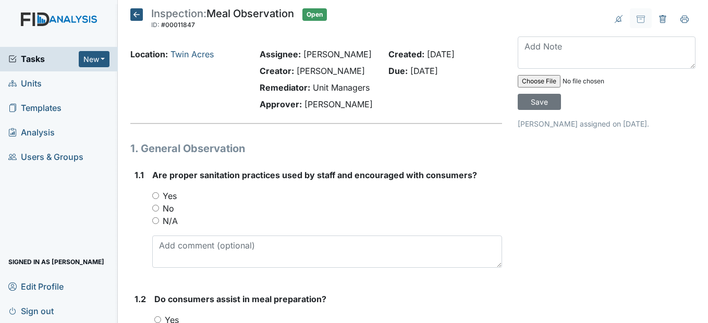
click at [157, 199] on input "Yes" at bounding box center [155, 195] width 7 height 7
radio input "true"
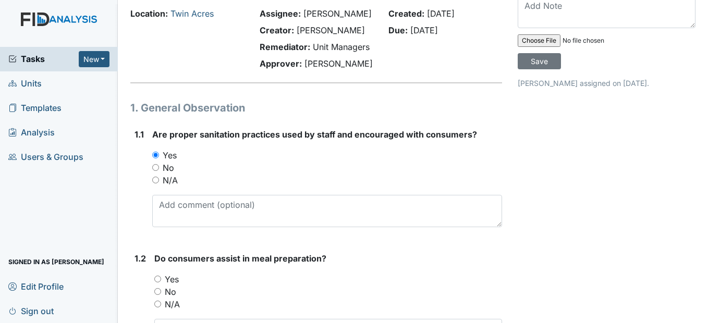
scroll to position [156, 0]
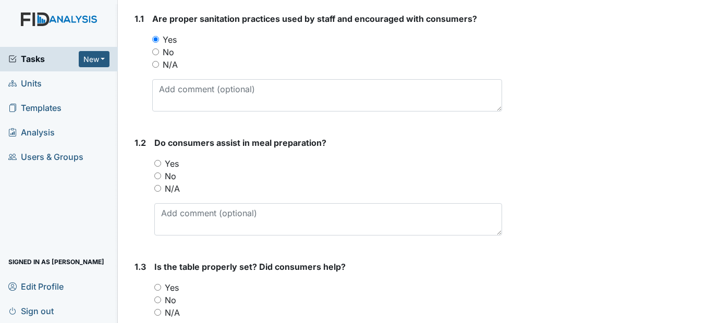
click at [157, 167] on input "Yes" at bounding box center [157, 163] width 7 height 7
radio input "true"
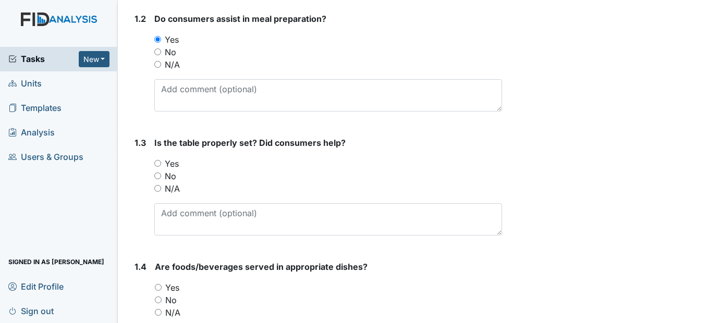
scroll to position [313, 0]
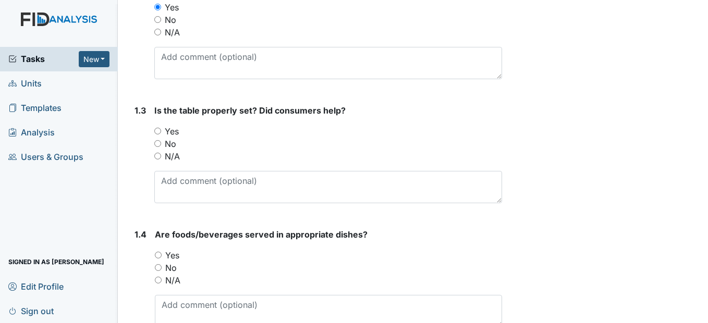
click at [160, 135] on input "Yes" at bounding box center [157, 131] width 7 height 7
radio input "true"
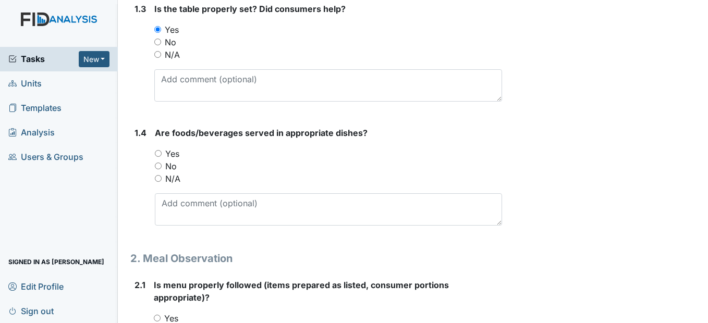
scroll to position [417, 0]
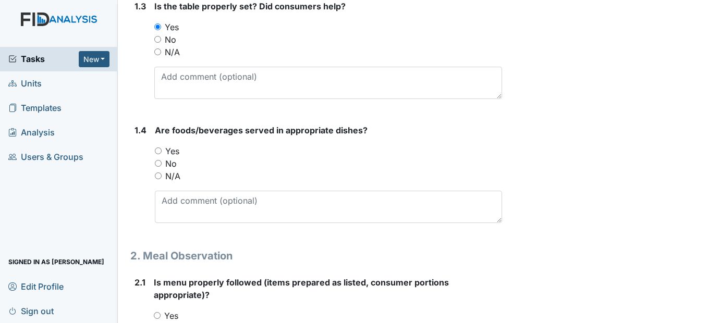
click at [157, 154] on input "Yes" at bounding box center [158, 151] width 7 height 7
radio input "true"
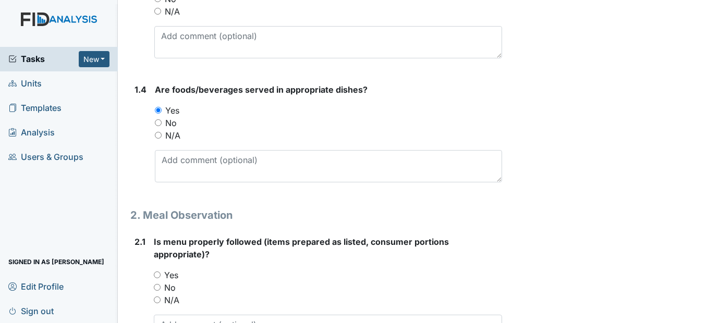
scroll to position [573, 0]
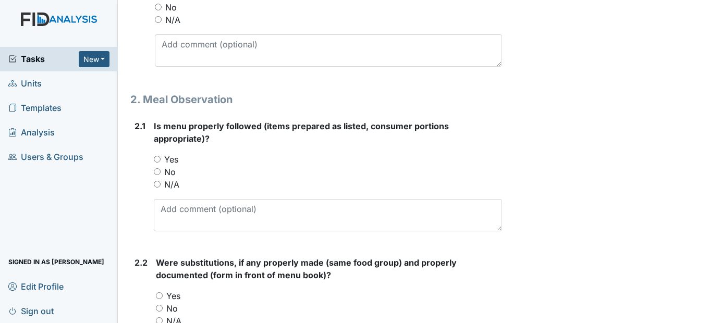
click at [158, 163] on input "Yes" at bounding box center [157, 159] width 7 height 7
radio input "true"
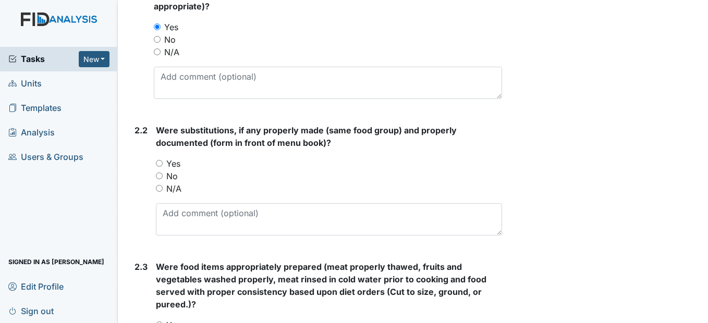
scroll to position [730, 0]
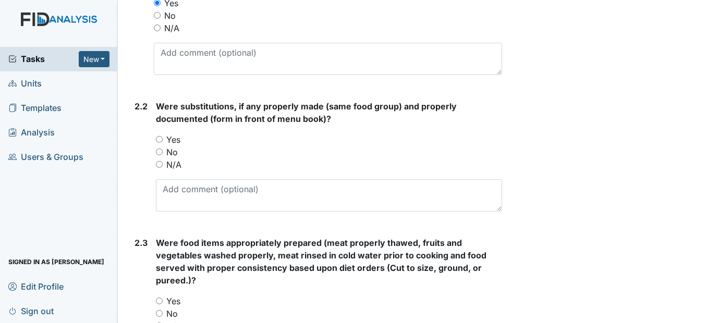
click at [160, 143] on input "Yes" at bounding box center [159, 139] width 7 height 7
radio input "true"
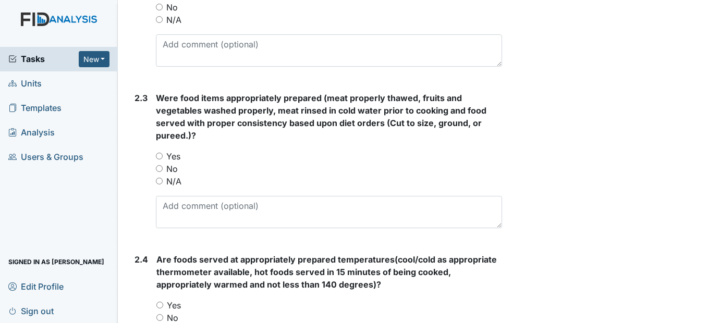
scroll to position [886, 0]
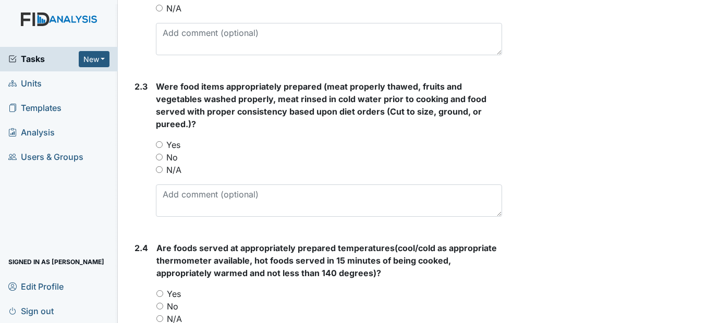
click at [158, 148] on input "Yes" at bounding box center [159, 144] width 7 height 7
radio input "true"
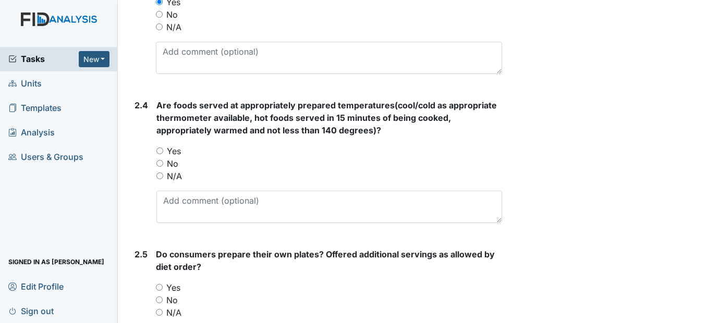
scroll to position [1043, 0]
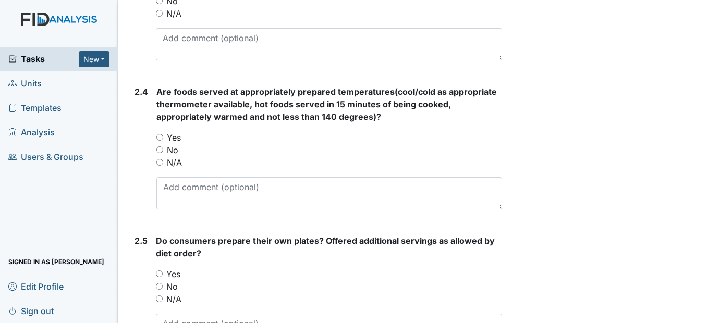
click at [163, 141] on input "Yes" at bounding box center [159, 137] width 7 height 7
radio input "true"
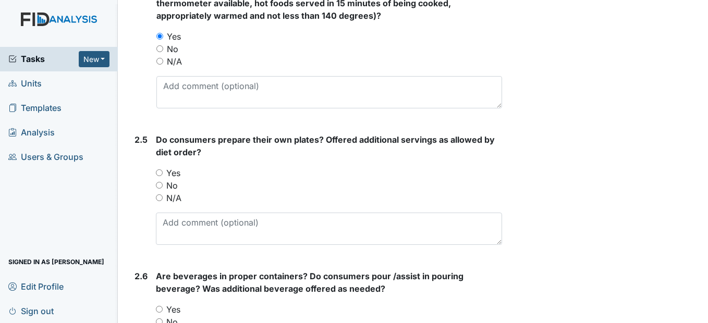
scroll to position [1147, 0]
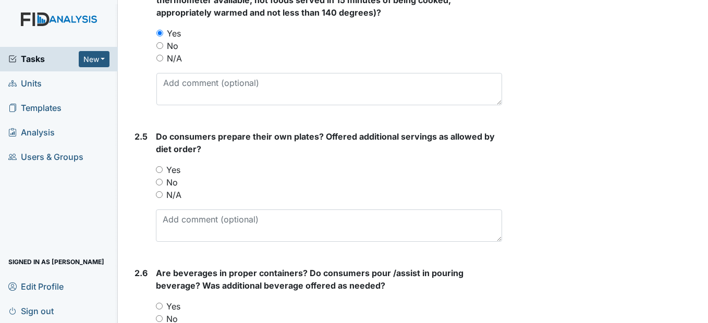
click at [162, 173] on input "Yes" at bounding box center [159, 169] width 7 height 7
radio input "true"
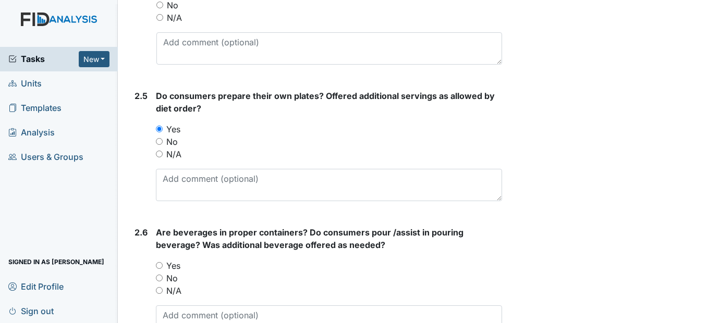
scroll to position [1303, 0]
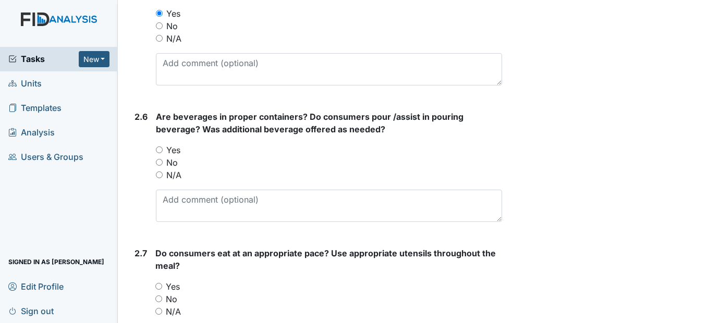
click at [159, 153] on input "Yes" at bounding box center [159, 149] width 7 height 7
radio input "true"
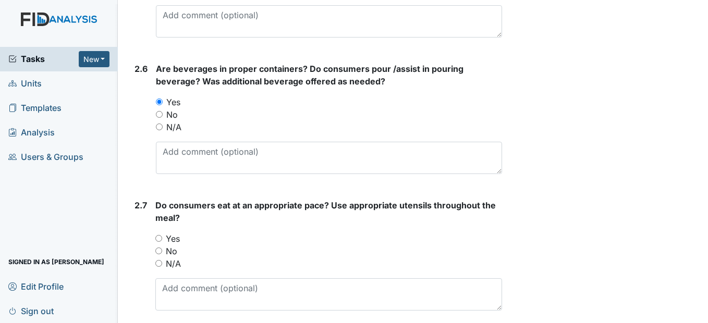
scroll to position [1460, 0]
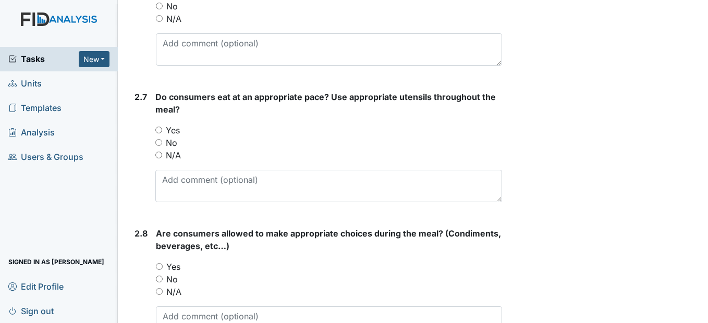
click at [161, 133] on input "Yes" at bounding box center [158, 130] width 7 height 7
radio input "true"
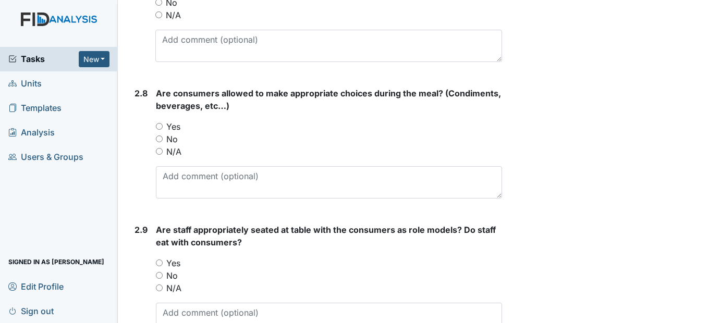
scroll to position [1616, 0]
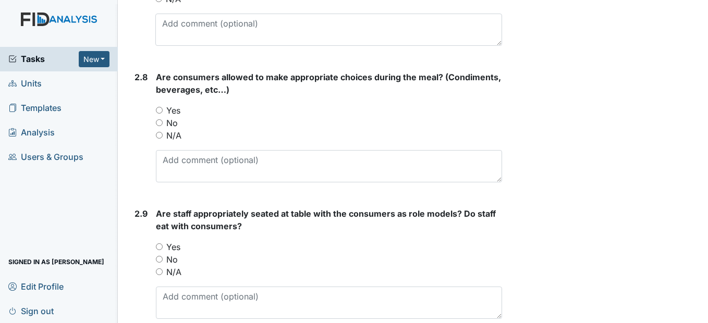
click at [159, 114] on input "Yes" at bounding box center [159, 110] width 7 height 7
radio input "true"
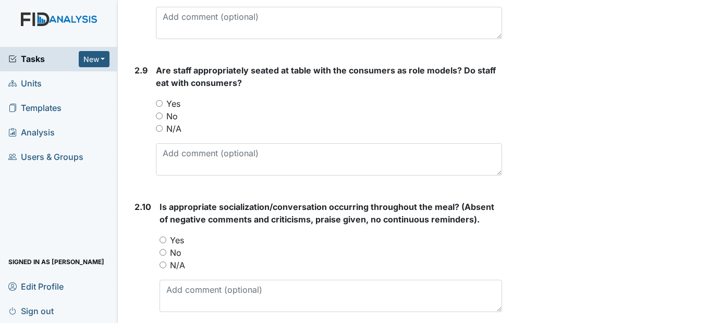
scroll to position [1772, 0]
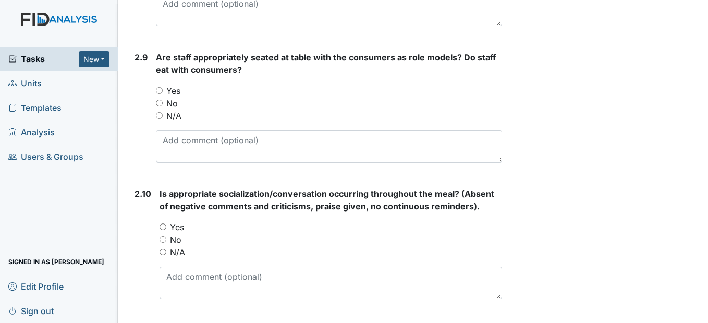
click at [160, 94] on input "Yes" at bounding box center [159, 90] width 7 height 7
radio input "true"
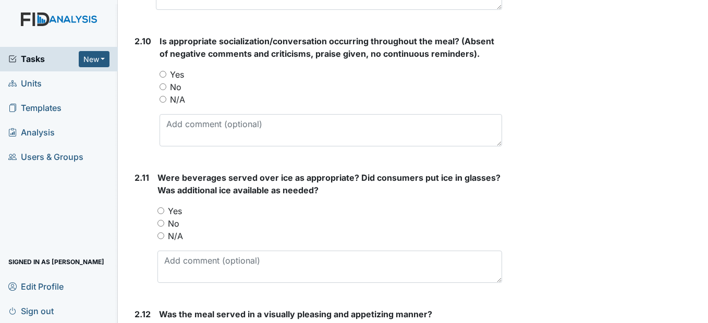
scroll to position [1929, 0]
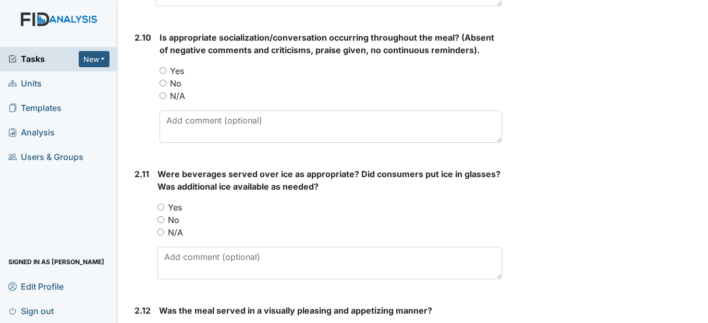
click at [165, 74] on input "Yes" at bounding box center [163, 70] width 7 height 7
radio input "true"
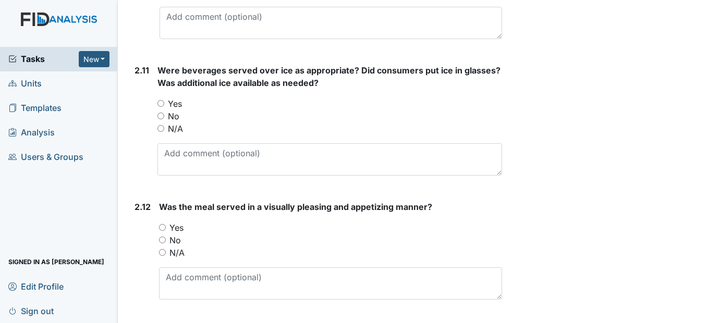
scroll to position [2033, 0]
click at [159, 119] on input "No" at bounding box center [160, 115] width 7 height 7
radio input "true"
click at [160, 106] on input "Yes" at bounding box center [160, 103] width 7 height 7
radio input "true"
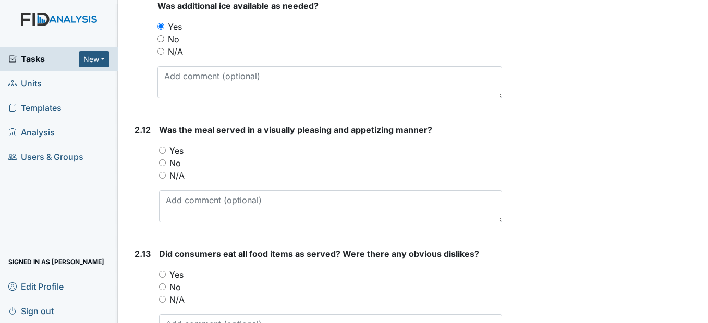
scroll to position [2137, 0]
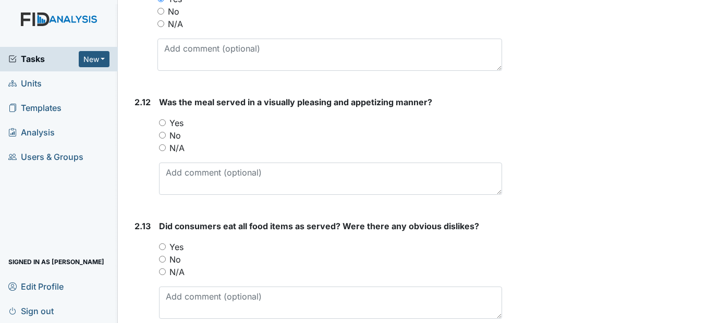
click at [158, 15] on input "No" at bounding box center [160, 11] width 7 height 7
radio input "true"
click at [161, 126] on input "Yes" at bounding box center [162, 122] width 7 height 7
radio input "true"
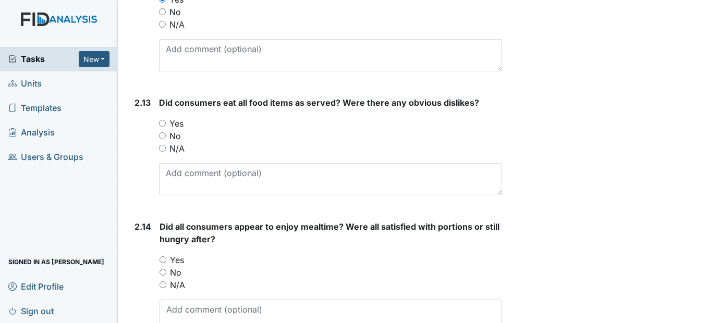
scroll to position [2294, 0]
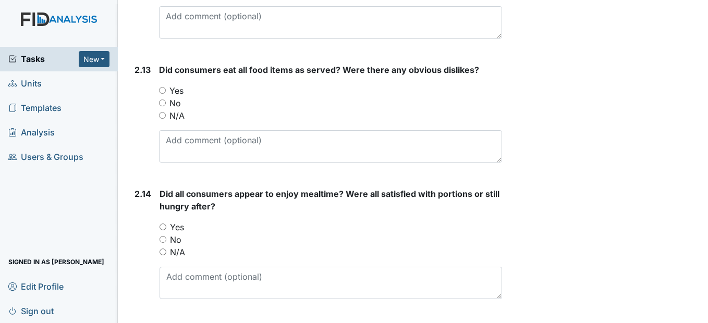
click at [162, 94] on input "Yes" at bounding box center [162, 90] width 7 height 7
radio input "true"
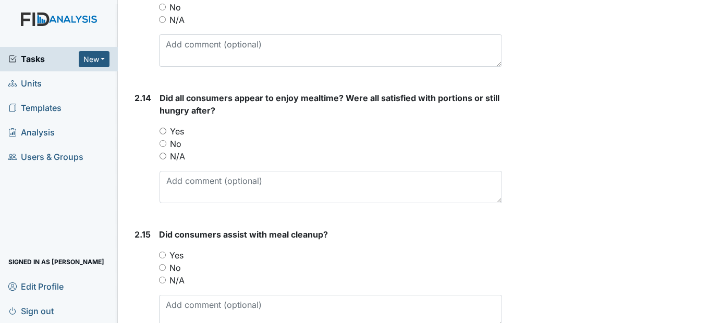
scroll to position [2398, 0]
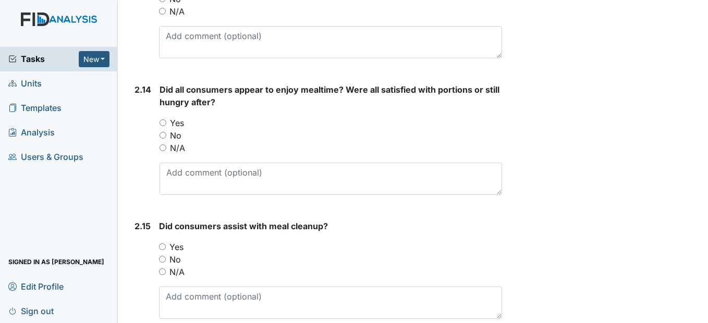
click at [164, 126] on input "Yes" at bounding box center [163, 122] width 7 height 7
radio input "true"
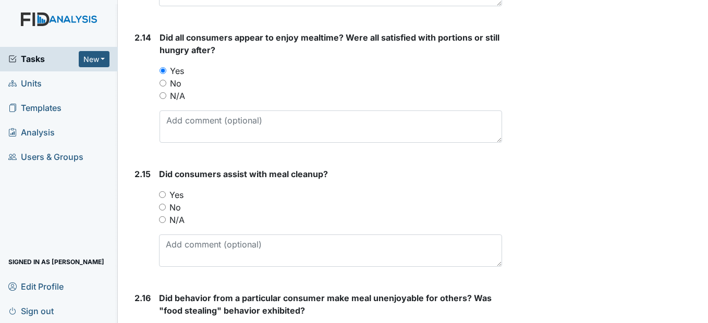
scroll to position [2502, 0]
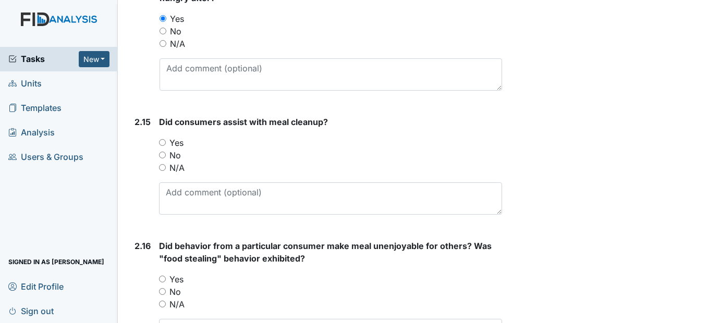
click at [164, 146] on input "Yes" at bounding box center [162, 142] width 7 height 7
radio input "true"
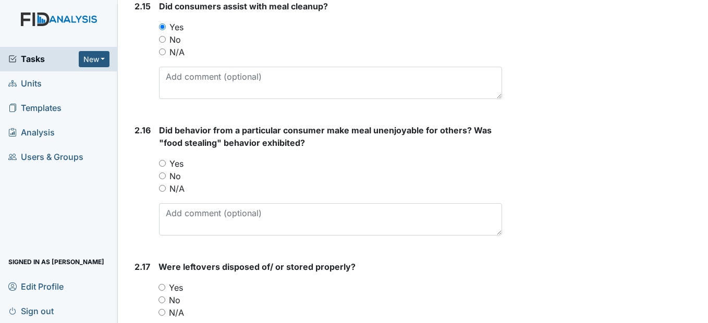
scroll to position [2711, 0]
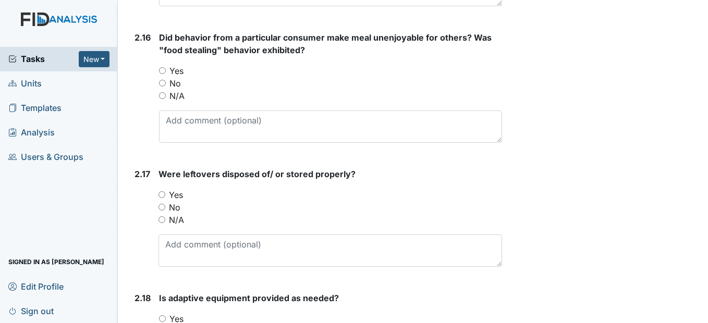
click at [166, 87] on input "No" at bounding box center [162, 83] width 7 height 7
radio input "true"
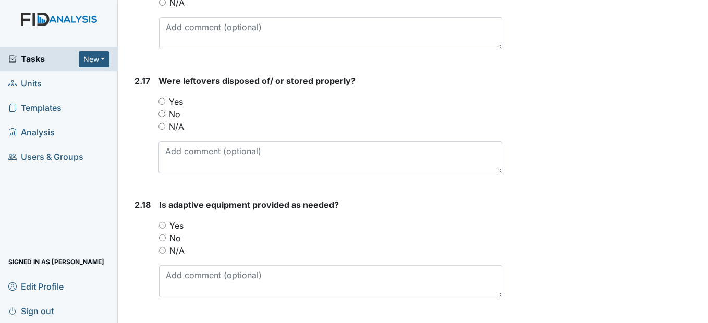
scroll to position [2815, 0]
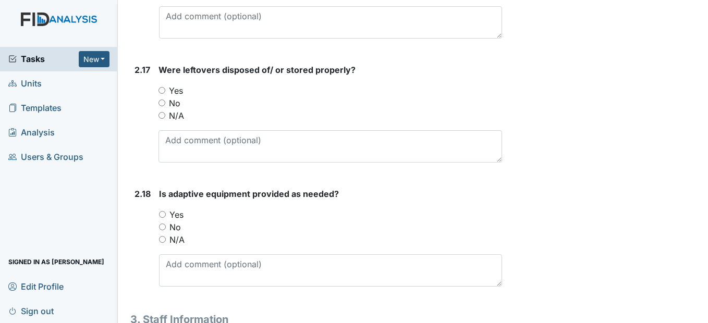
click at [161, 94] on input "Yes" at bounding box center [161, 90] width 7 height 7
radio input "true"
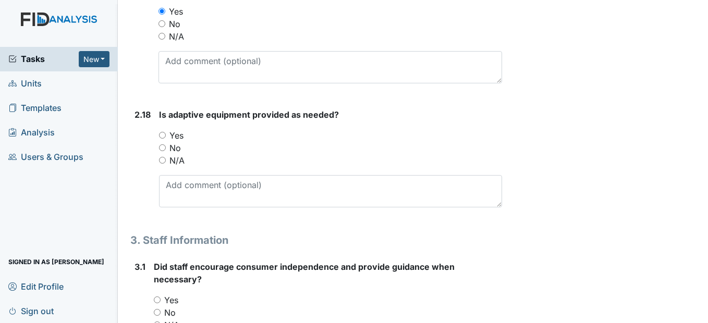
scroll to position [2919, 0]
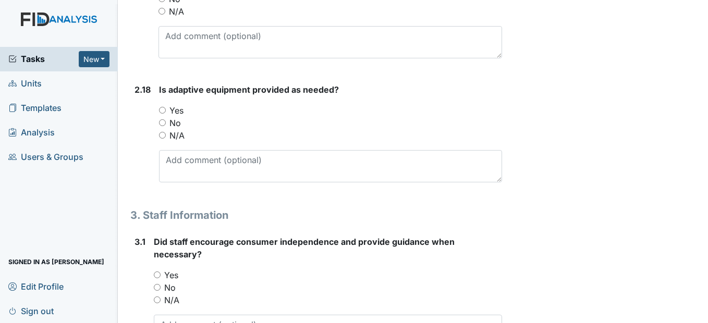
click at [165, 114] on input "Yes" at bounding box center [162, 110] width 7 height 7
radio input "true"
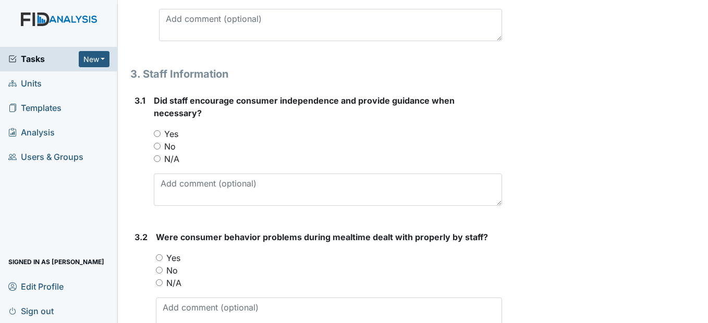
scroll to position [3076, 0]
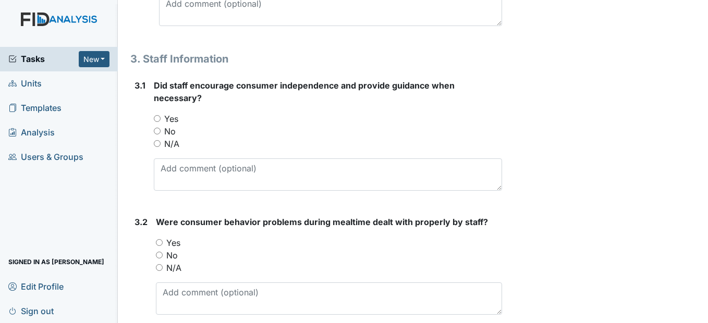
click at [158, 122] on input "Yes" at bounding box center [157, 118] width 7 height 7
radio input "true"
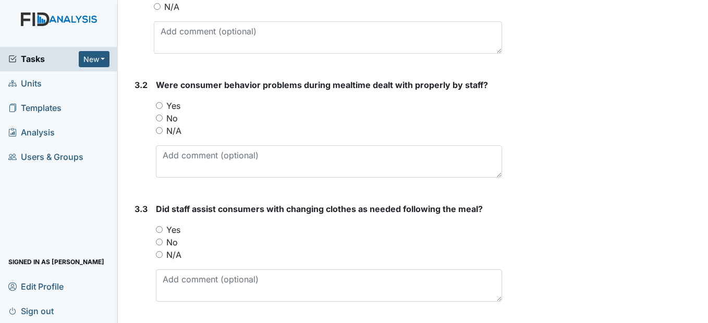
scroll to position [3232, 0]
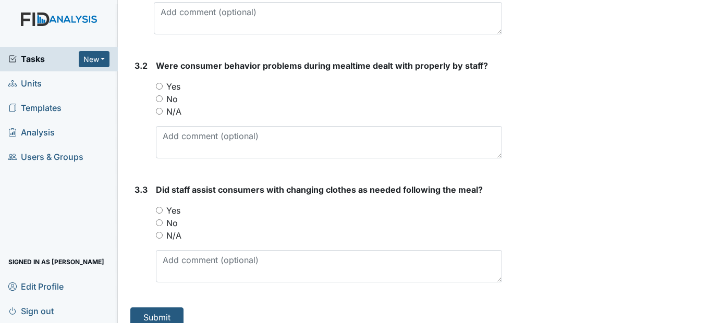
click at [162, 115] on input "N/A" at bounding box center [159, 111] width 7 height 7
radio input "true"
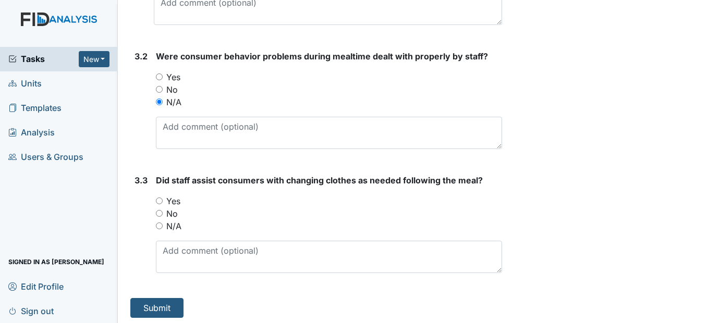
scroll to position [3270, 0]
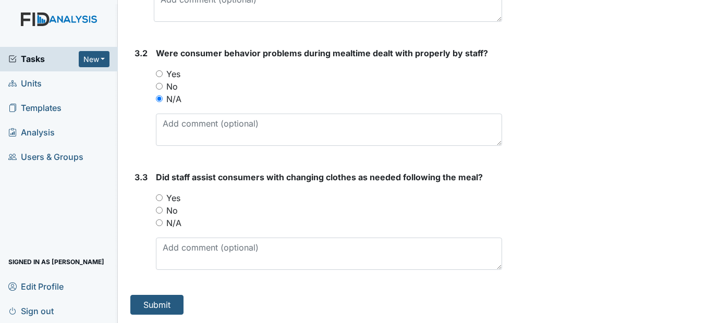
click at [158, 198] on input "Yes" at bounding box center [159, 197] width 7 height 7
radio input "true"
click at [155, 303] on button "Submit" at bounding box center [156, 305] width 53 height 20
